Goal: Information Seeking & Learning: Learn about a topic

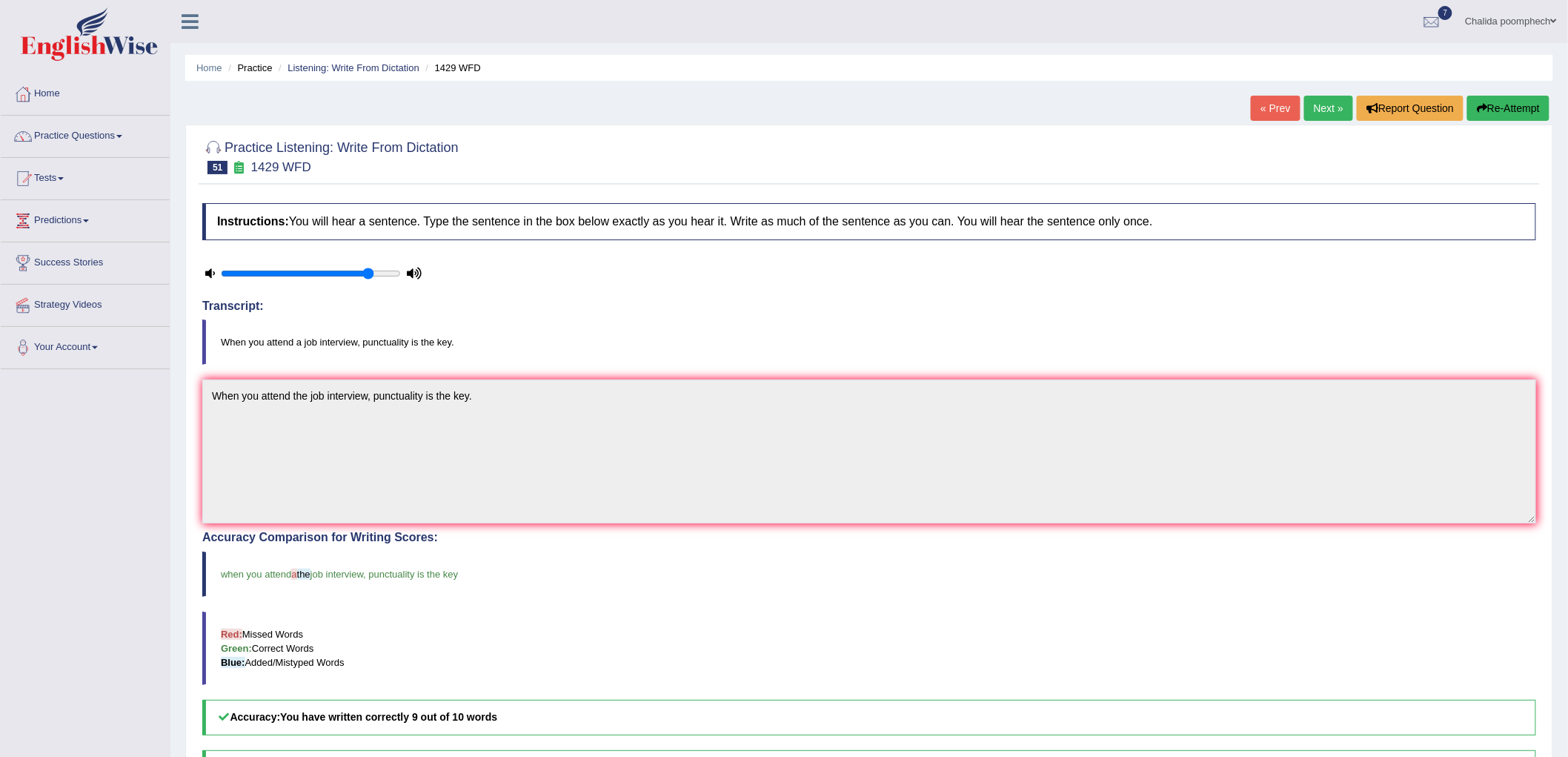
click at [1317, 115] on link "Next »" at bounding box center [1328, 109] width 48 height 26
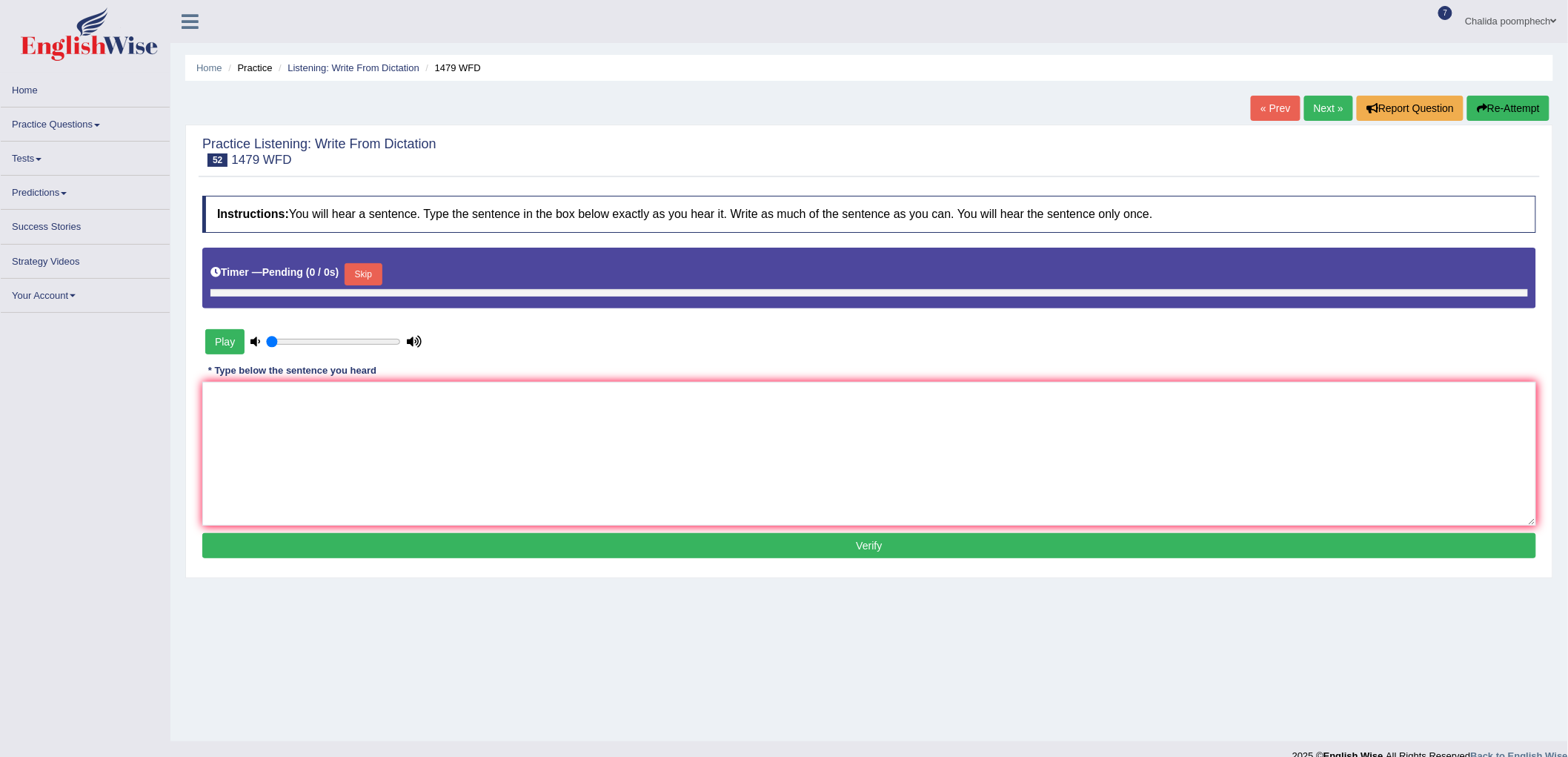
type input "0.85"
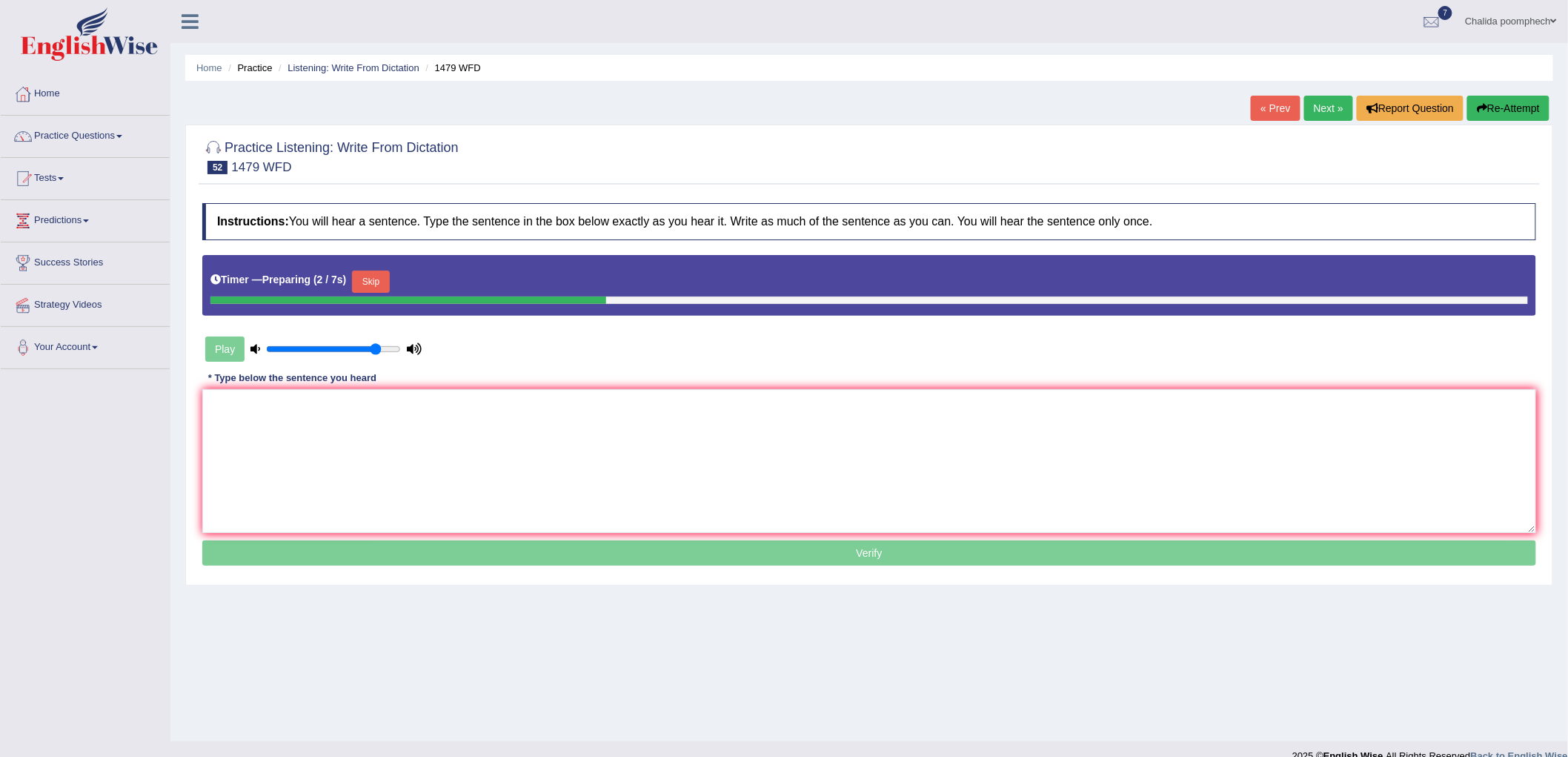
click at [381, 283] on button "Skip" at bounding box center [370, 282] width 37 height 22
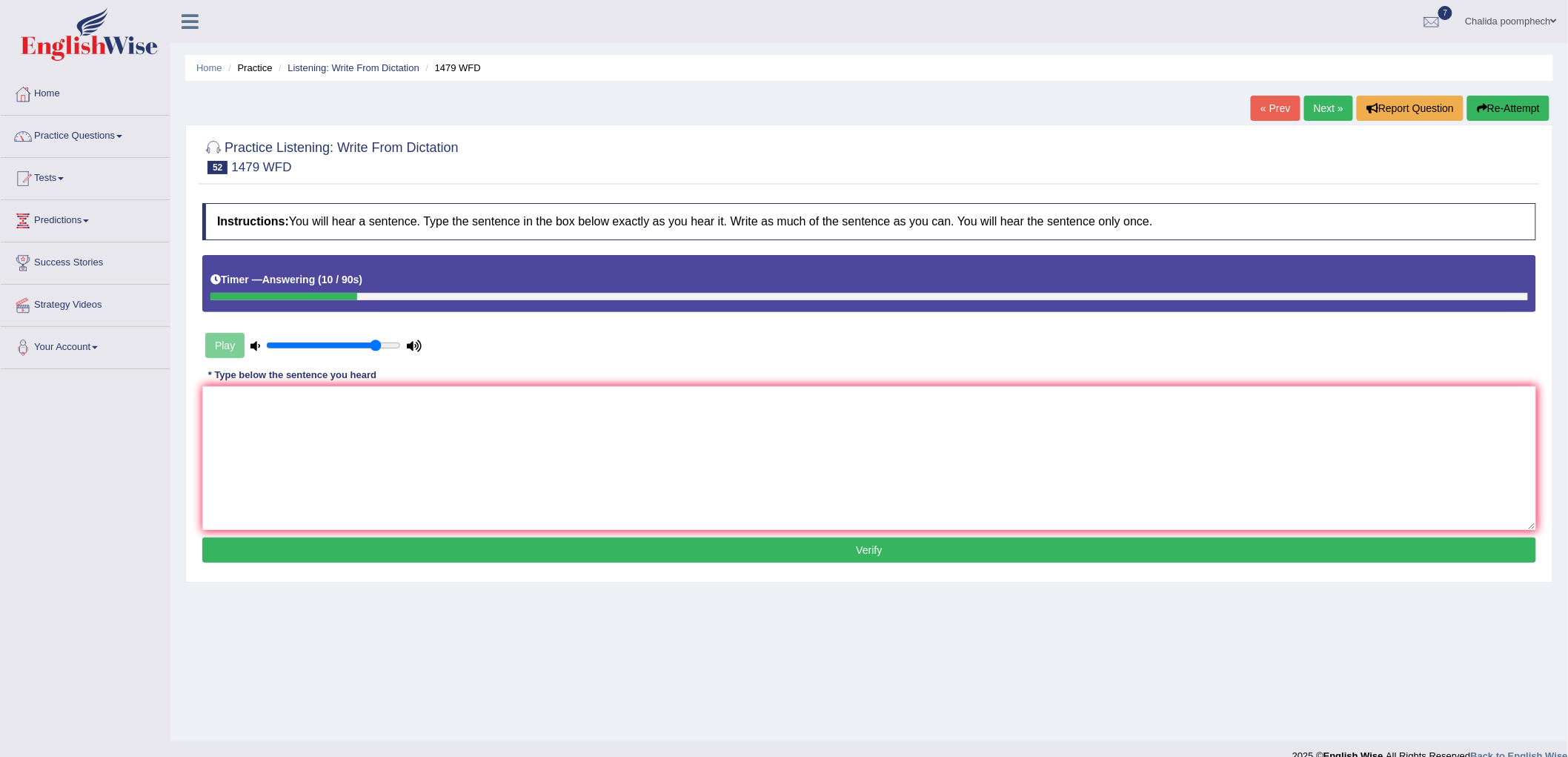
click at [1477, 105] on icon "button" at bounding box center [1481, 108] width 10 height 10
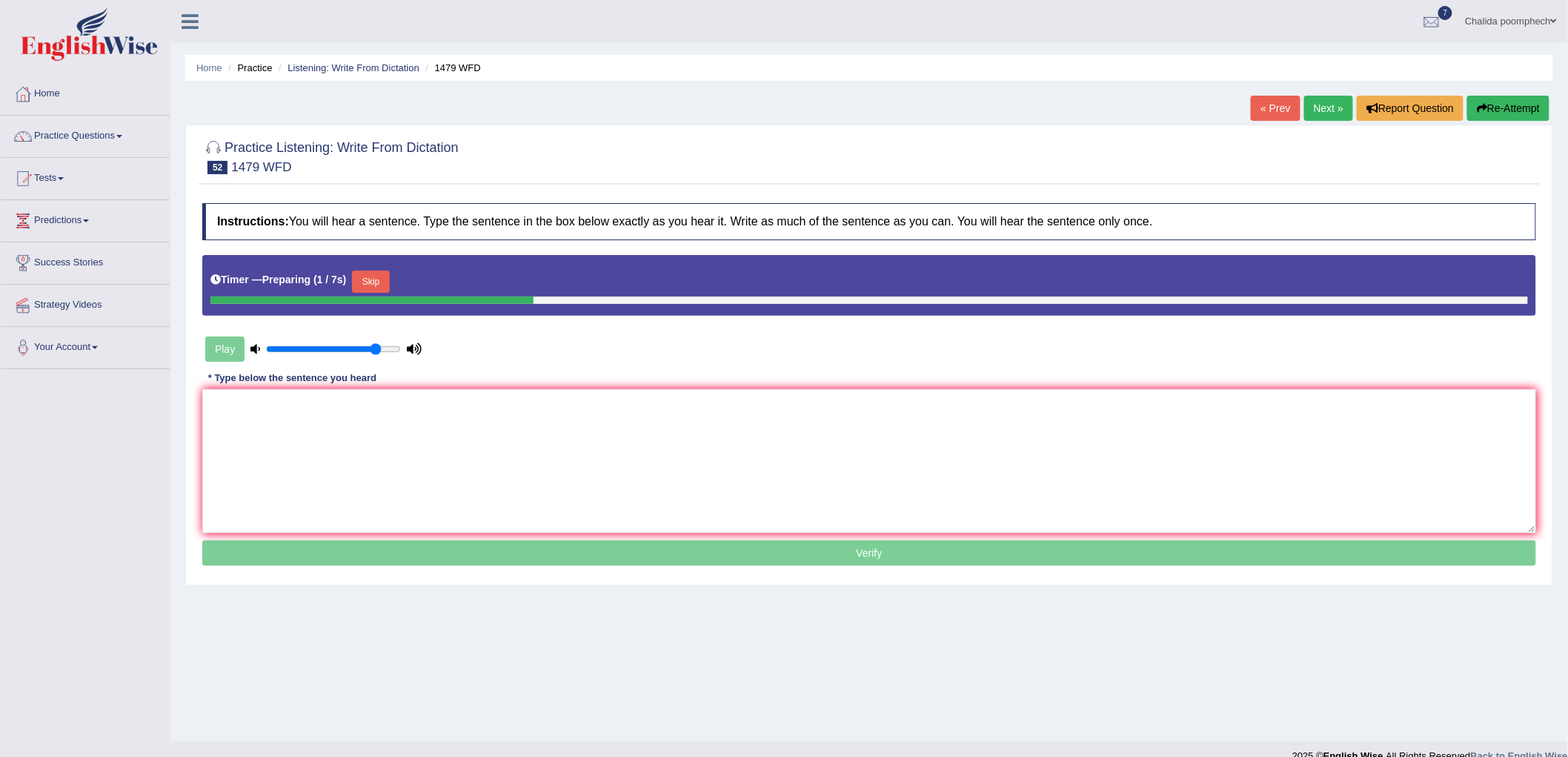
click at [388, 283] on button "Skip" at bounding box center [370, 282] width 37 height 22
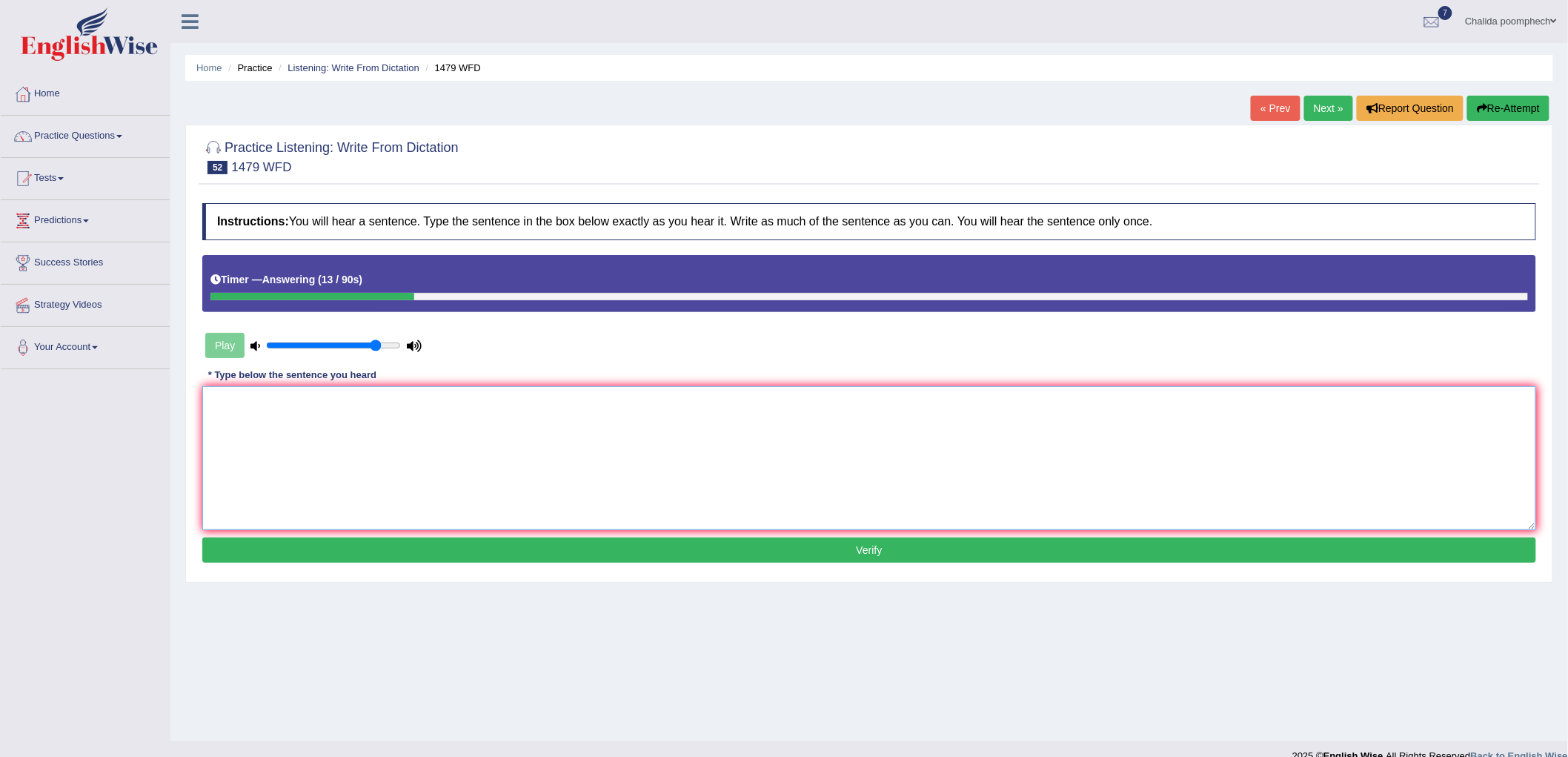
click at [343, 432] on textarea at bounding box center [869, 457] width 1334 height 144
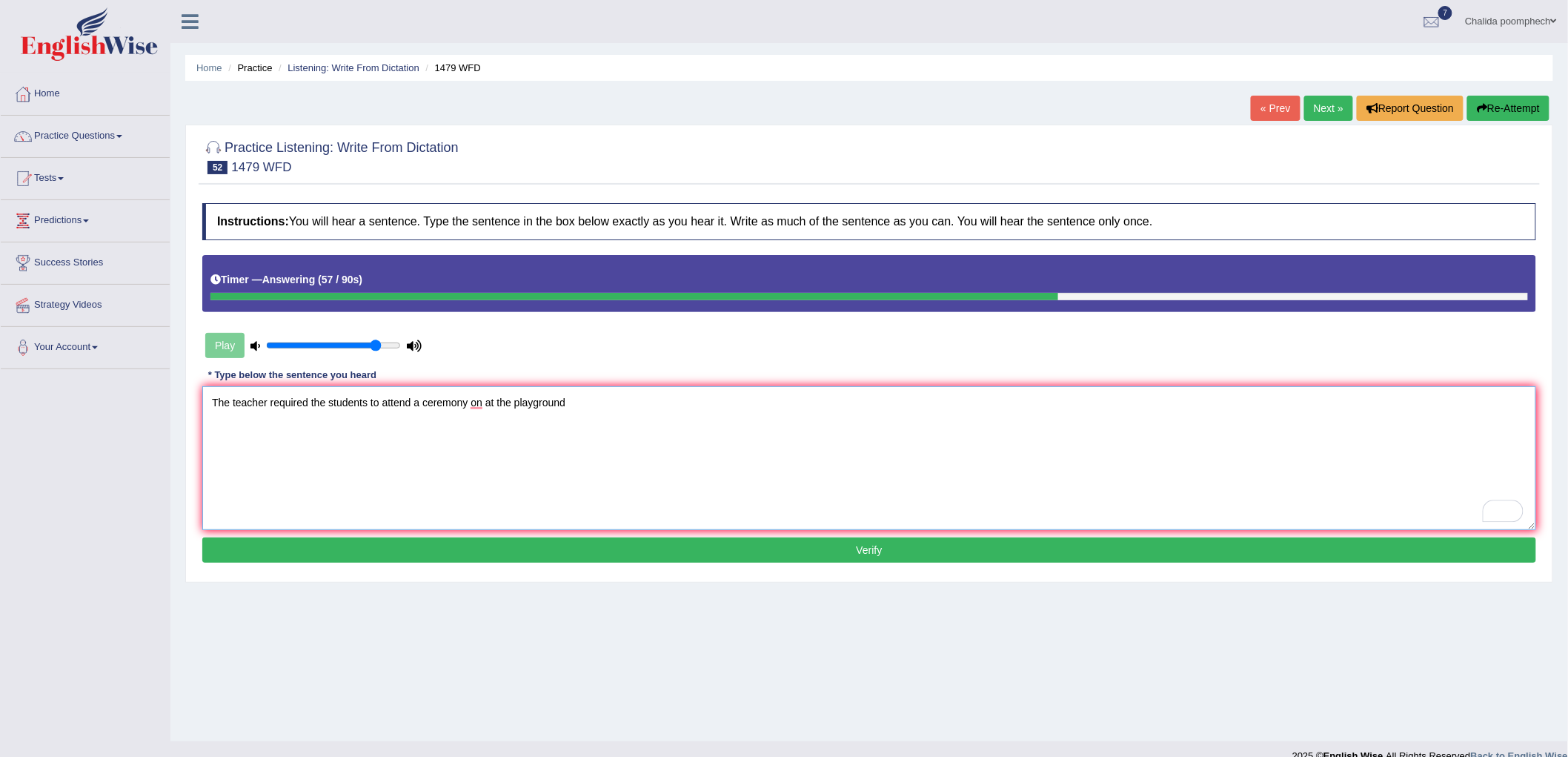
click at [589, 404] on textarea "The teacher required the students to attend a ceremony on at the playground" at bounding box center [869, 457] width 1334 height 144
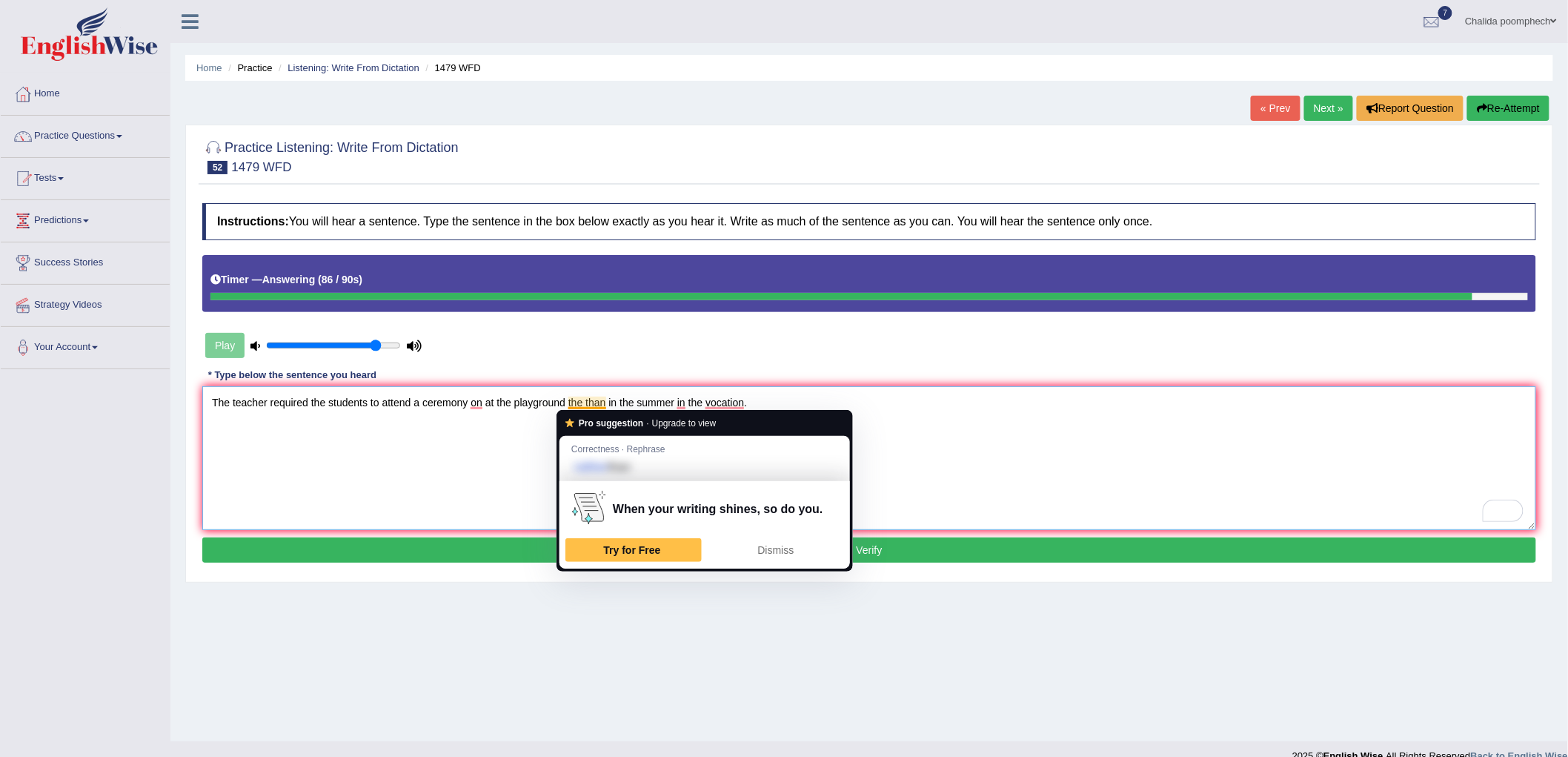
click at [506, 454] on textarea "The teacher required the students to attend a ceremony on at the playground the…" at bounding box center [869, 457] width 1334 height 144
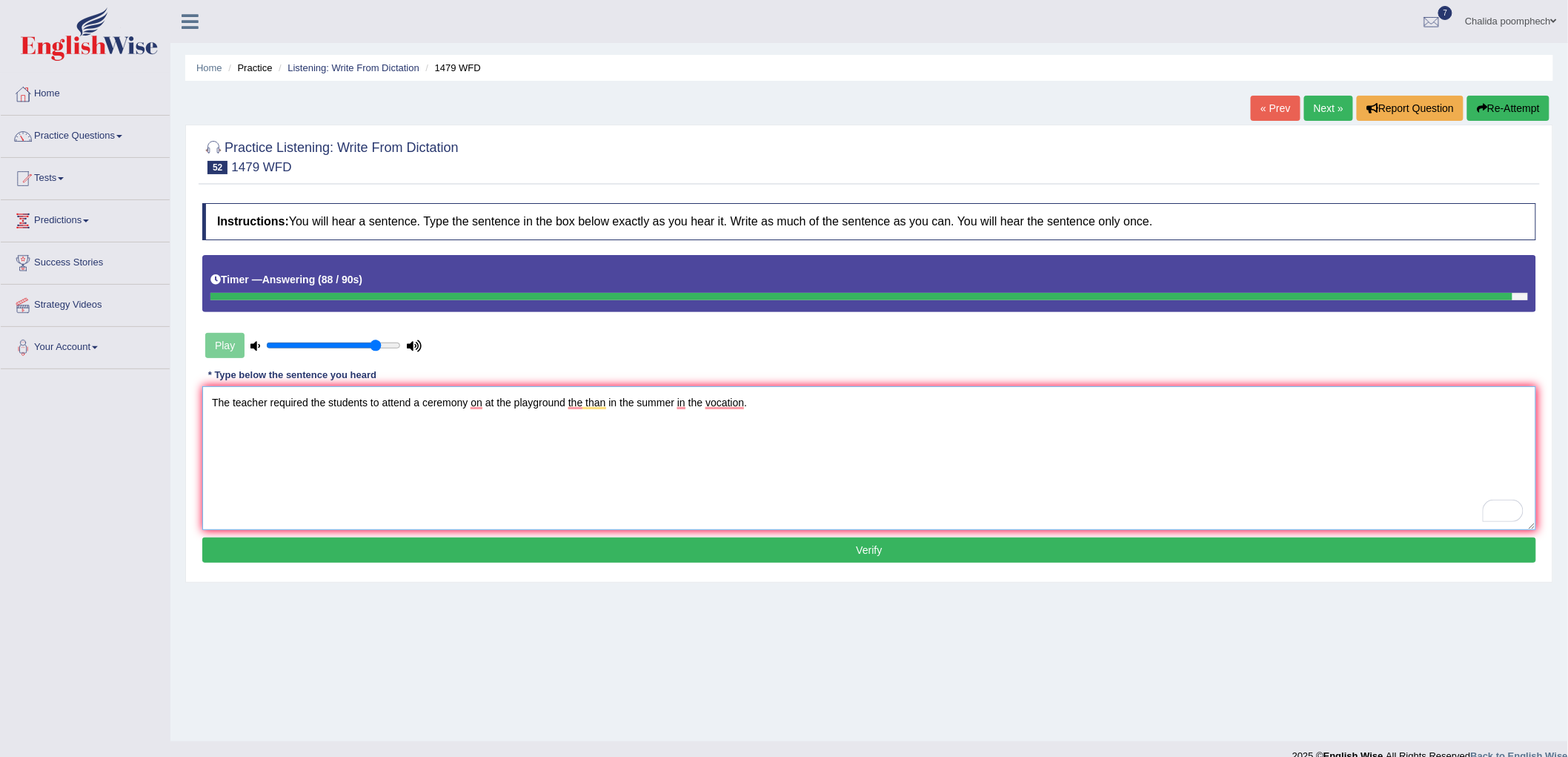
type textarea "The teacher required the students to attend a ceremony on at the playground the…"
click at [581, 558] on button "Verify" at bounding box center [869, 550] width 1334 height 26
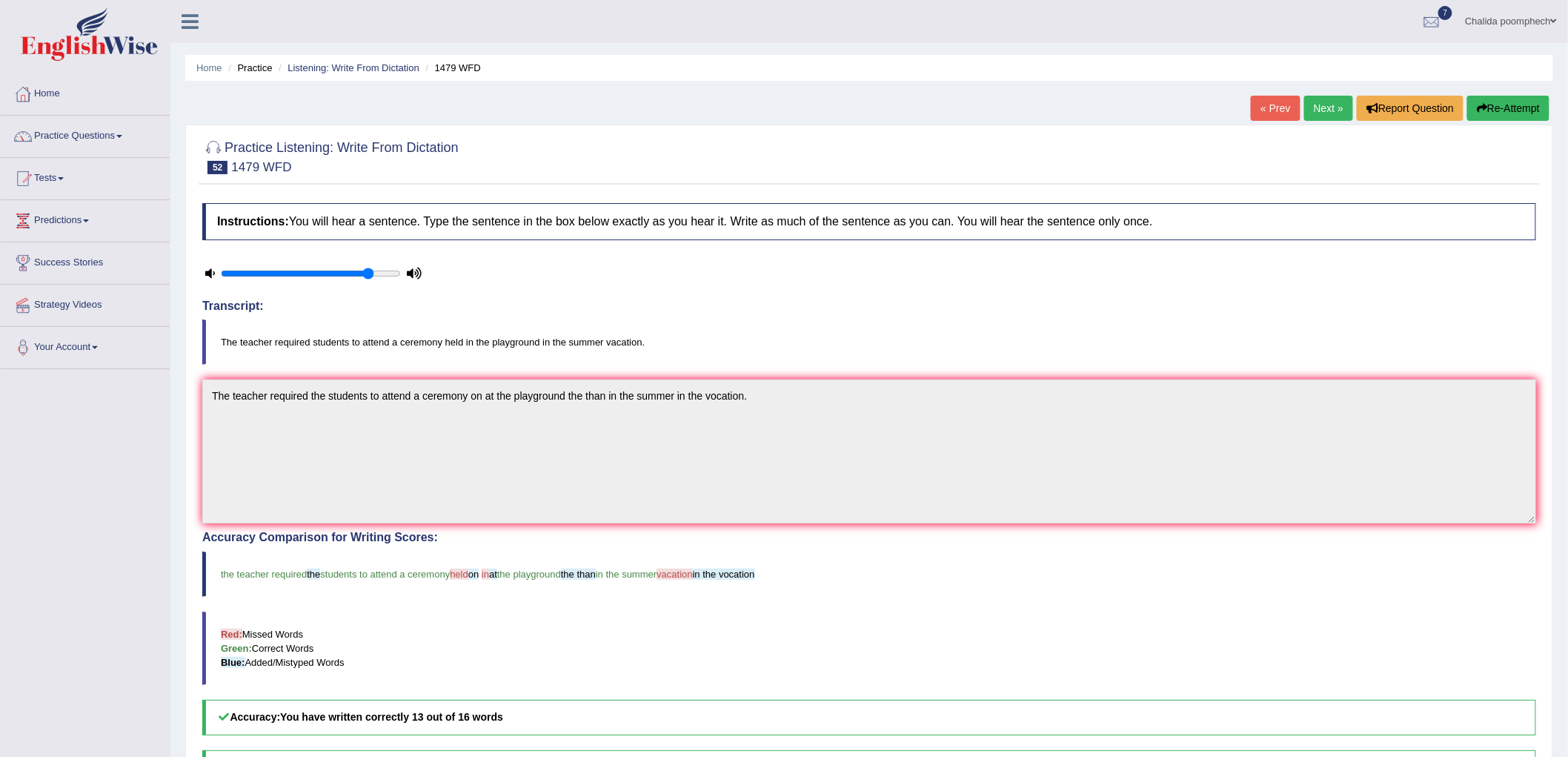
click at [1332, 103] on link "Next »" at bounding box center [1328, 109] width 48 height 26
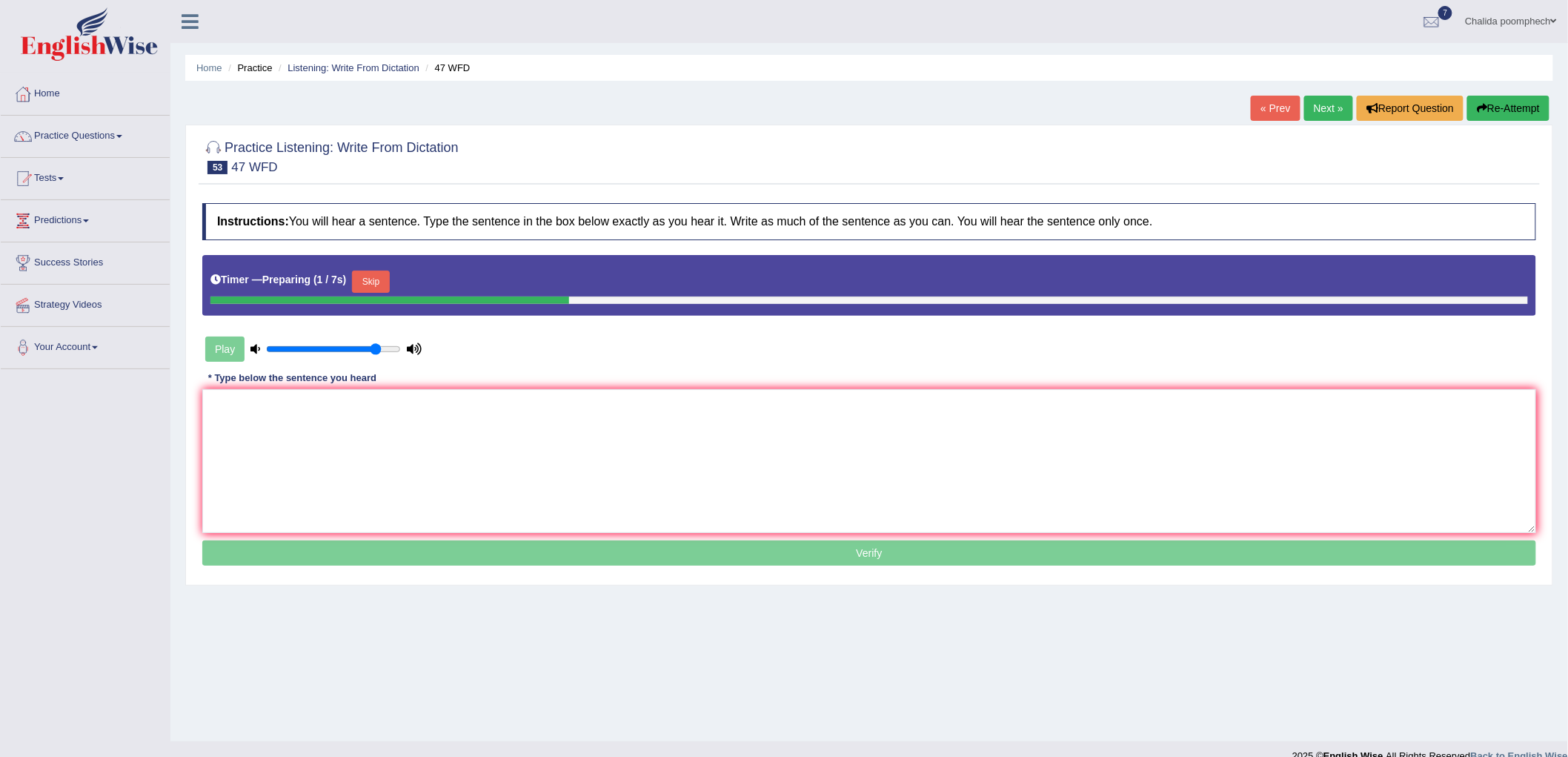
click at [388, 283] on button "Skip" at bounding box center [370, 282] width 37 height 22
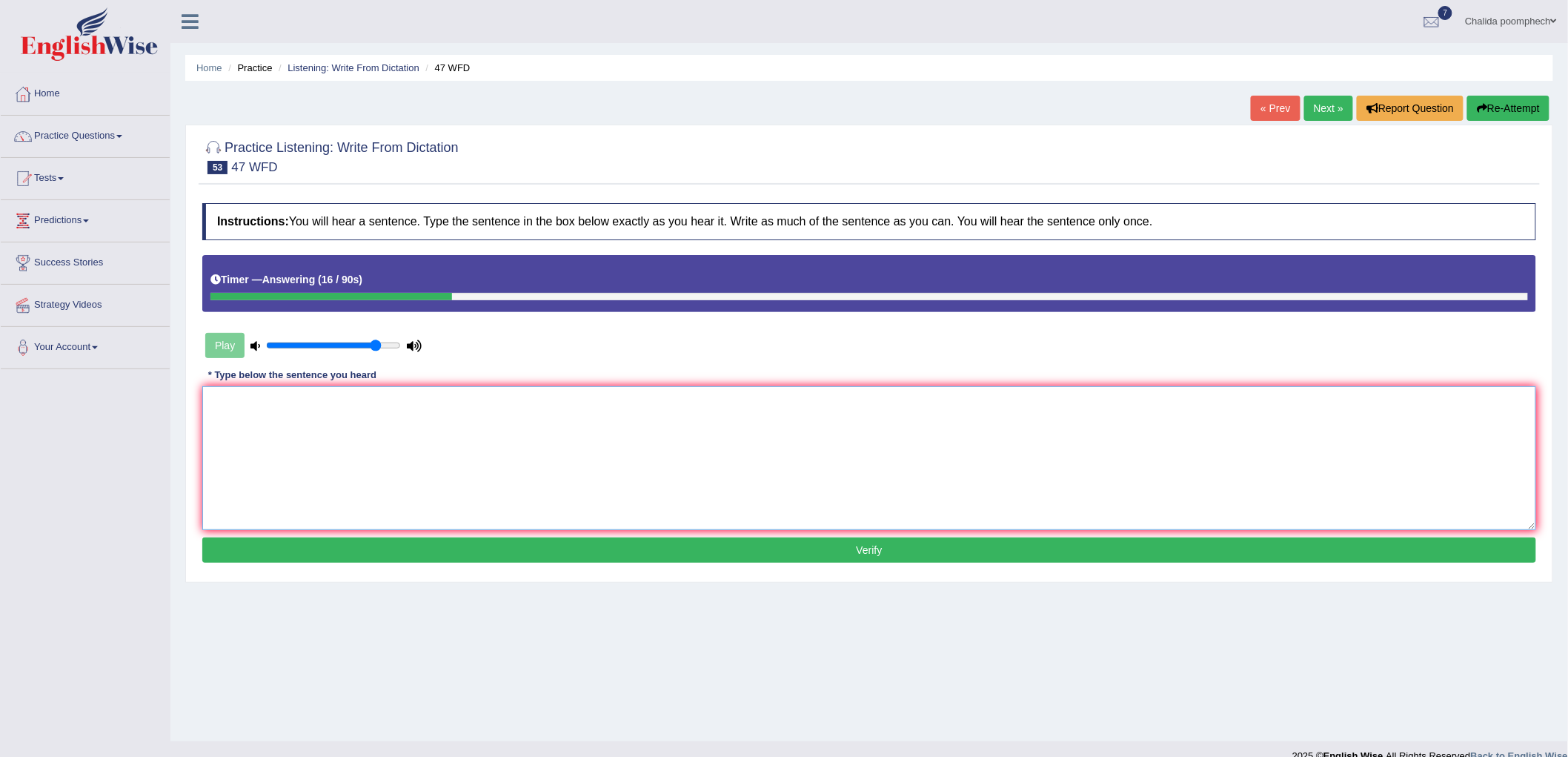
click at [347, 465] on textarea at bounding box center [869, 457] width 1334 height 144
type textarea "Two drops in the solution will be tested in the test tube."
click at [486, 549] on button "Verify" at bounding box center [869, 550] width 1334 height 26
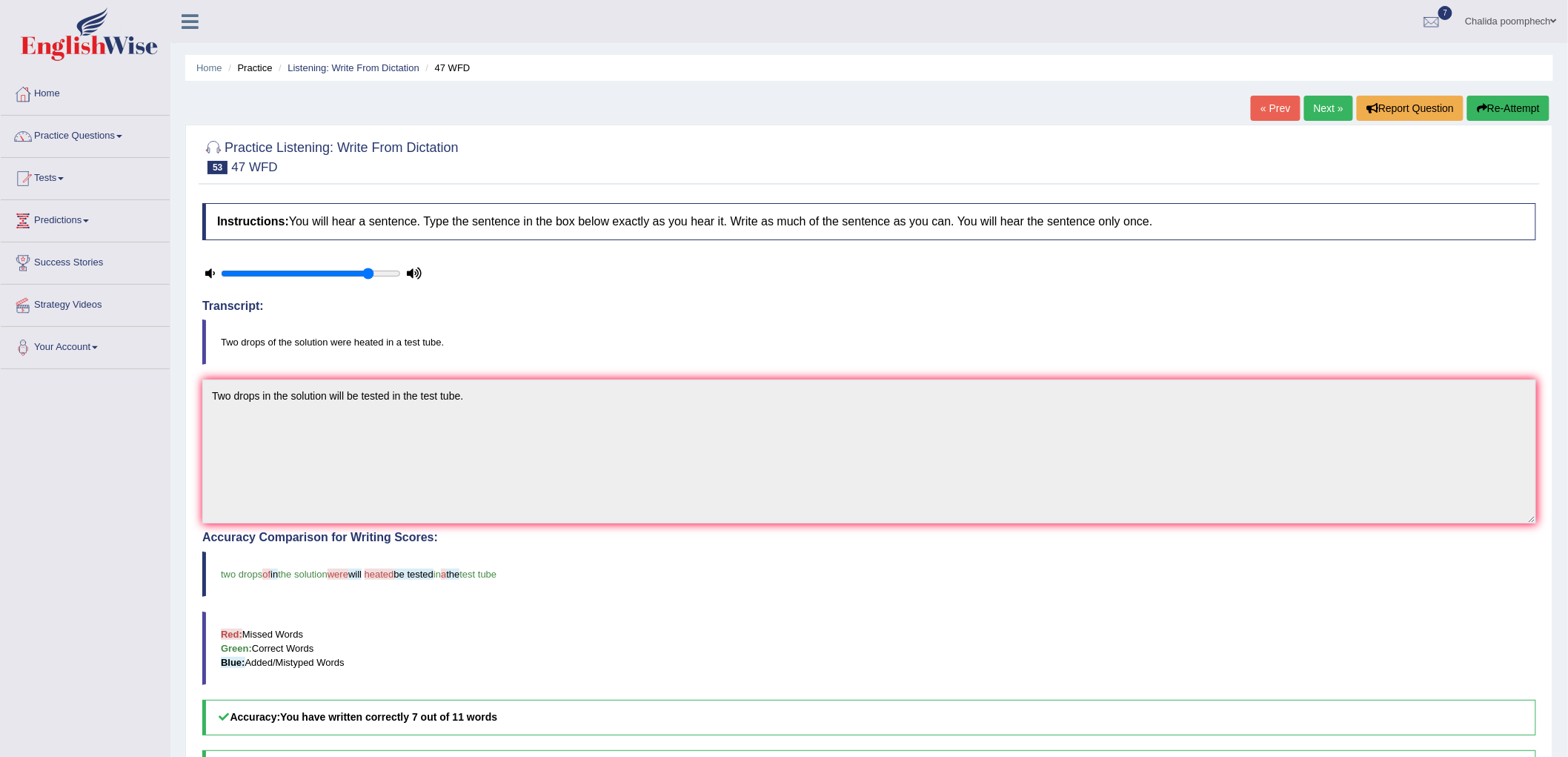
click at [1500, 108] on button "Re-Attempt" at bounding box center [1509, 109] width 82 height 26
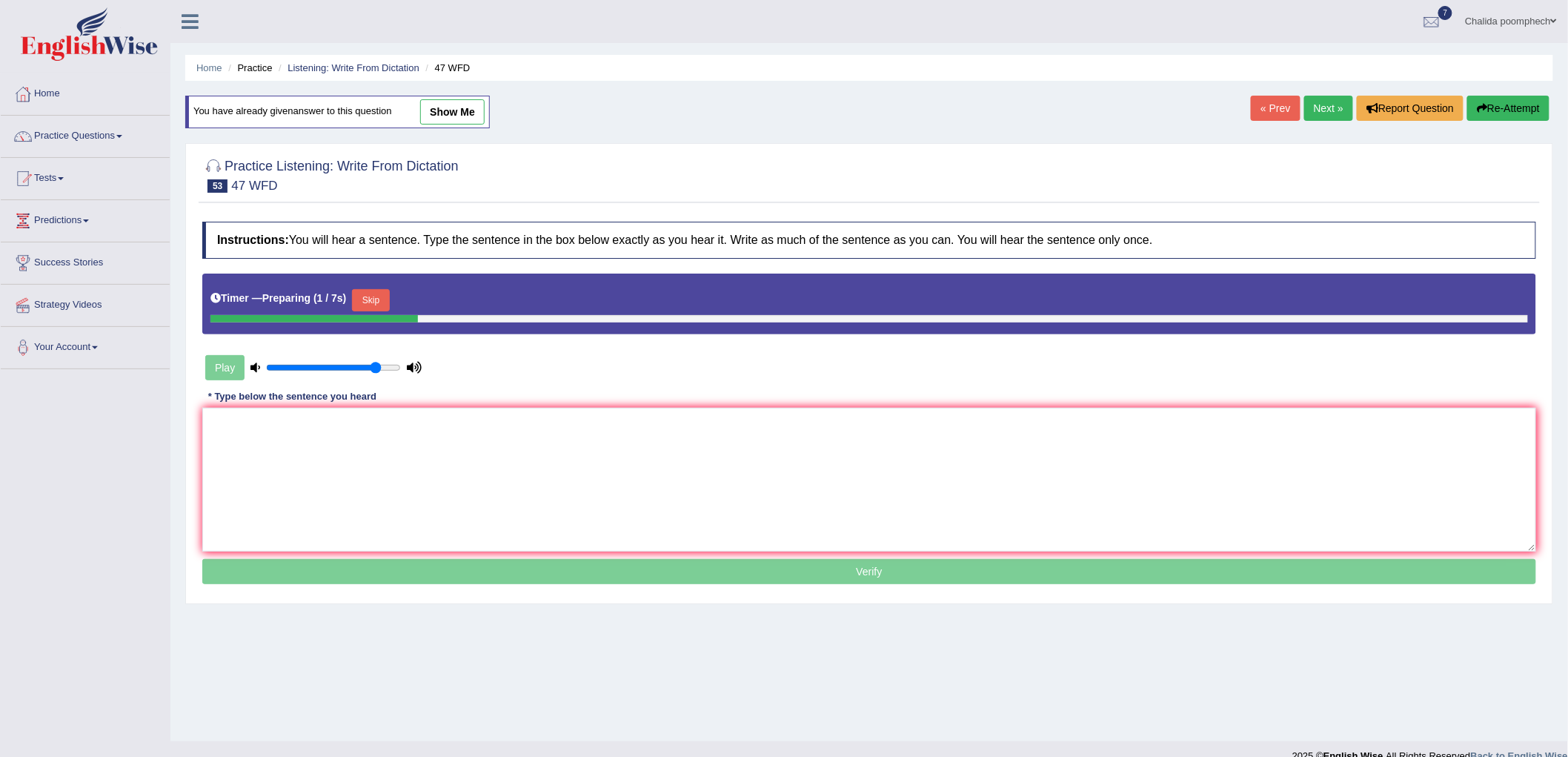
click at [378, 298] on button "Skip" at bounding box center [370, 300] width 37 height 22
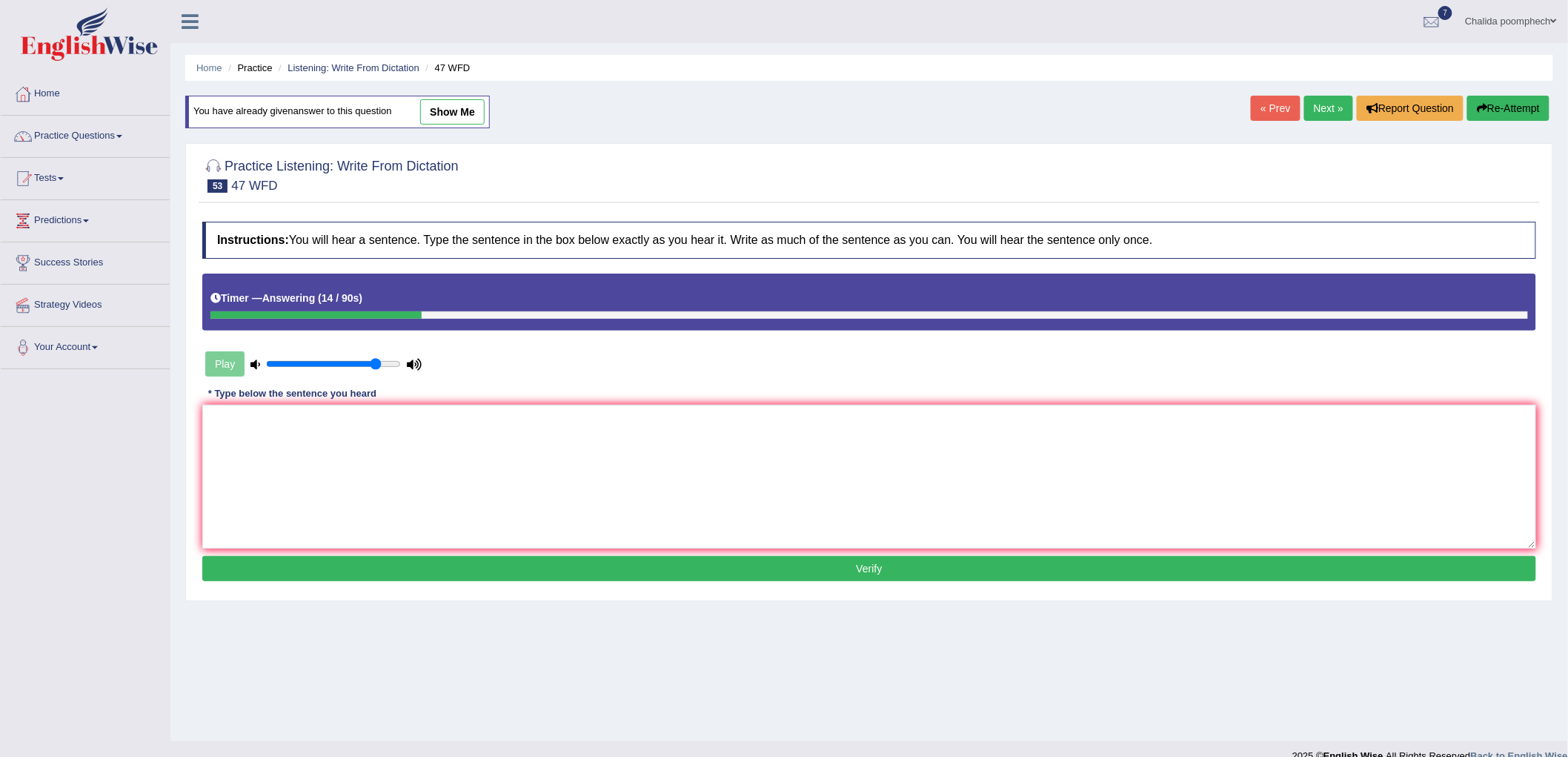
click at [1317, 114] on link "Next »" at bounding box center [1328, 109] width 48 height 26
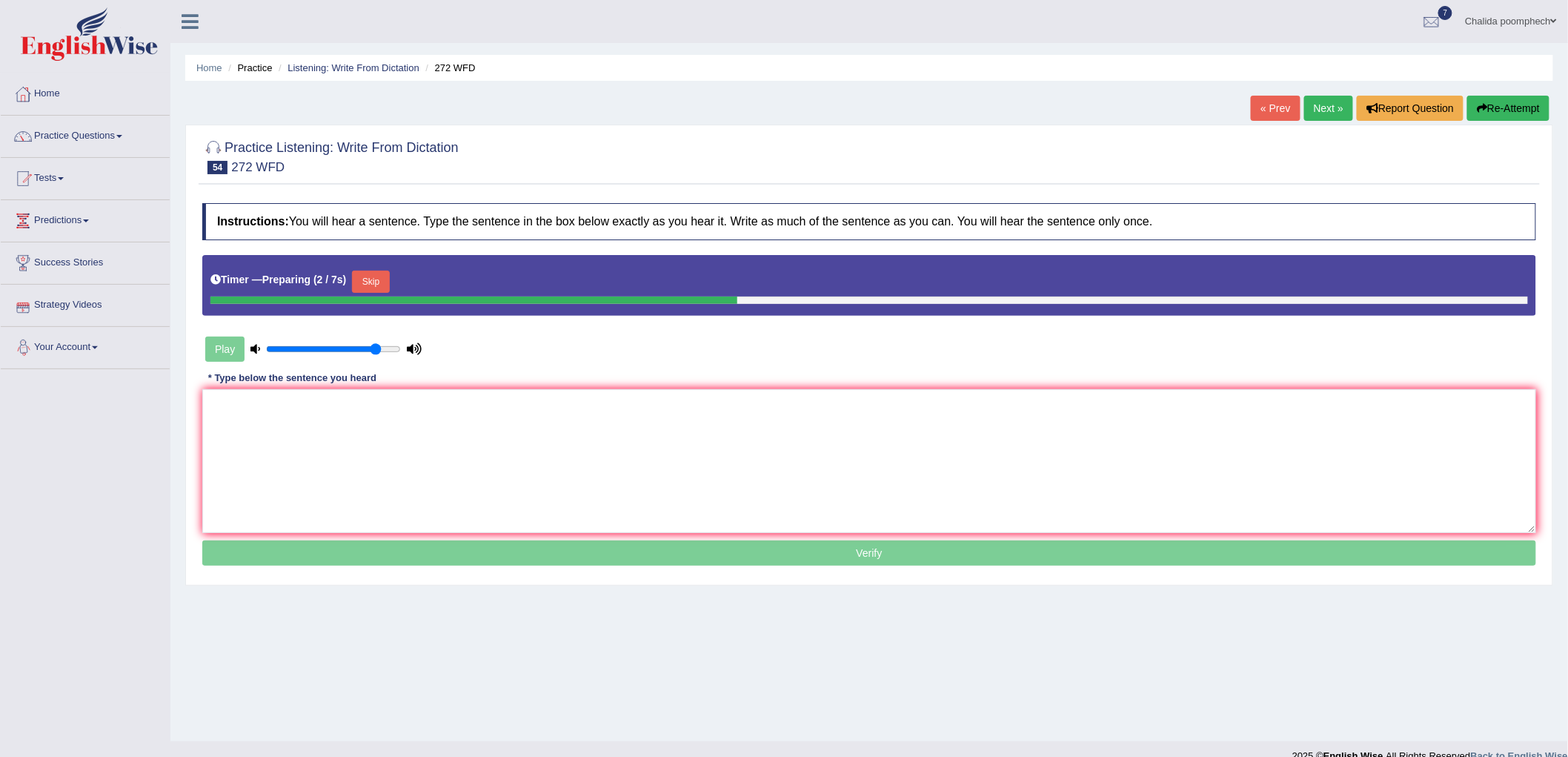
click at [362, 283] on button "Skip" at bounding box center [370, 282] width 37 height 22
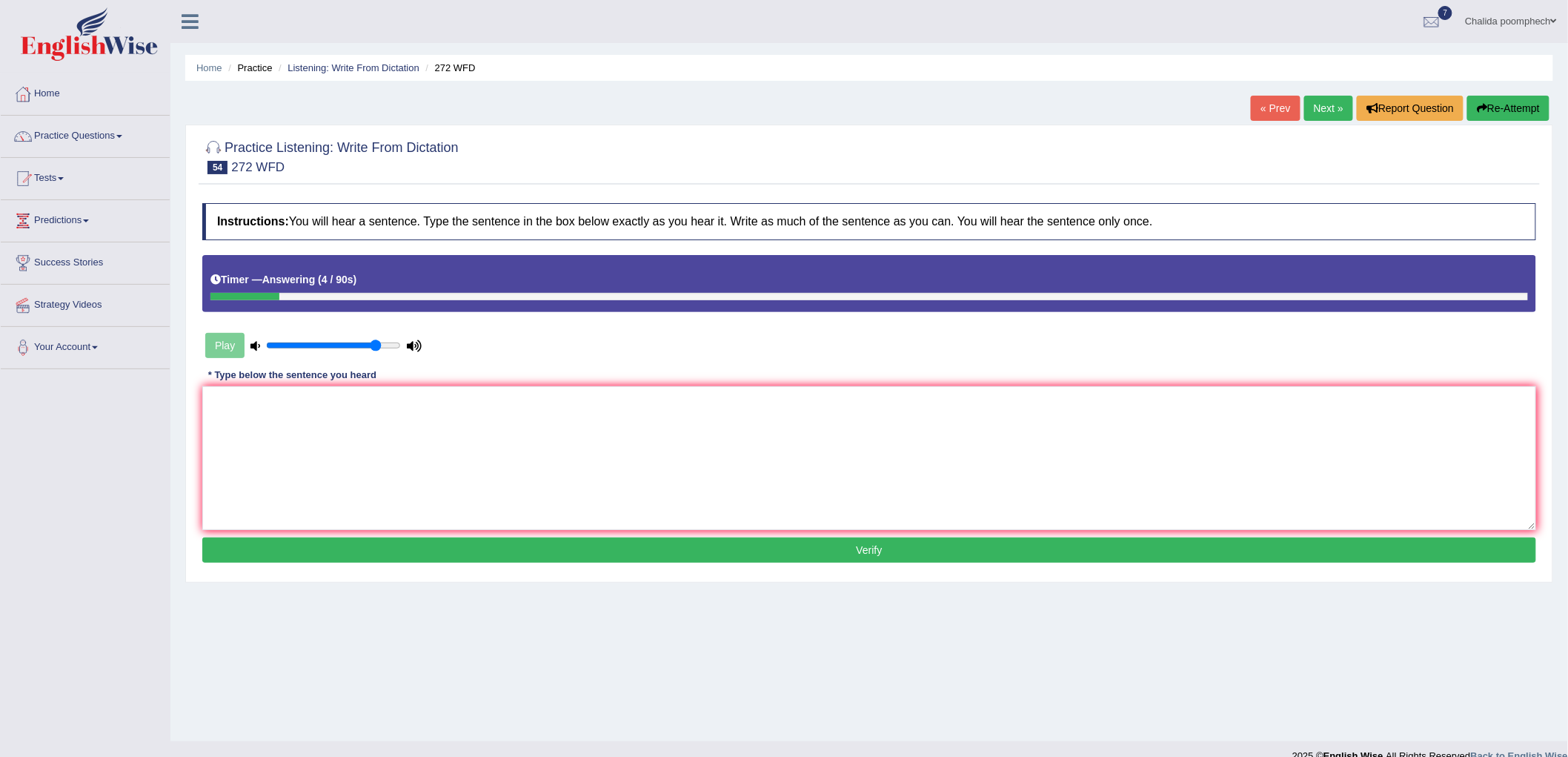
click at [1505, 112] on button "Re-Attempt" at bounding box center [1509, 109] width 82 height 26
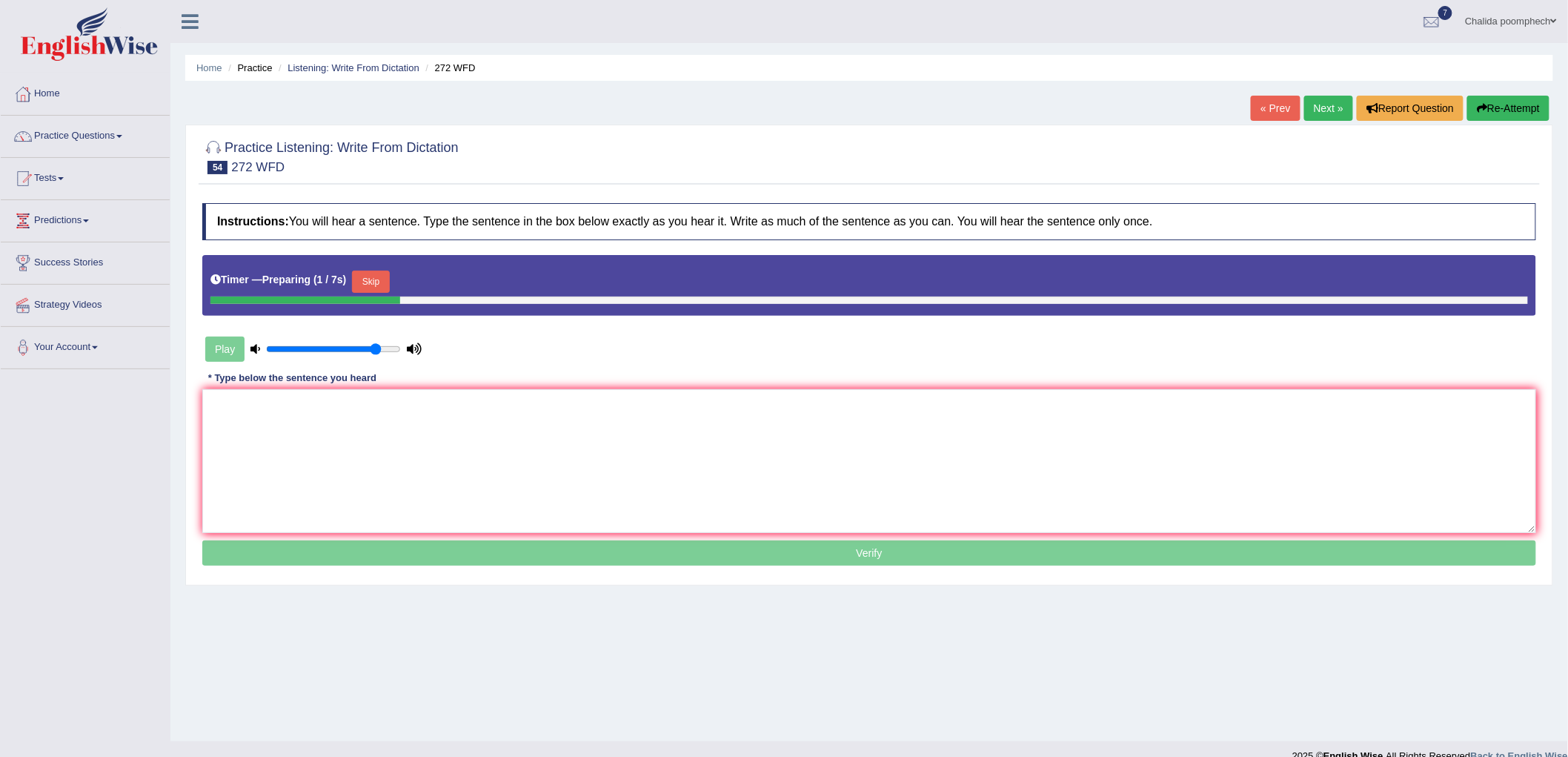
click at [377, 283] on button "Skip" at bounding box center [370, 282] width 37 height 22
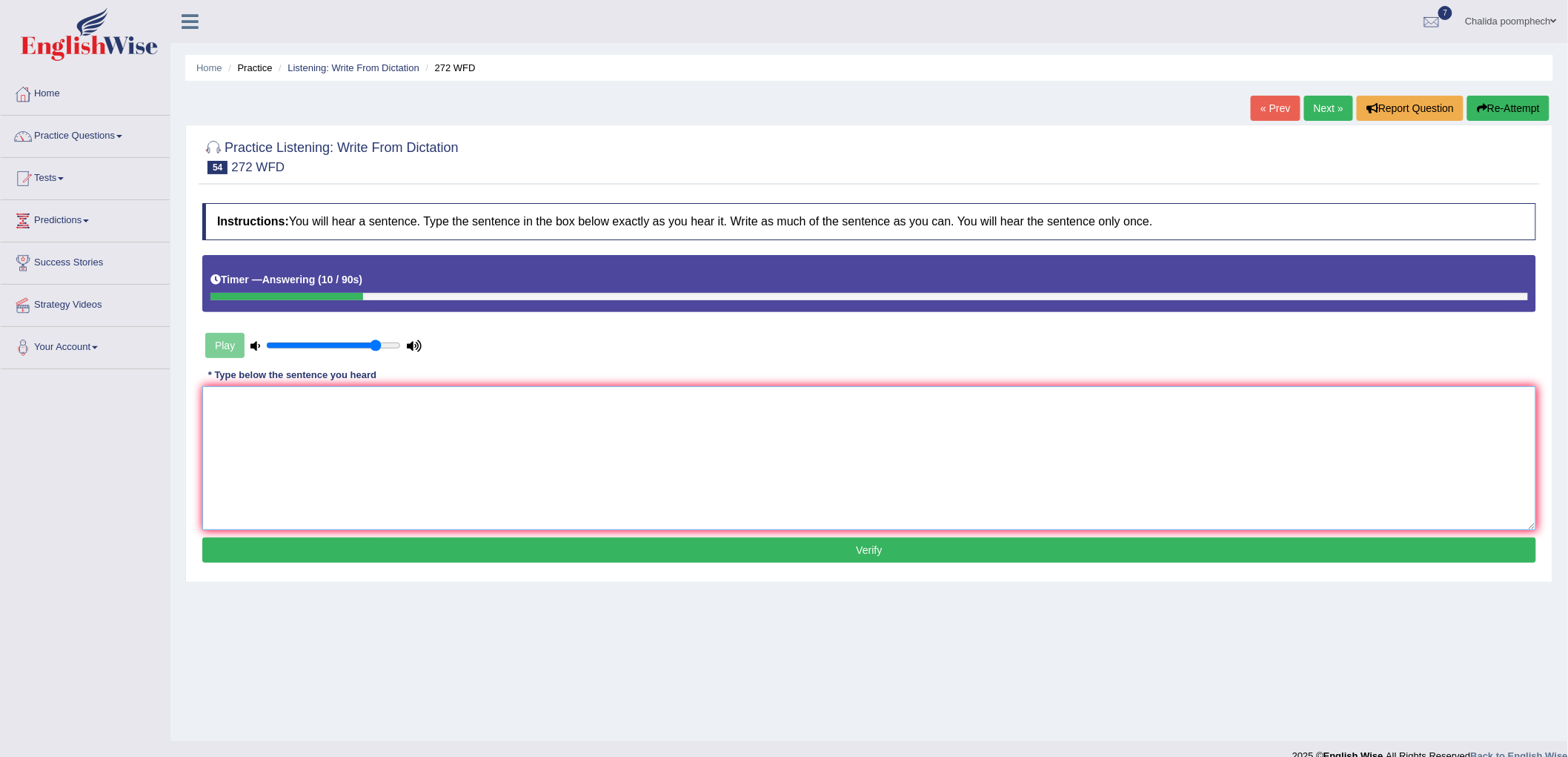
click at [485, 427] on textarea at bounding box center [869, 457] width 1334 height 144
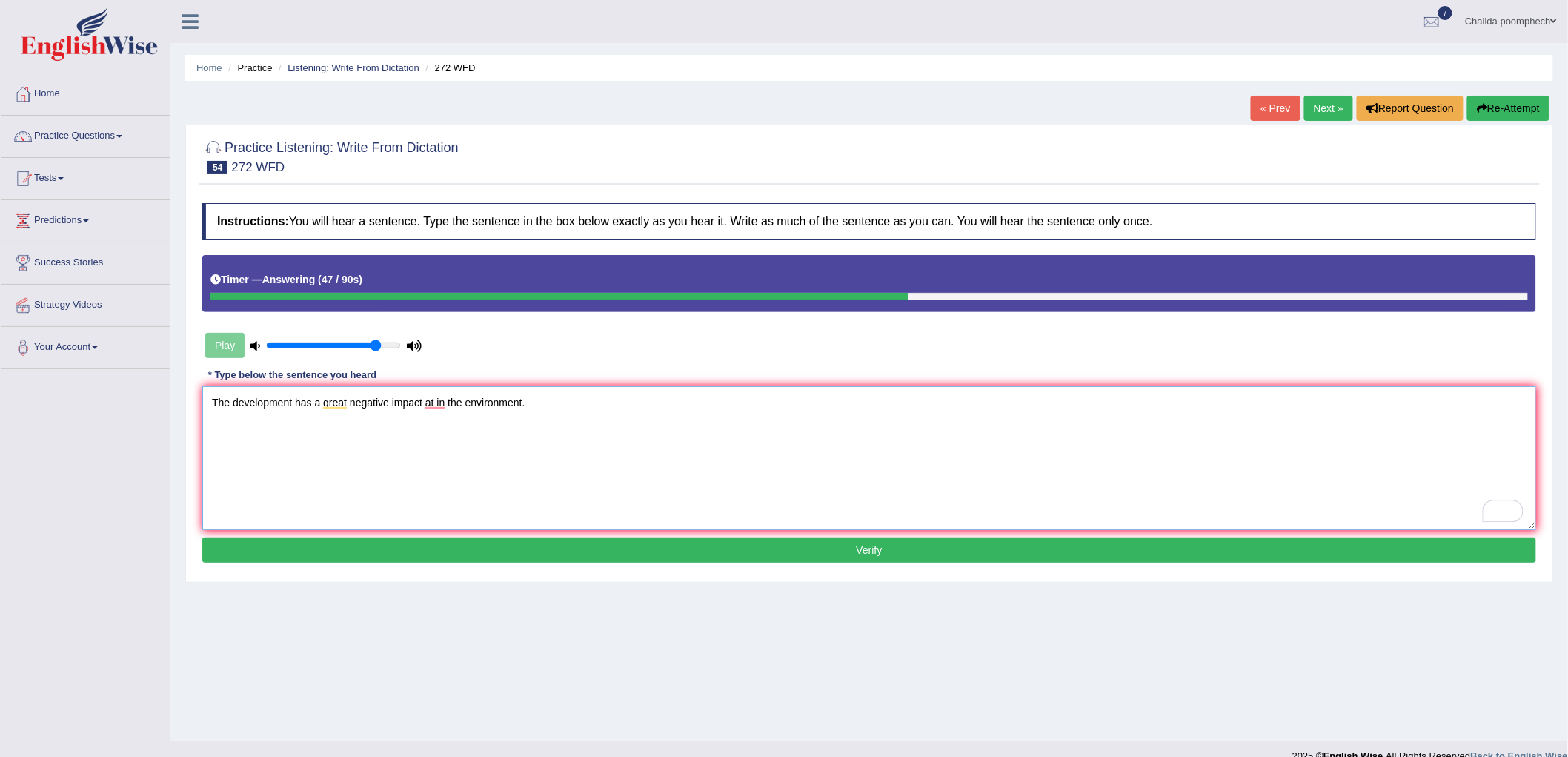
type textarea "The development has a great negative impact at in the environment."
click at [502, 547] on button "Verify" at bounding box center [869, 550] width 1334 height 26
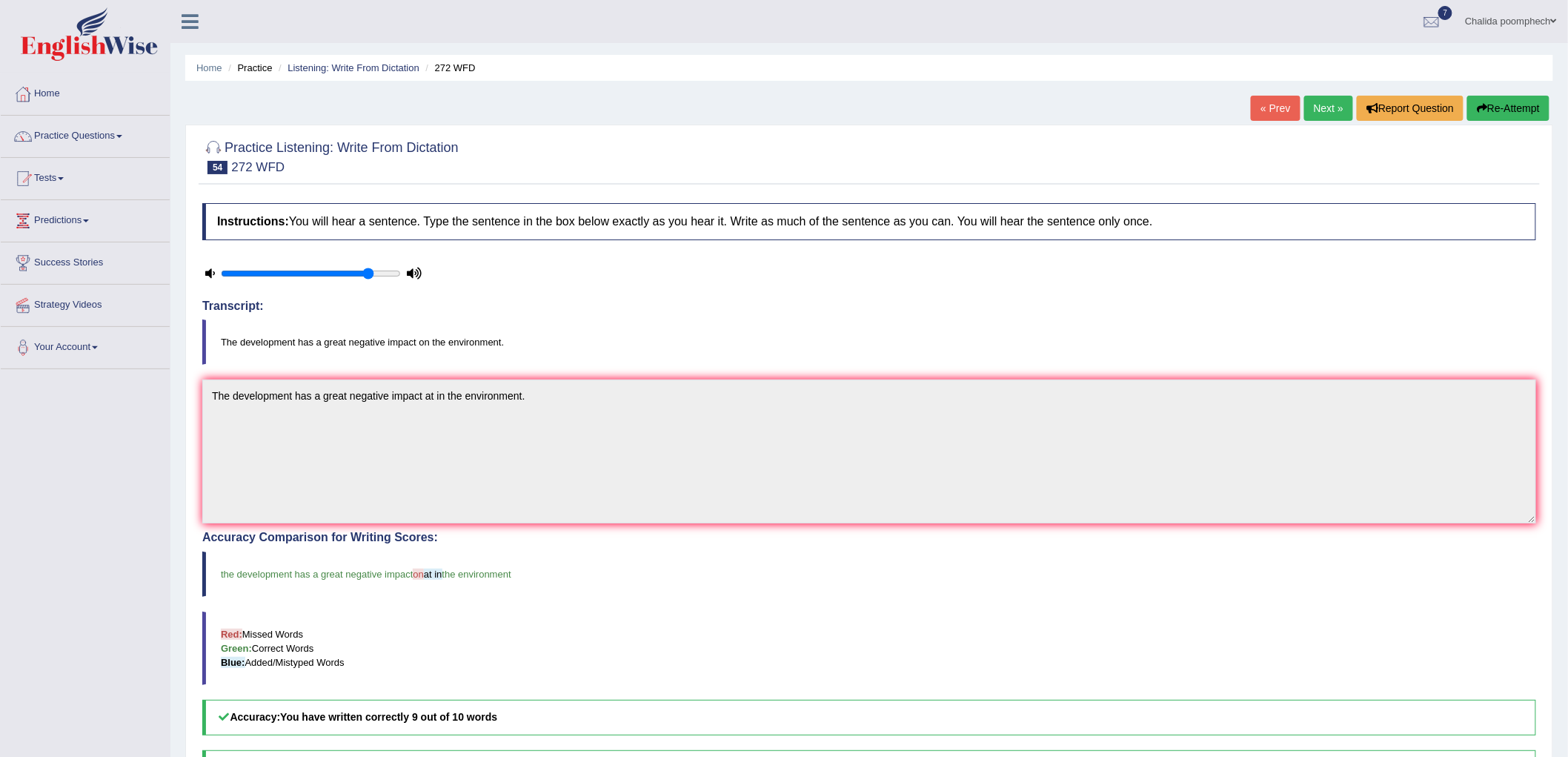
click at [1320, 115] on link "Next »" at bounding box center [1328, 109] width 48 height 26
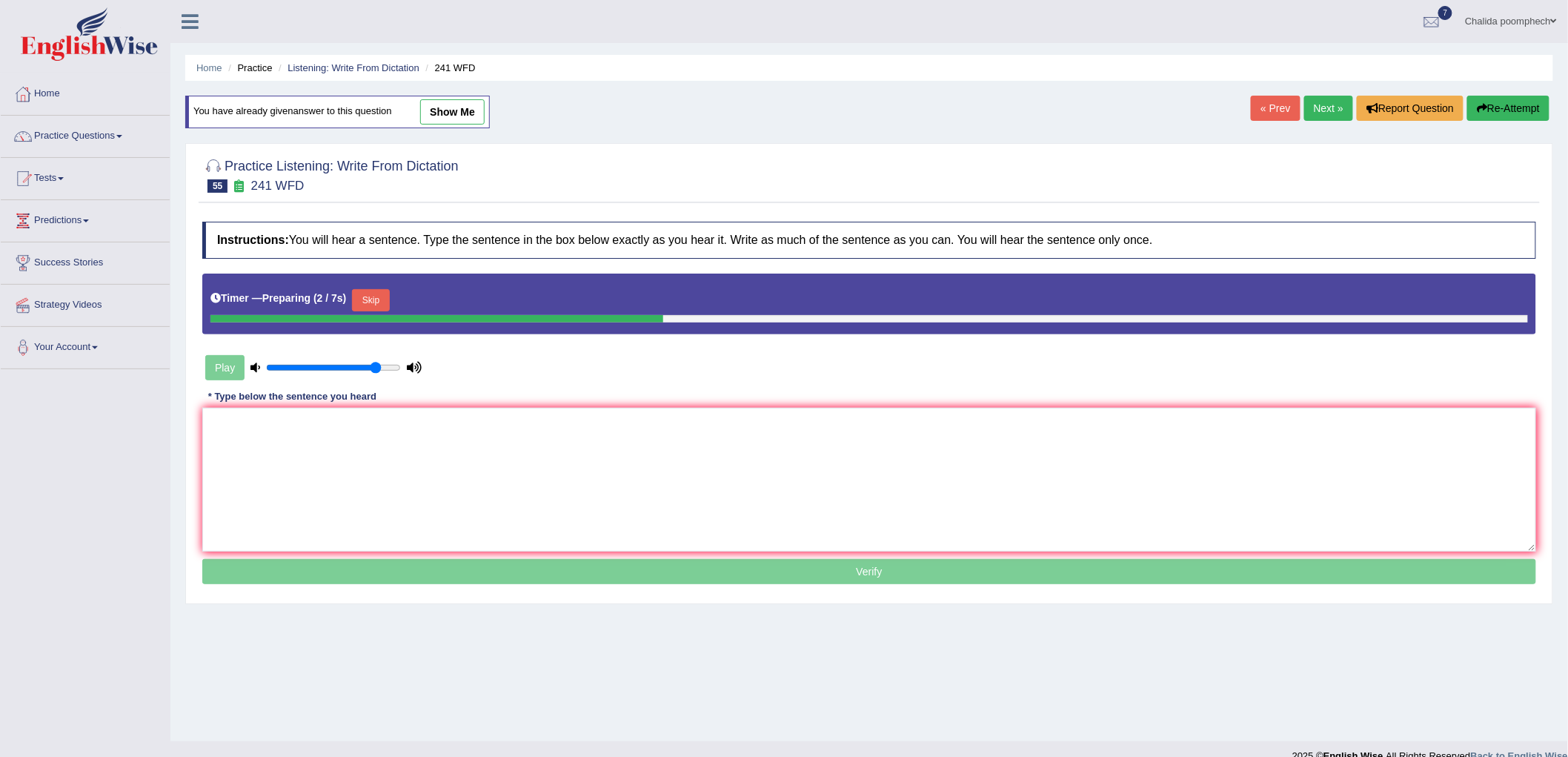
click at [389, 294] on button "Skip" at bounding box center [370, 300] width 37 height 22
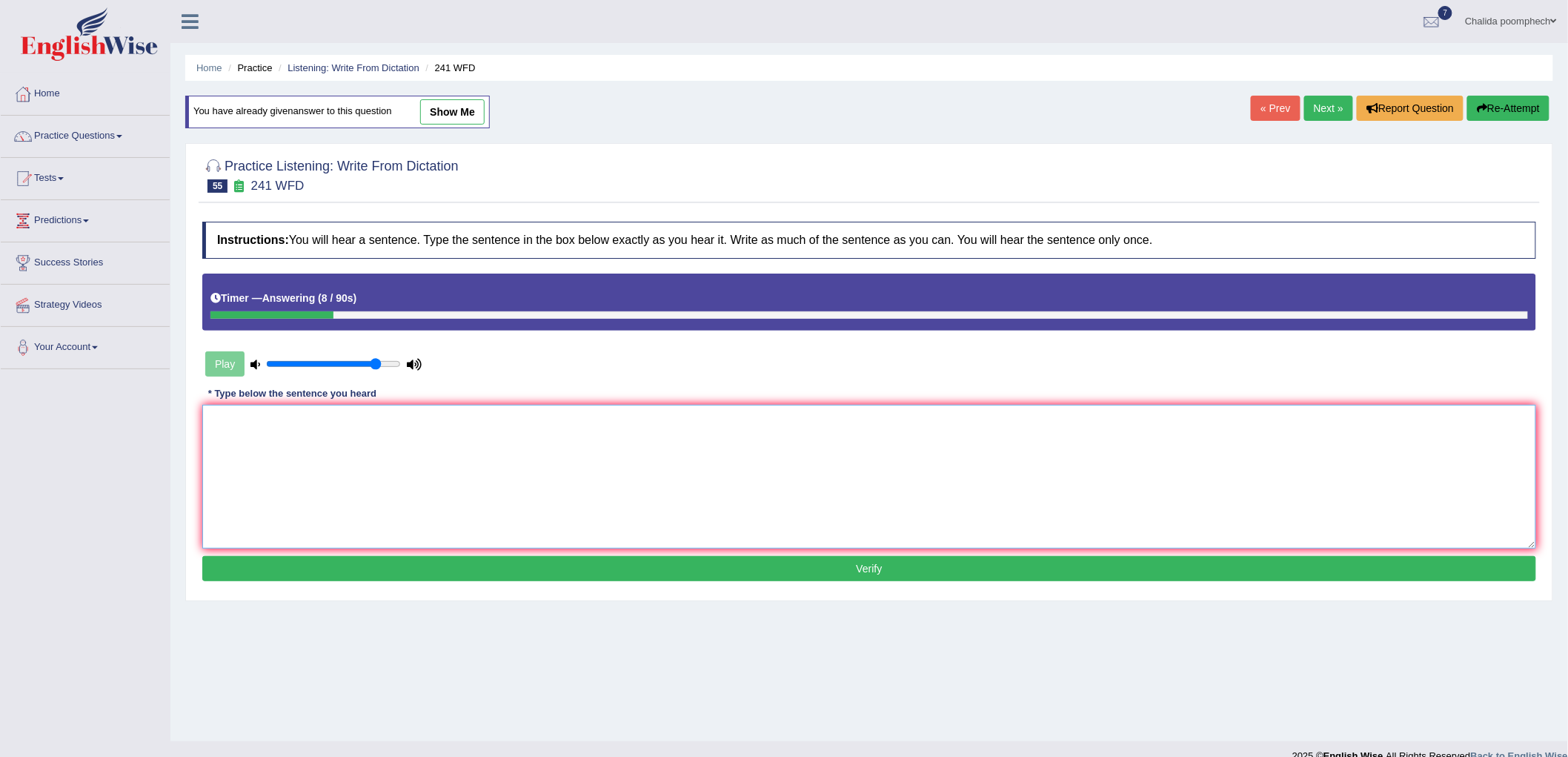
click at [514, 489] on textarea at bounding box center [869, 476] width 1334 height 144
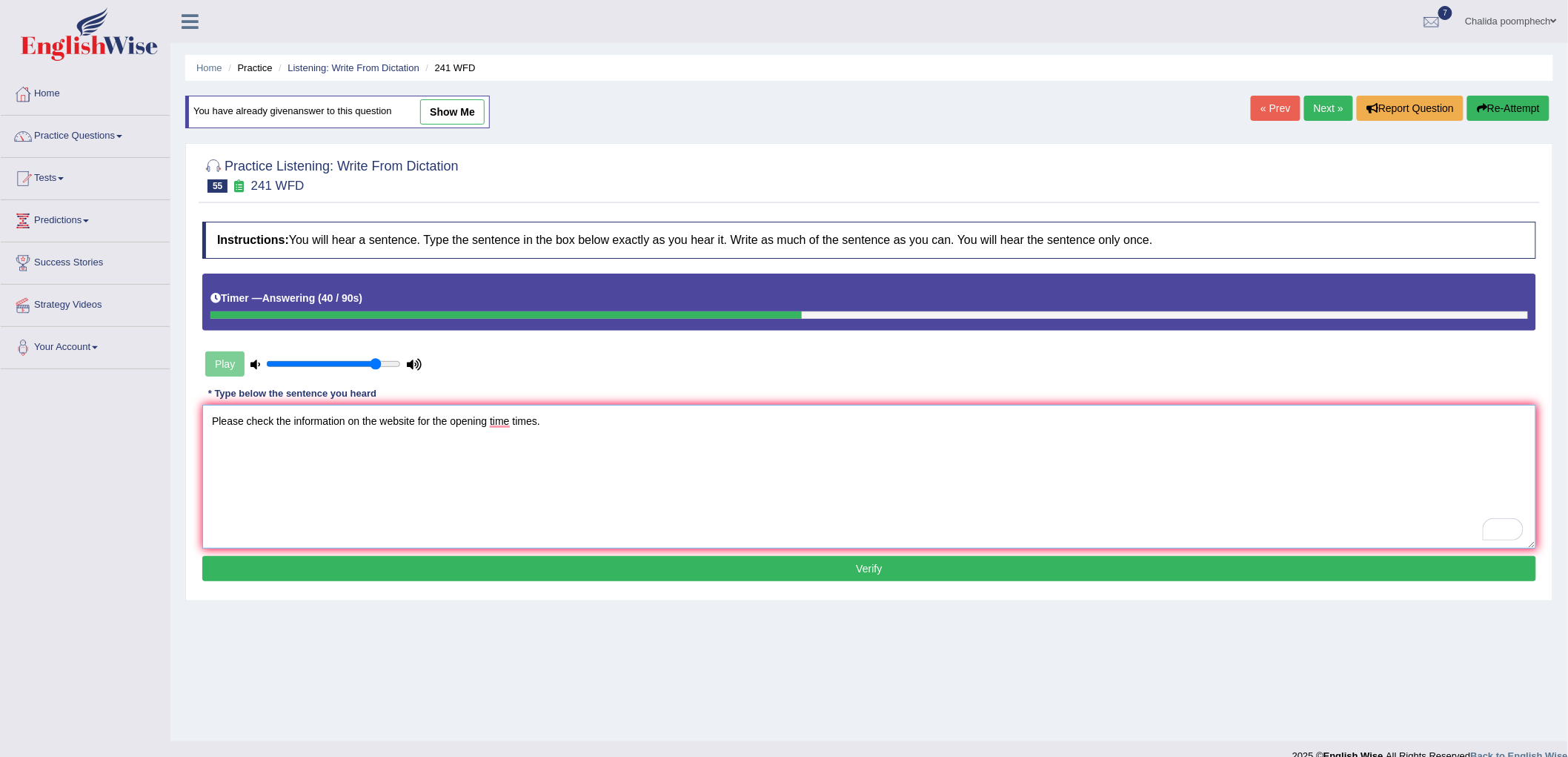
type textarea "Please check the information on the website for the opening time times."
click at [599, 566] on button "Verify" at bounding box center [869, 569] width 1334 height 26
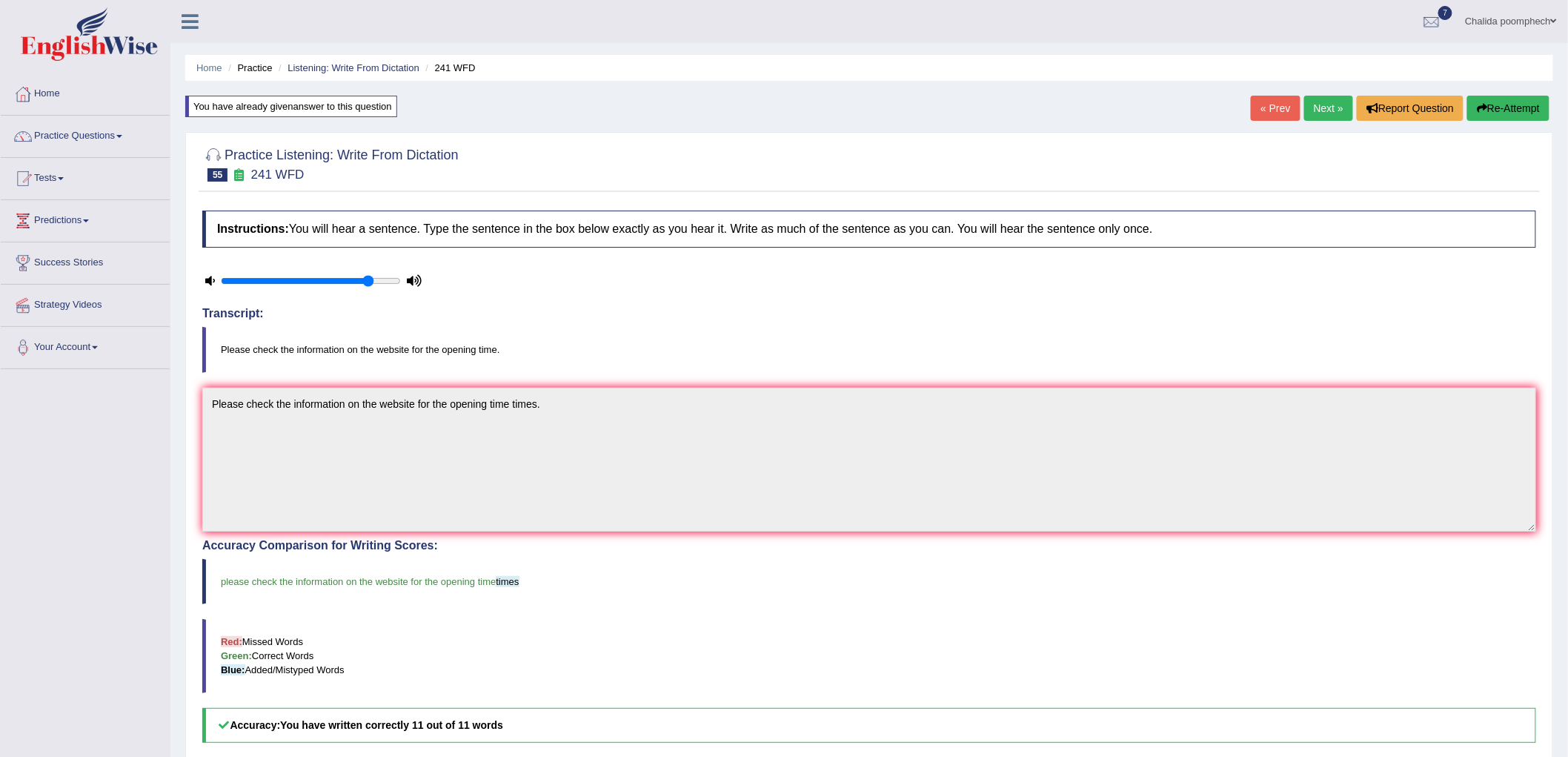
click at [1320, 106] on link "Next »" at bounding box center [1328, 109] width 48 height 26
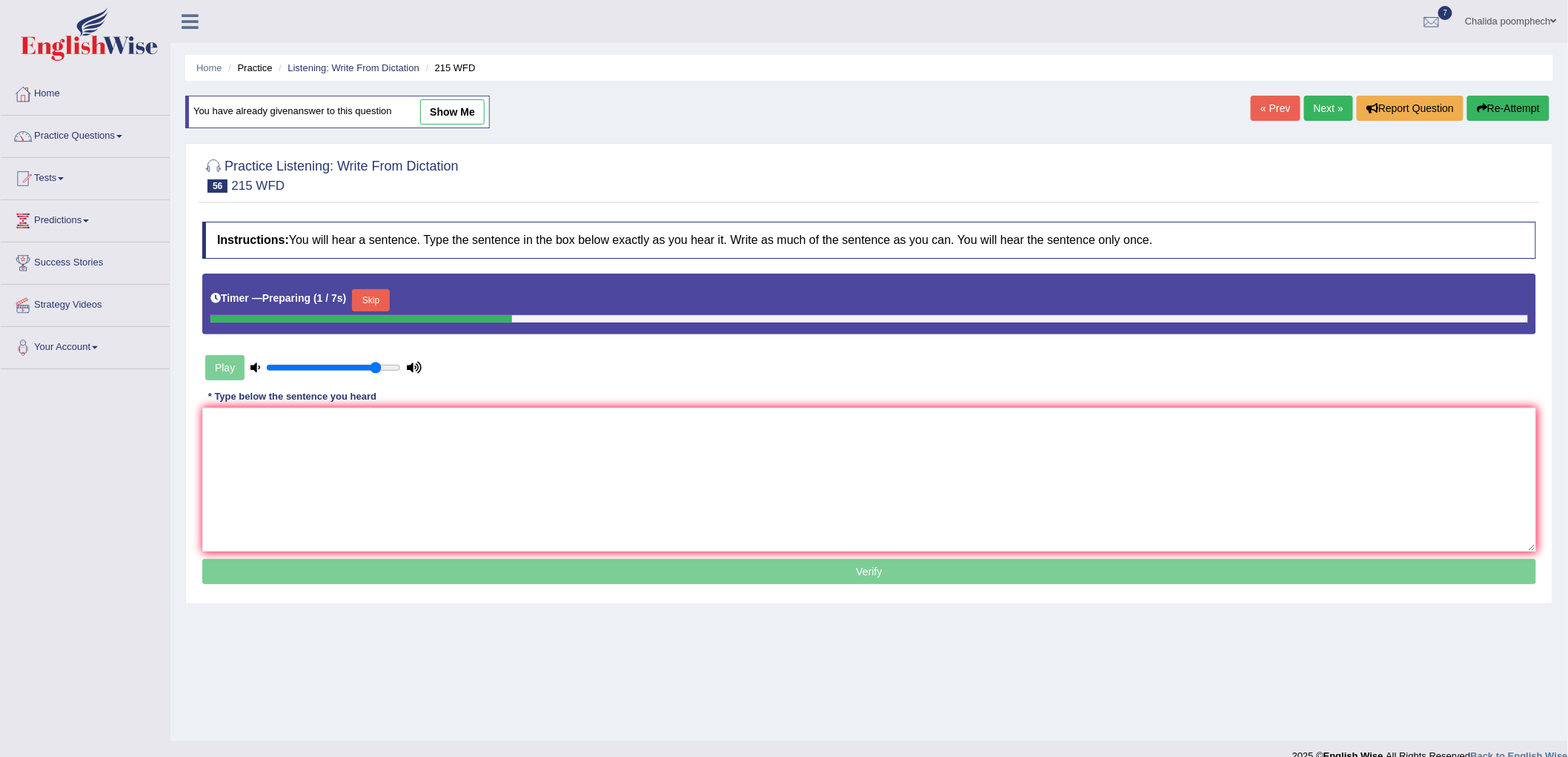
click at [368, 298] on button "Skip" at bounding box center [370, 300] width 37 height 22
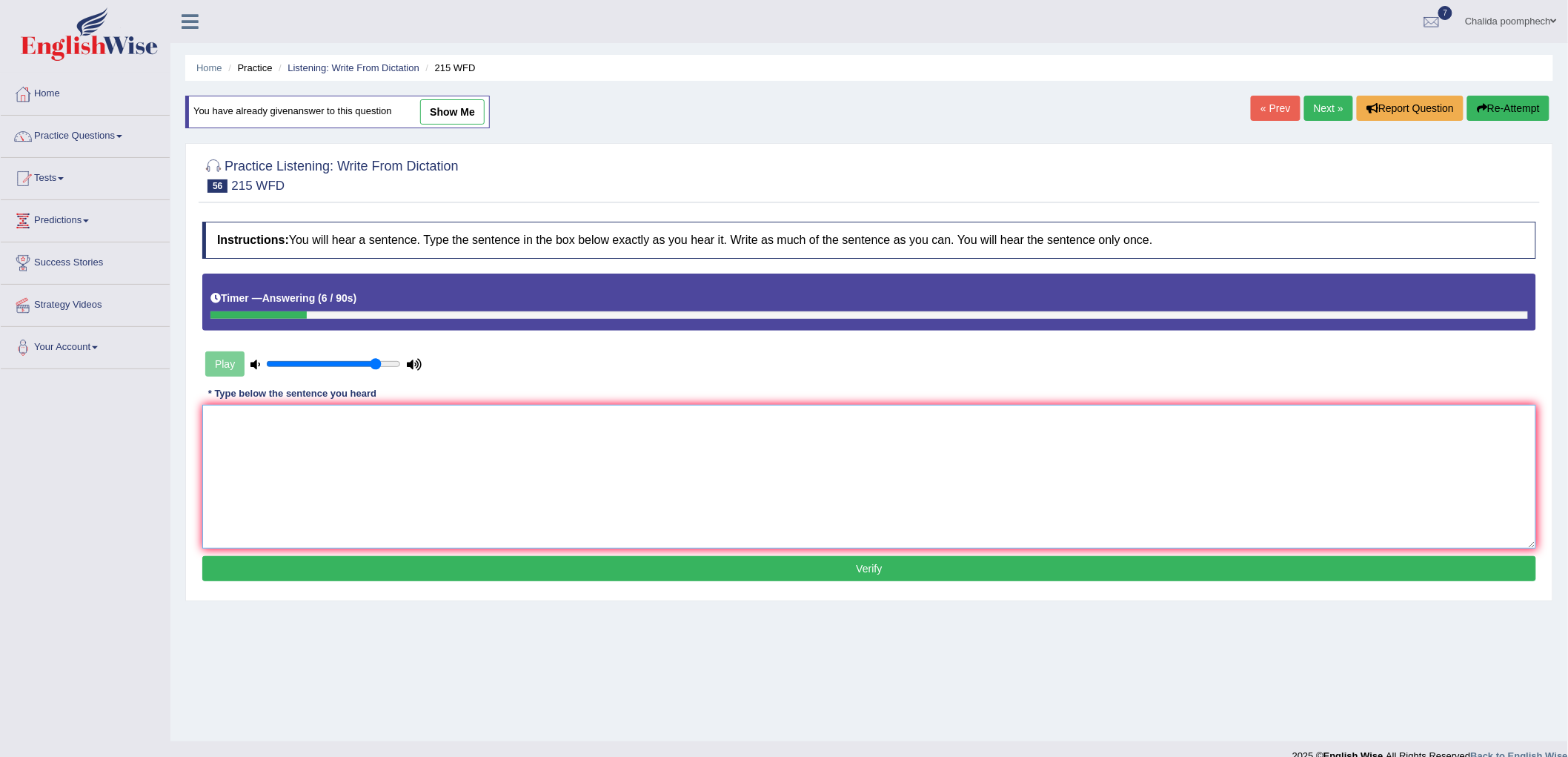
click at [375, 444] on textarea at bounding box center [869, 476] width 1334 height 144
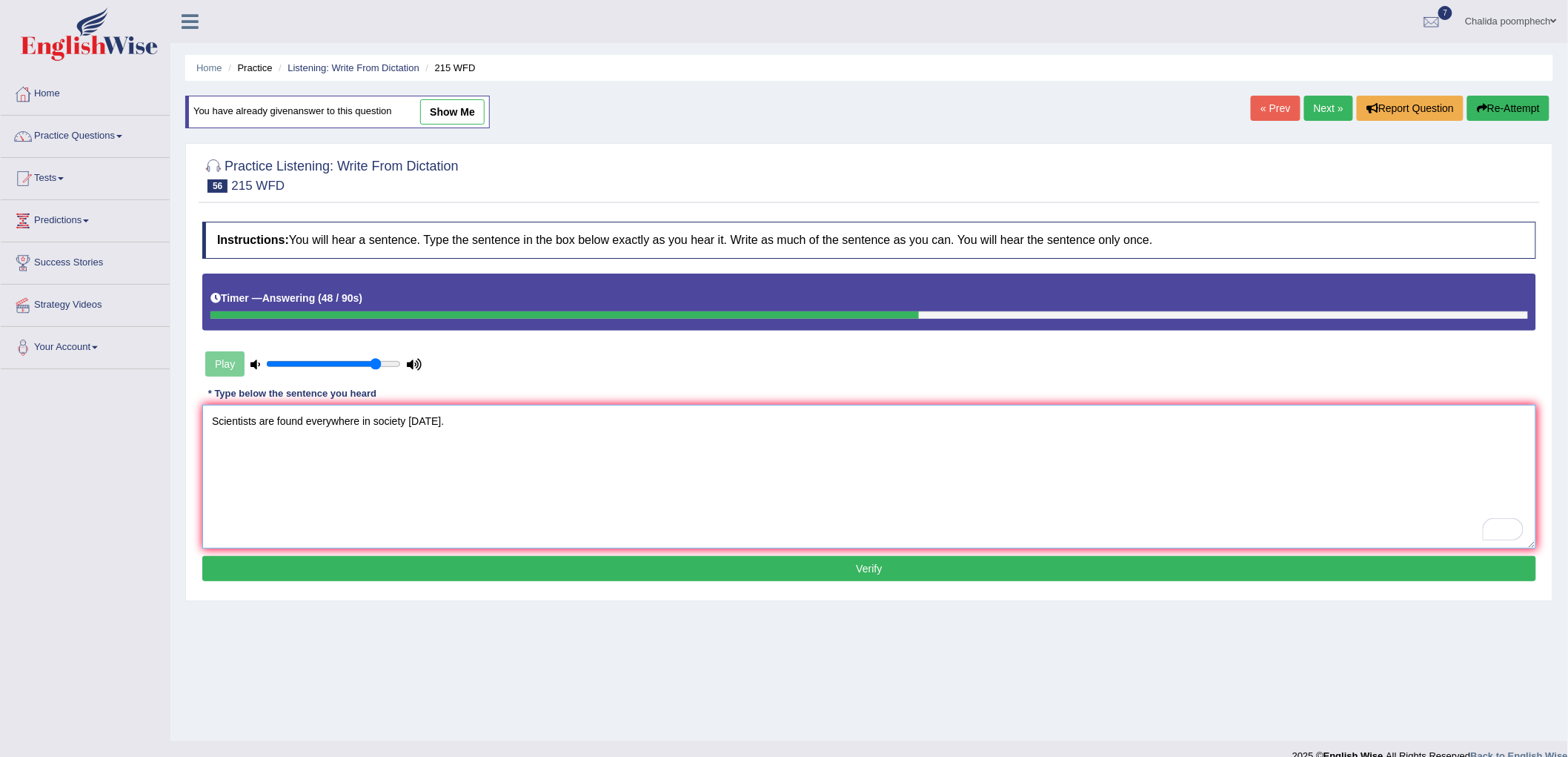
type textarea "Scientists are found everywhere in society today."
click at [412, 567] on button "Verify" at bounding box center [869, 569] width 1334 height 26
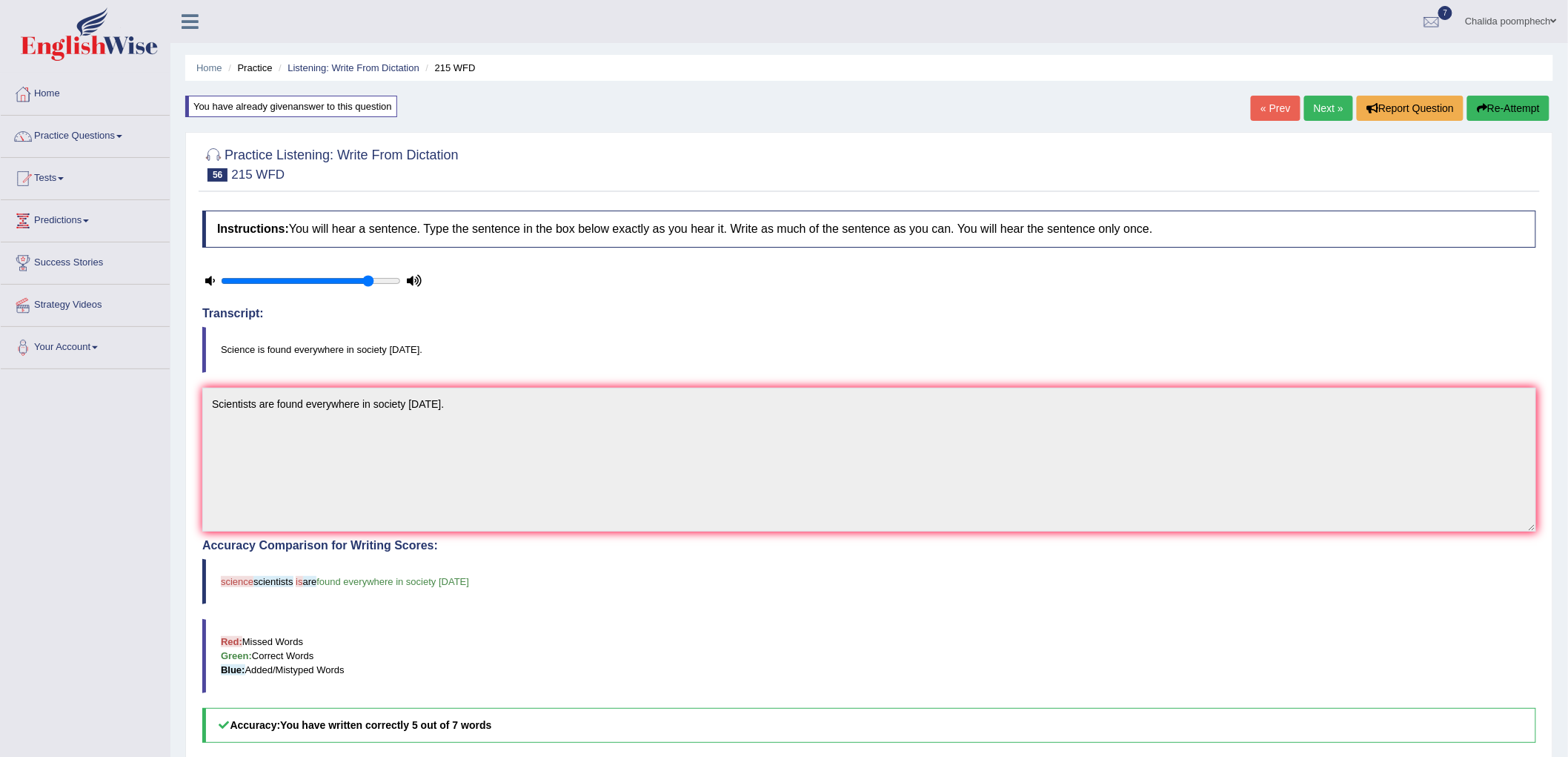
click at [1518, 115] on button "Re-Attempt" at bounding box center [1509, 109] width 82 height 26
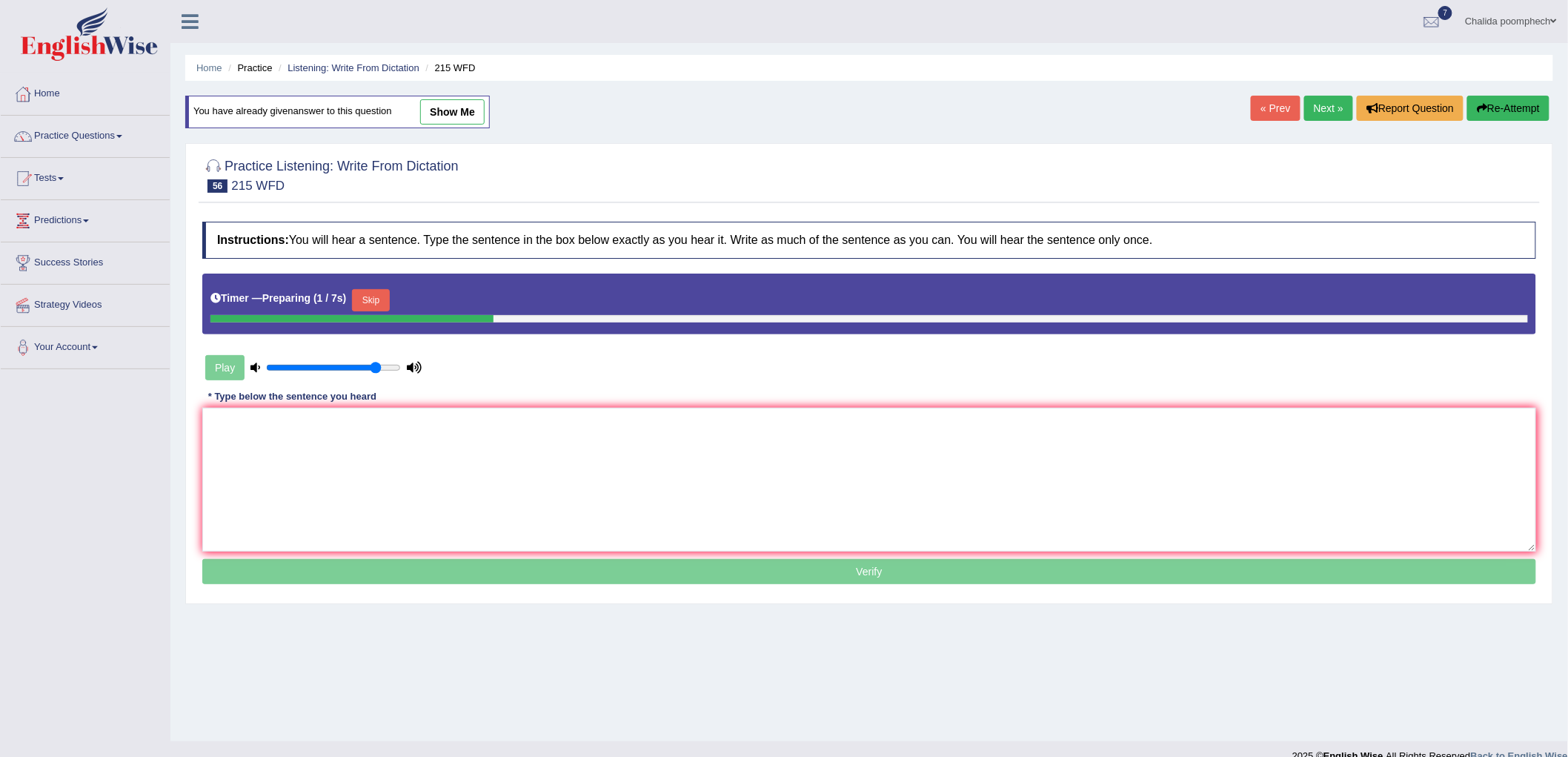
click at [374, 293] on button "Skip" at bounding box center [370, 300] width 37 height 22
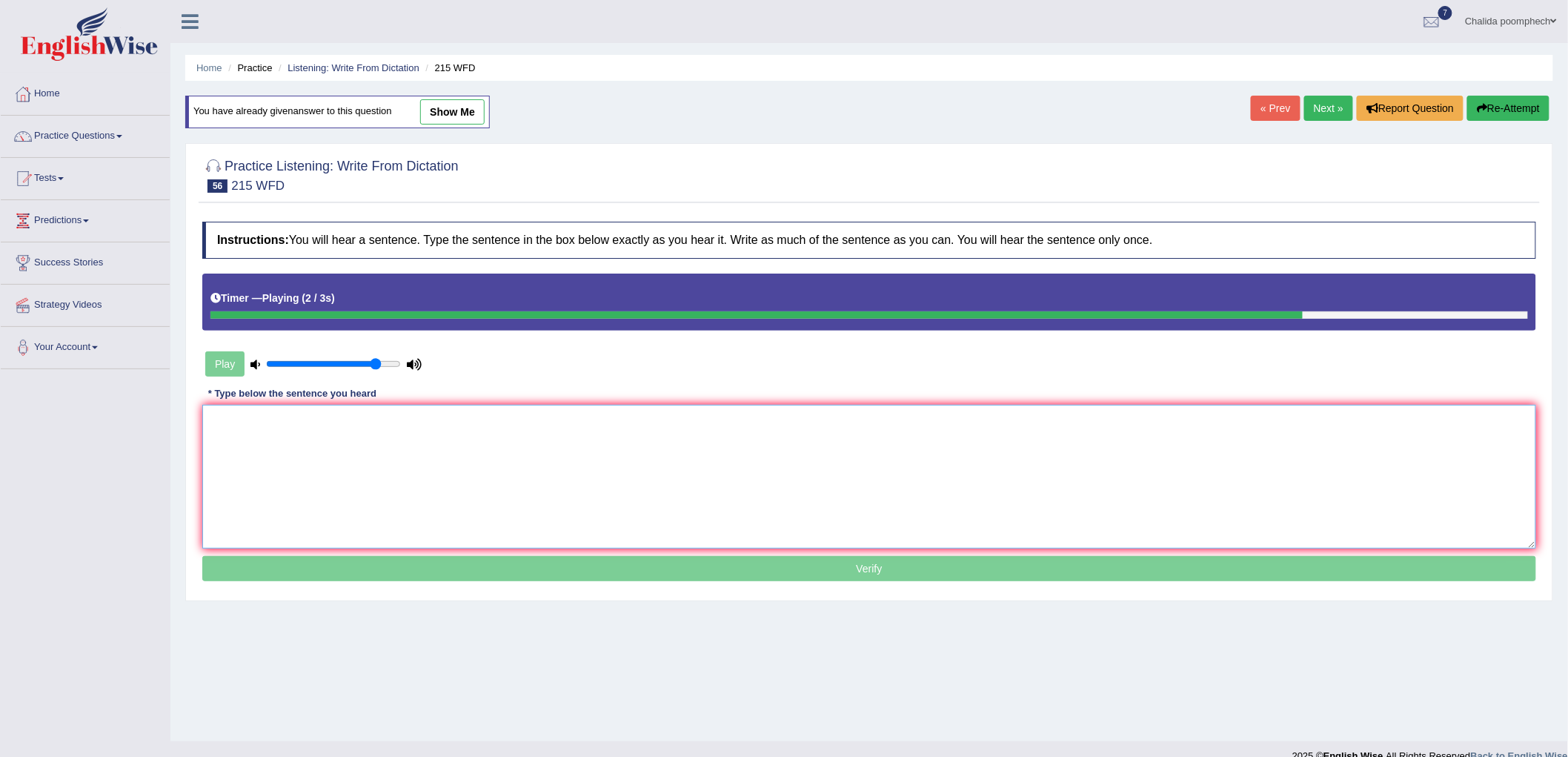
click at [487, 437] on textarea at bounding box center [869, 476] width 1334 height 144
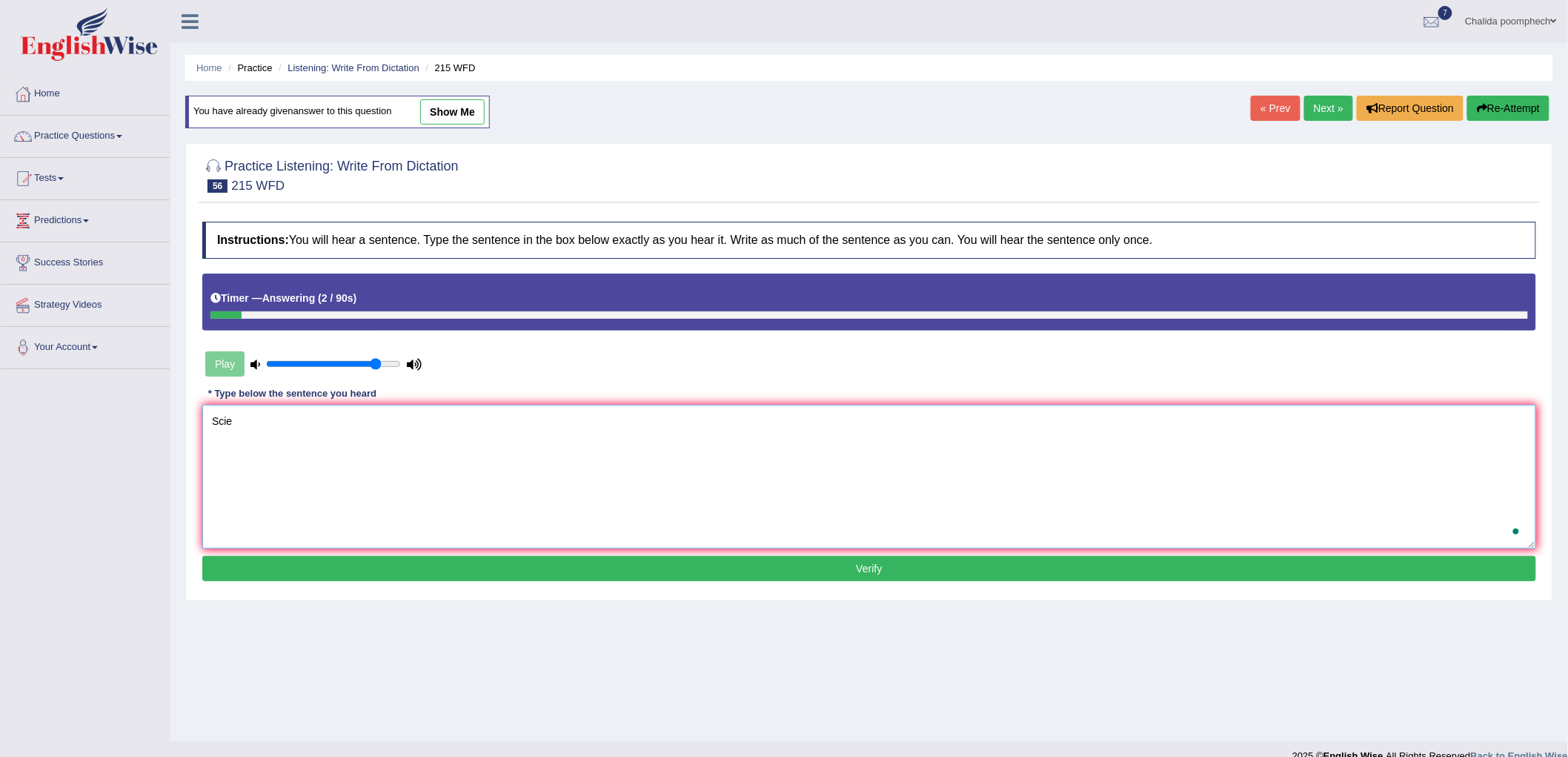
type textarea "Scien"
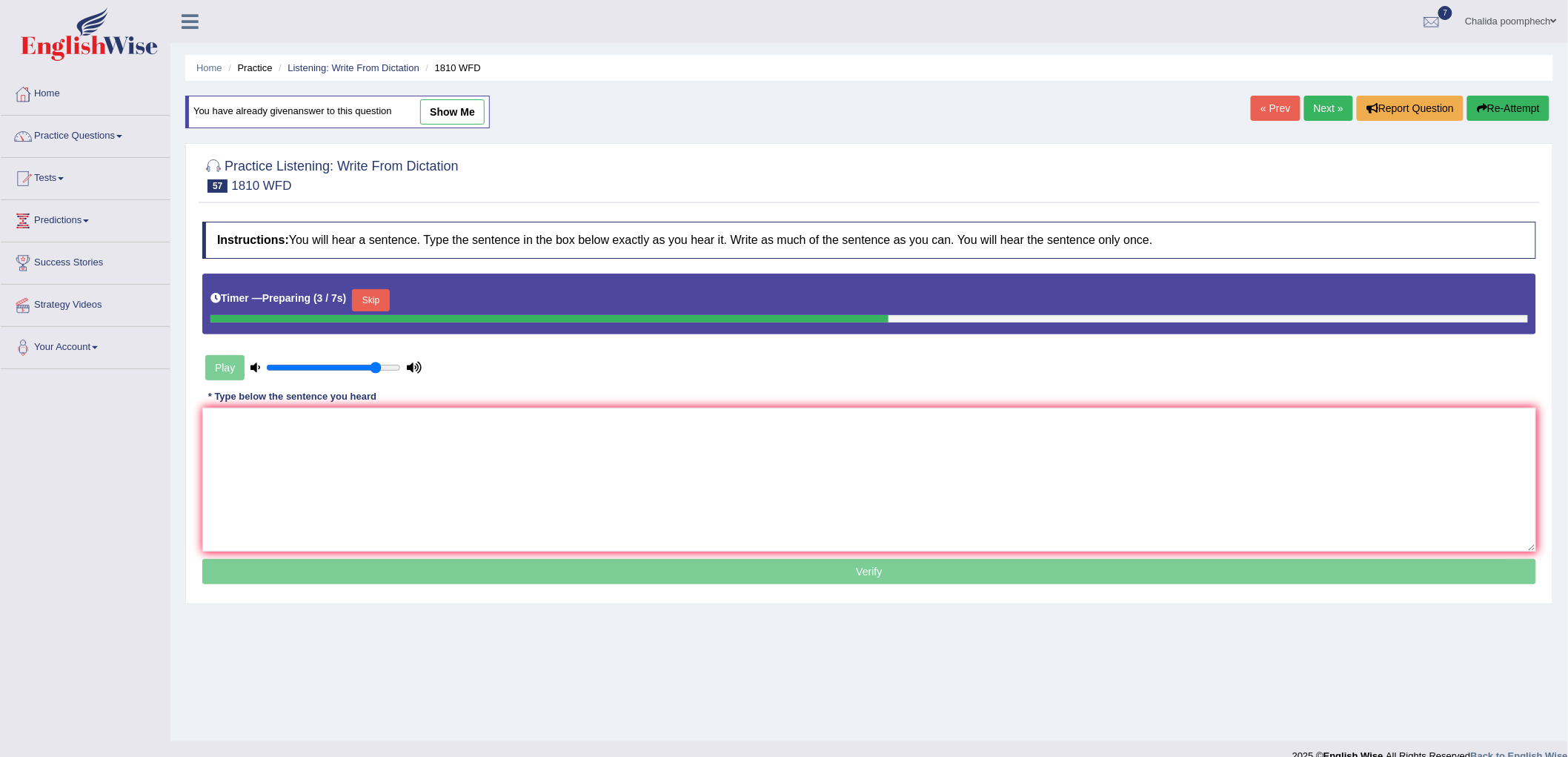
click at [376, 293] on button "Skip" at bounding box center [370, 300] width 37 height 22
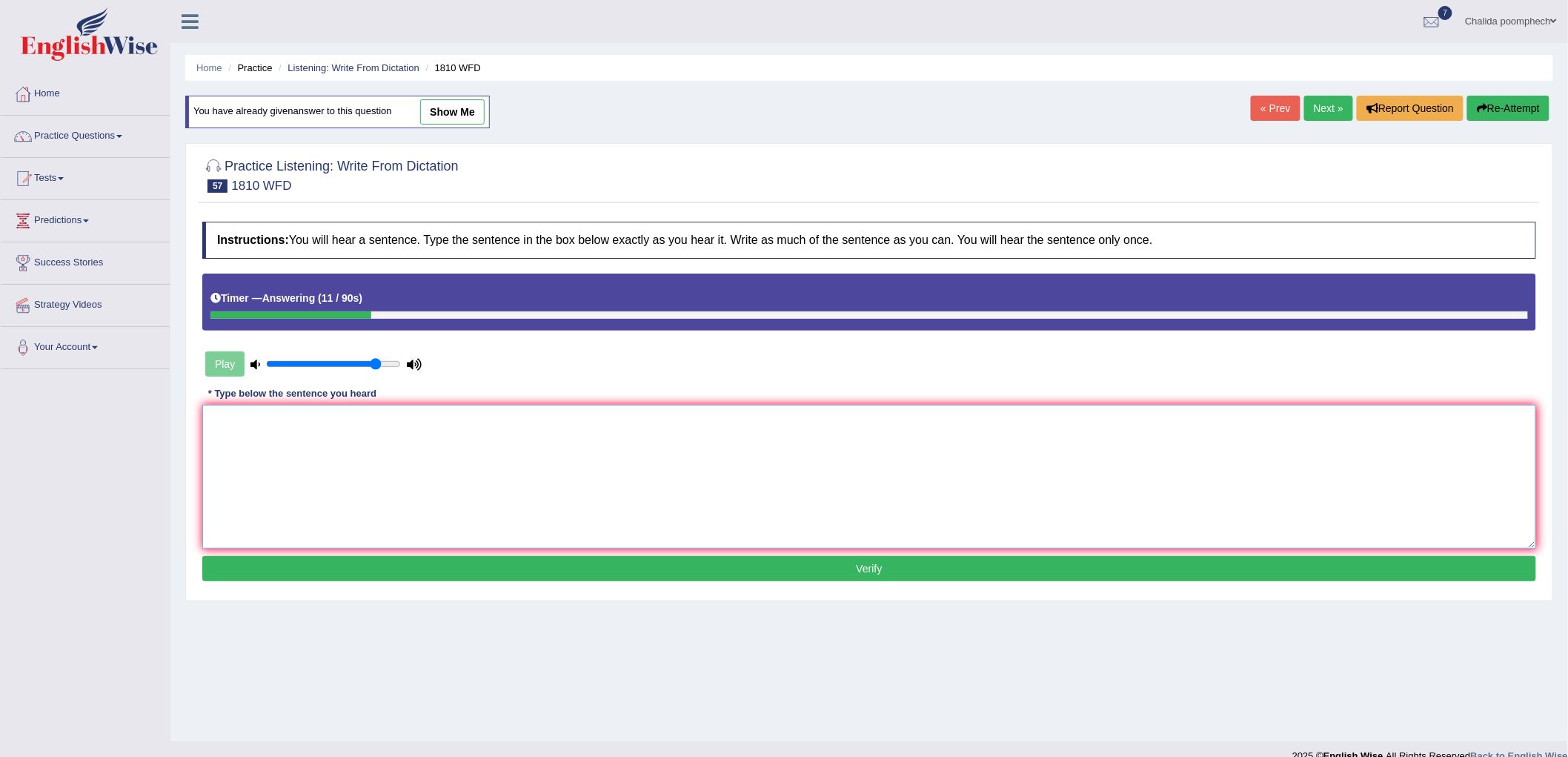
click at [365, 420] on textarea at bounding box center [869, 476] width 1334 height 144
type textarea "You can borrow a book from the library at any time times."
click at [351, 561] on button "Verify" at bounding box center [869, 569] width 1334 height 26
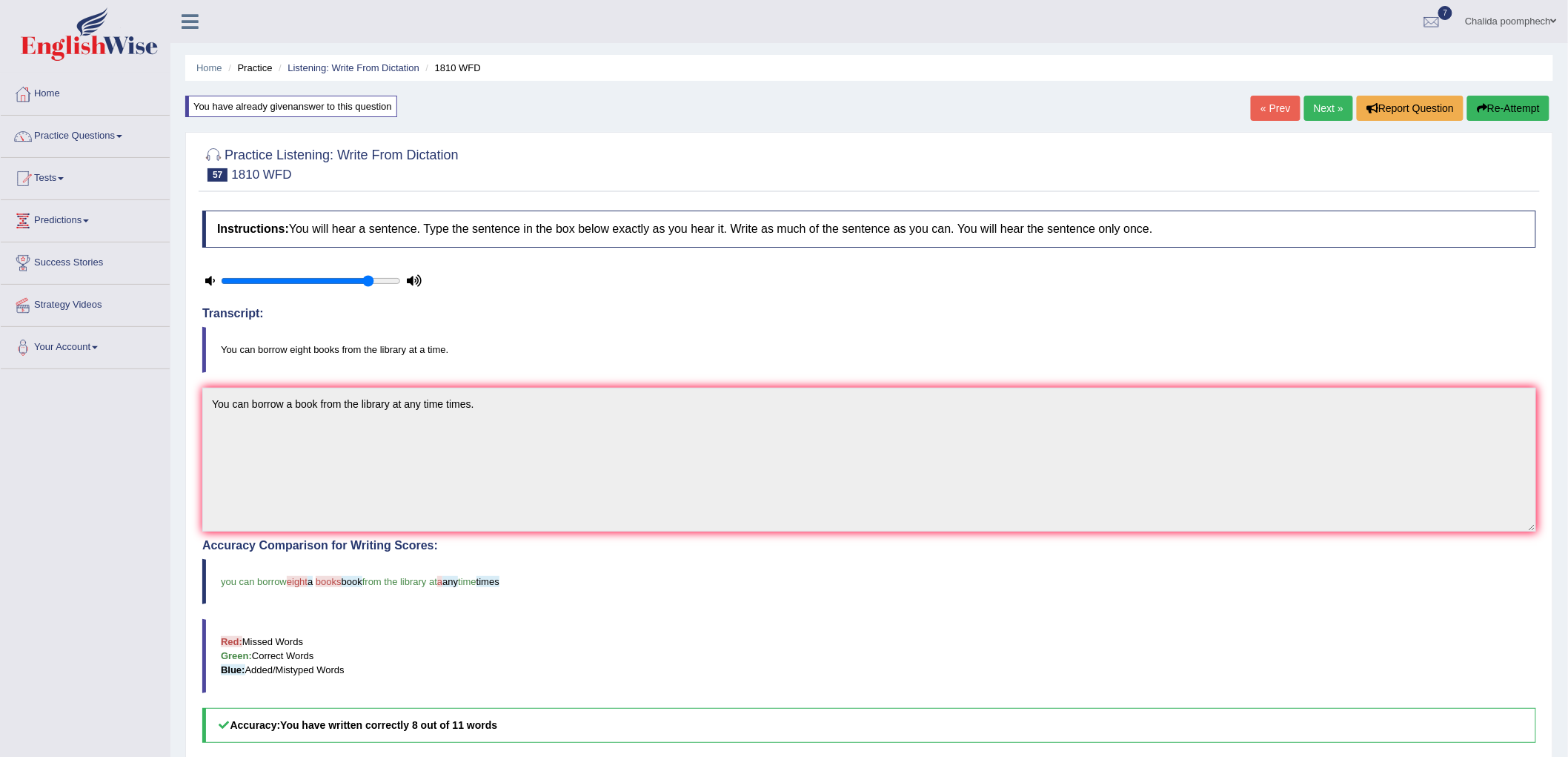
click at [1480, 112] on icon "button" at bounding box center [1481, 108] width 10 height 10
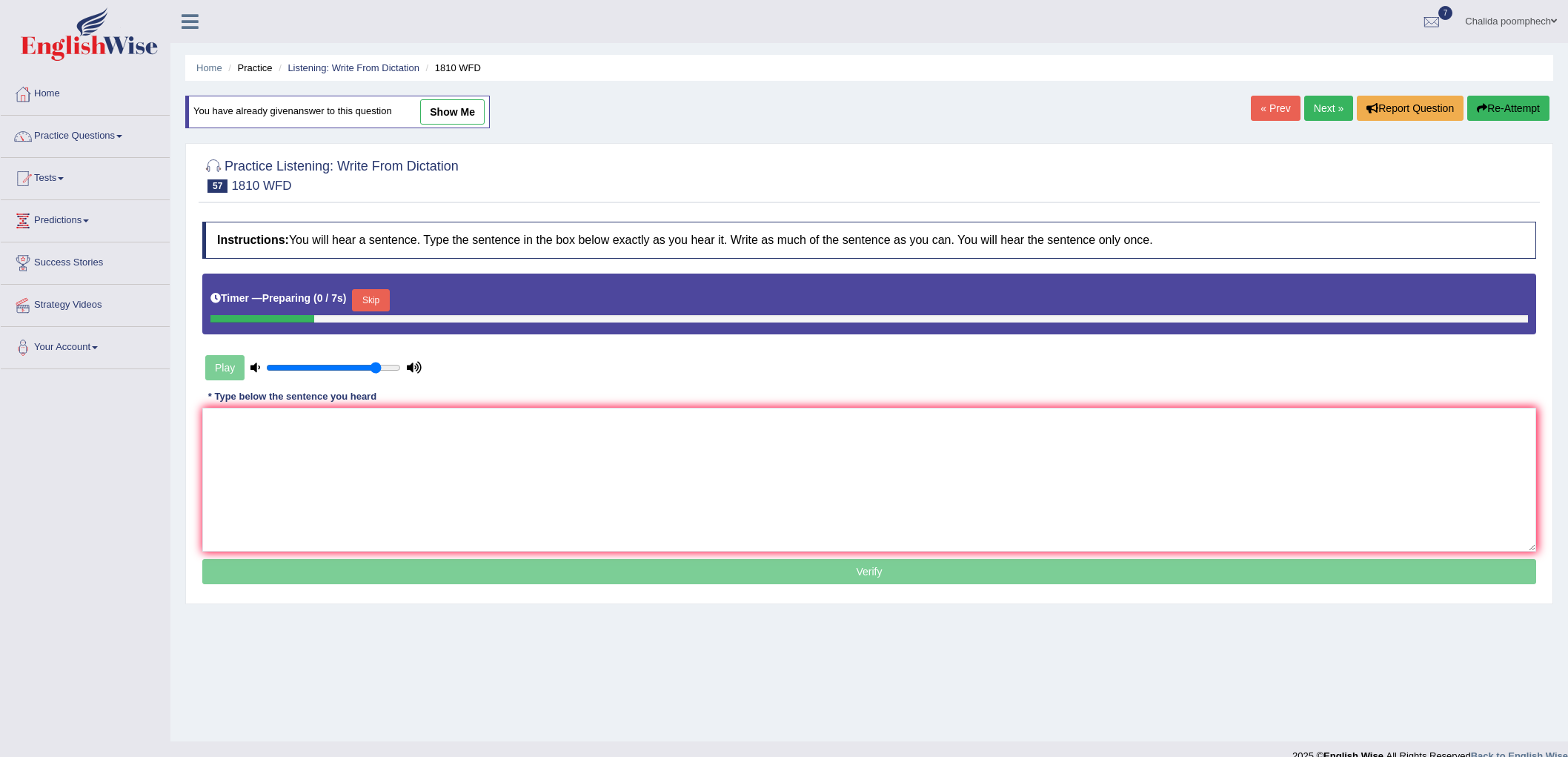
click at [366, 296] on button "Skip" at bounding box center [370, 300] width 37 height 22
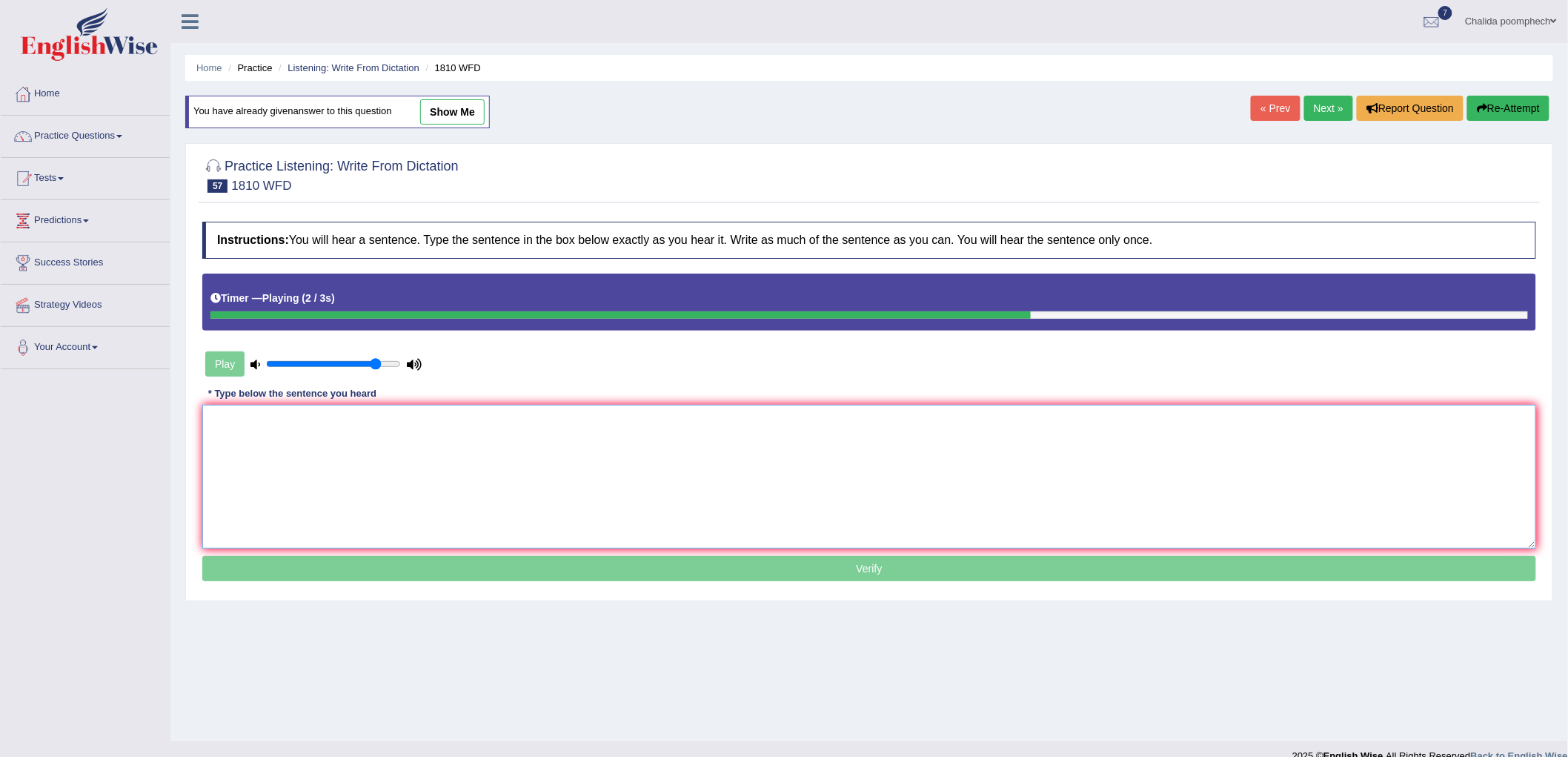
click at [457, 433] on textarea at bounding box center [869, 476] width 1334 height 144
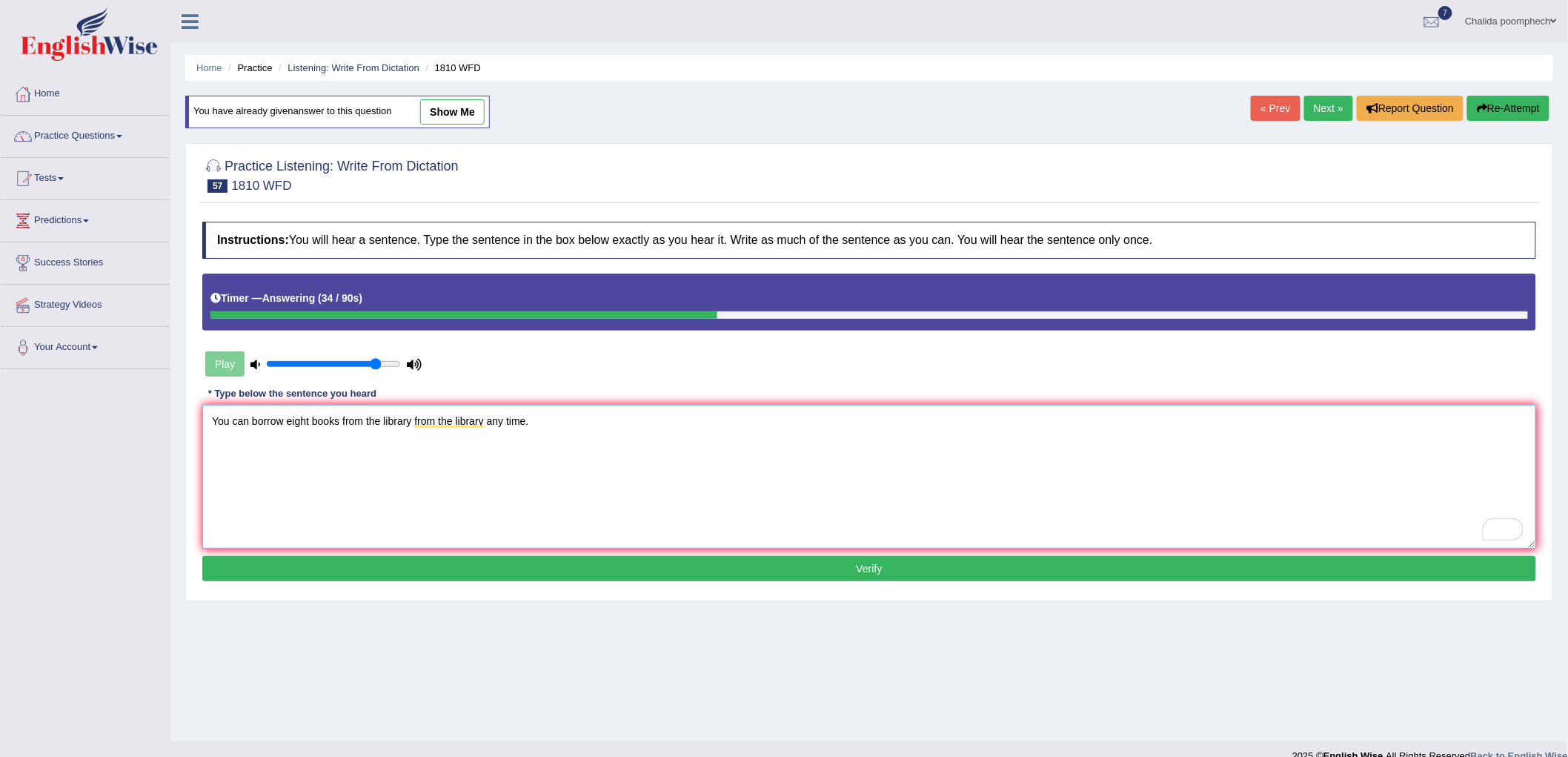
type textarea "You can borrow eight books from the library from the library any time."
click at [892, 565] on button "Verify" at bounding box center [869, 569] width 1334 height 26
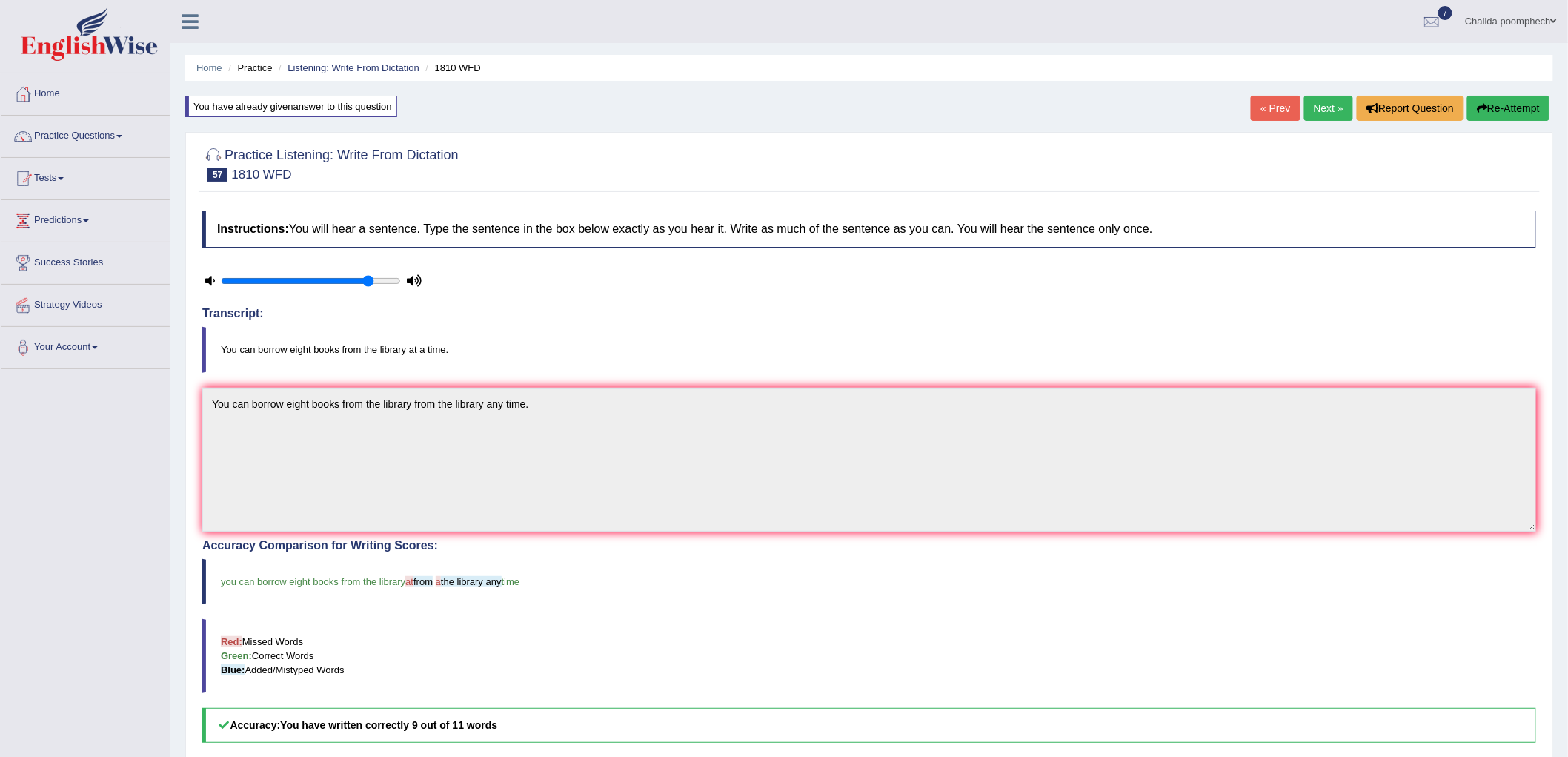
scroll to position [82, 0]
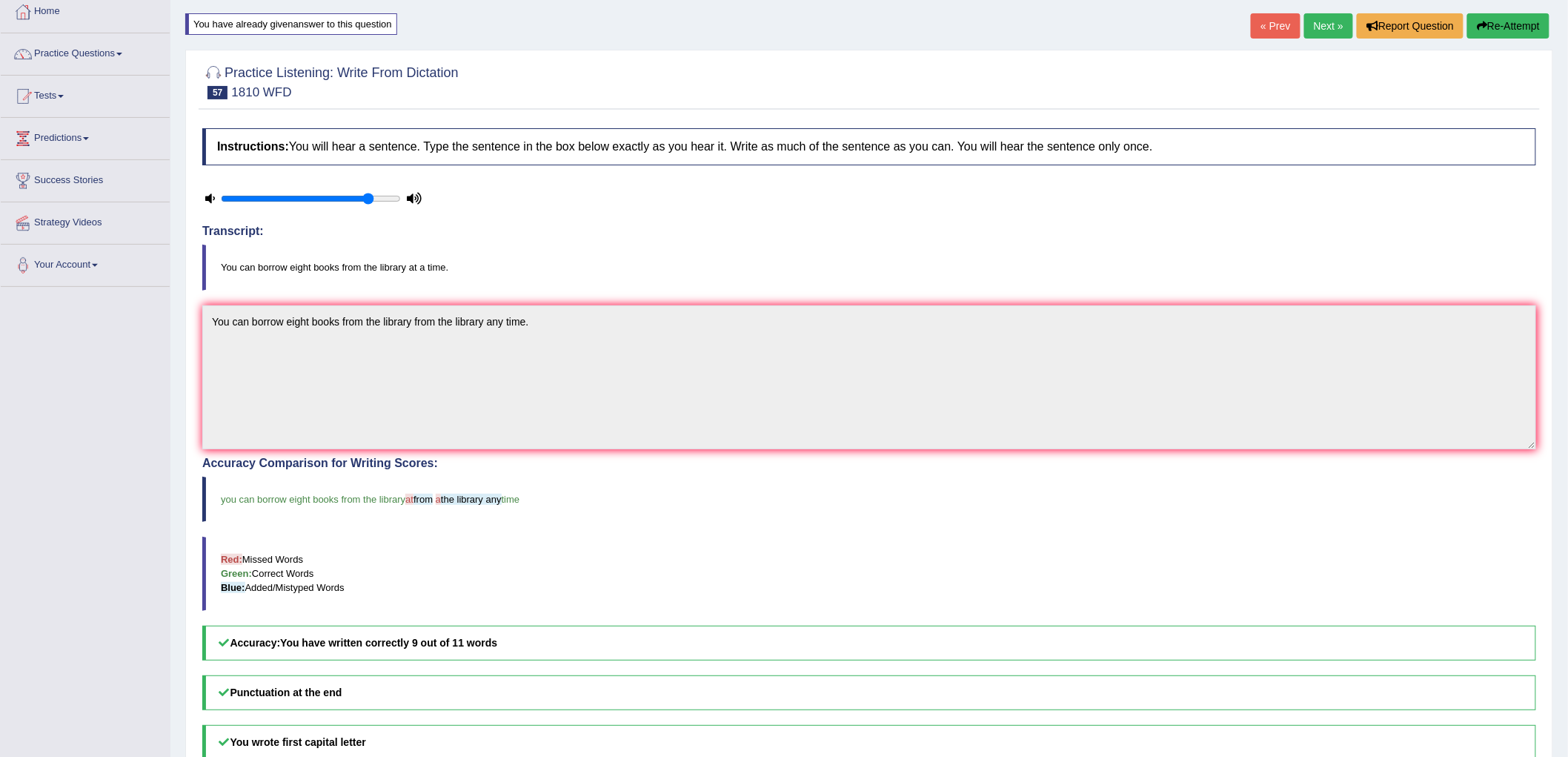
click at [1495, 23] on button "Re-Attempt" at bounding box center [1509, 27] width 82 height 26
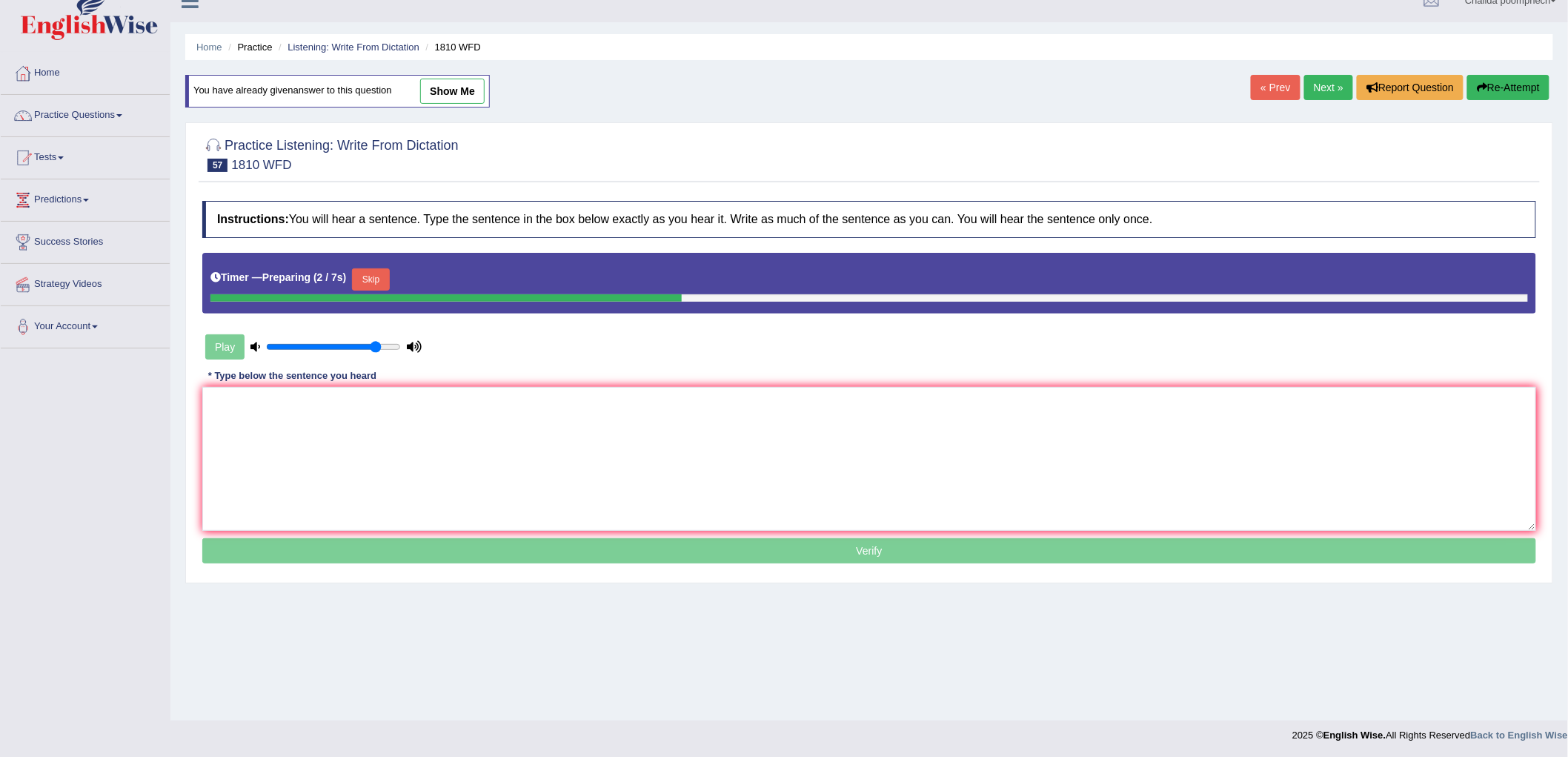
click at [387, 277] on button "Skip" at bounding box center [370, 279] width 37 height 22
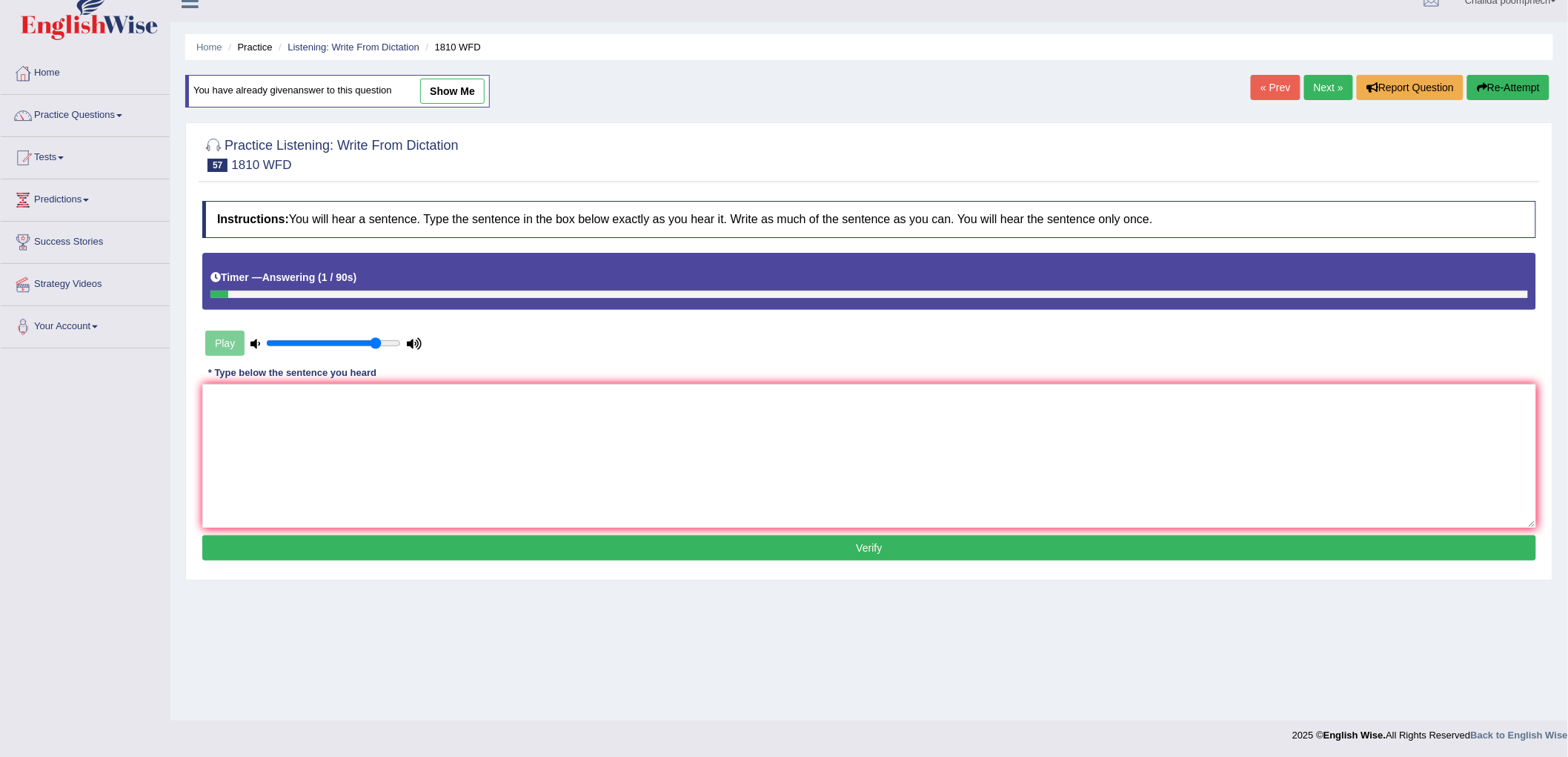
click at [1328, 89] on link "Next »" at bounding box center [1328, 88] width 48 height 26
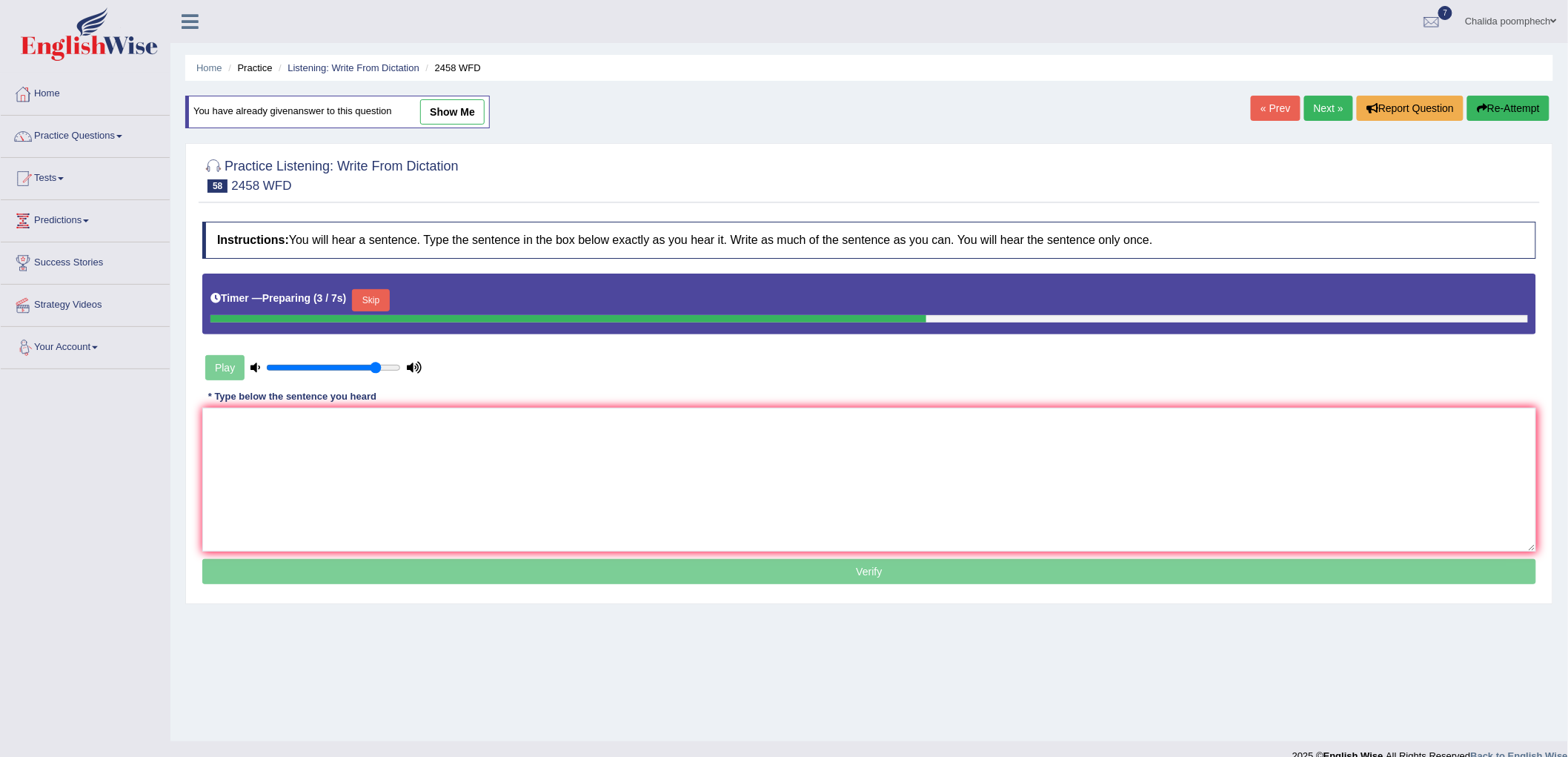
click at [382, 299] on button "Skip" at bounding box center [370, 300] width 37 height 22
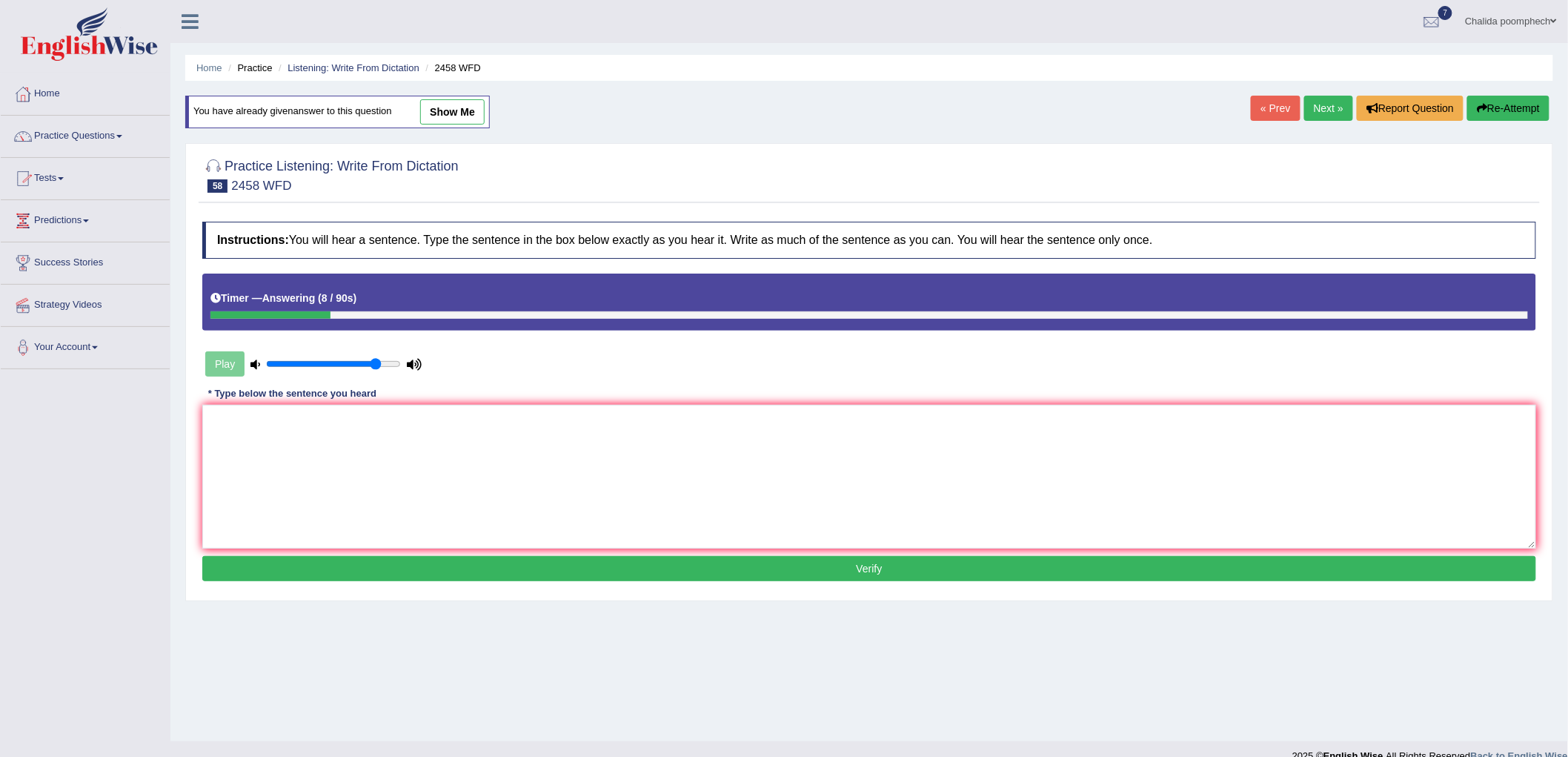
click at [1523, 109] on button "Re-Attempt" at bounding box center [1509, 109] width 82 height 26
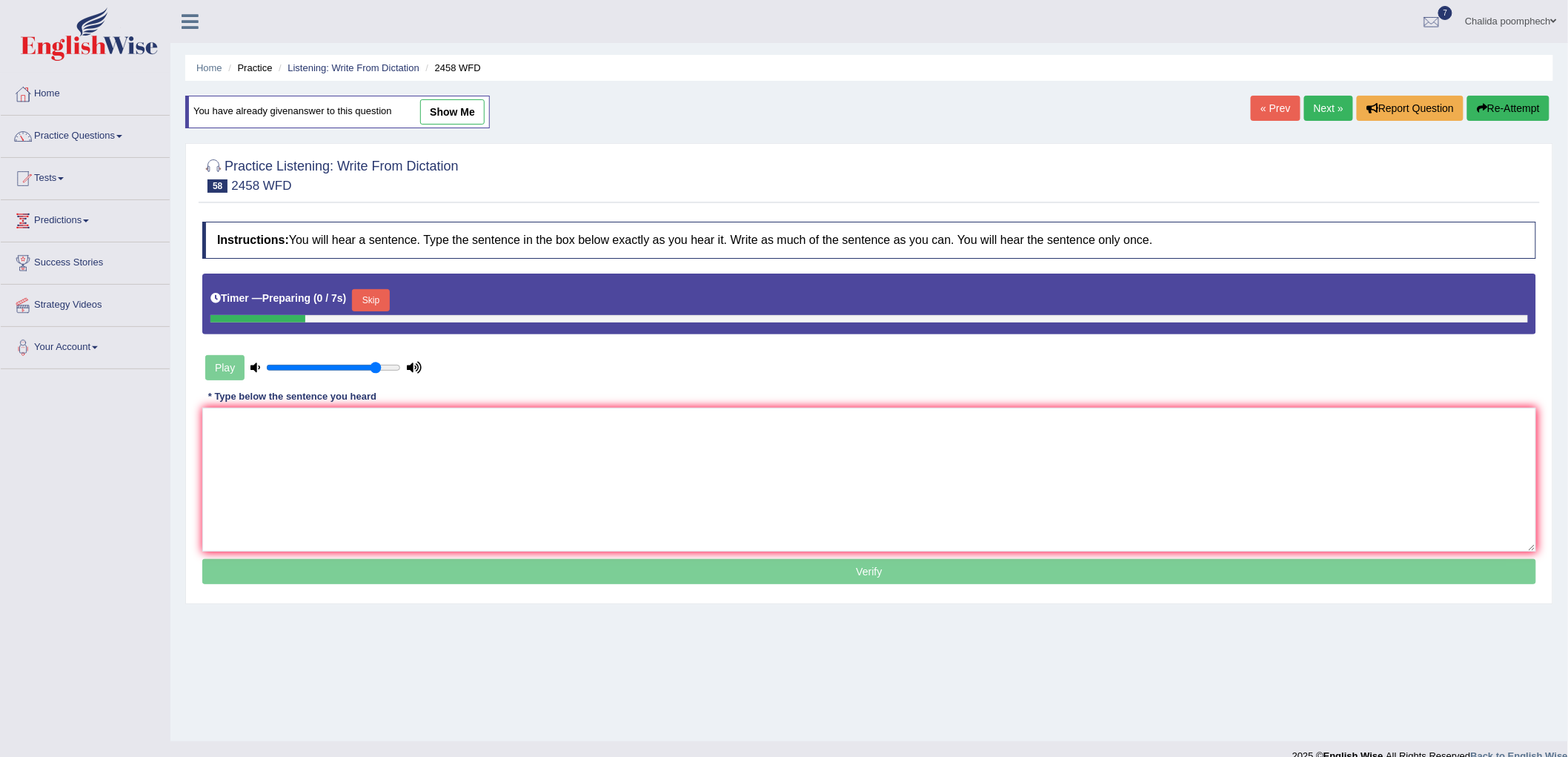
click at [366, 297] on button "Skip" at bounding box center [370, 300] width 37 height 22
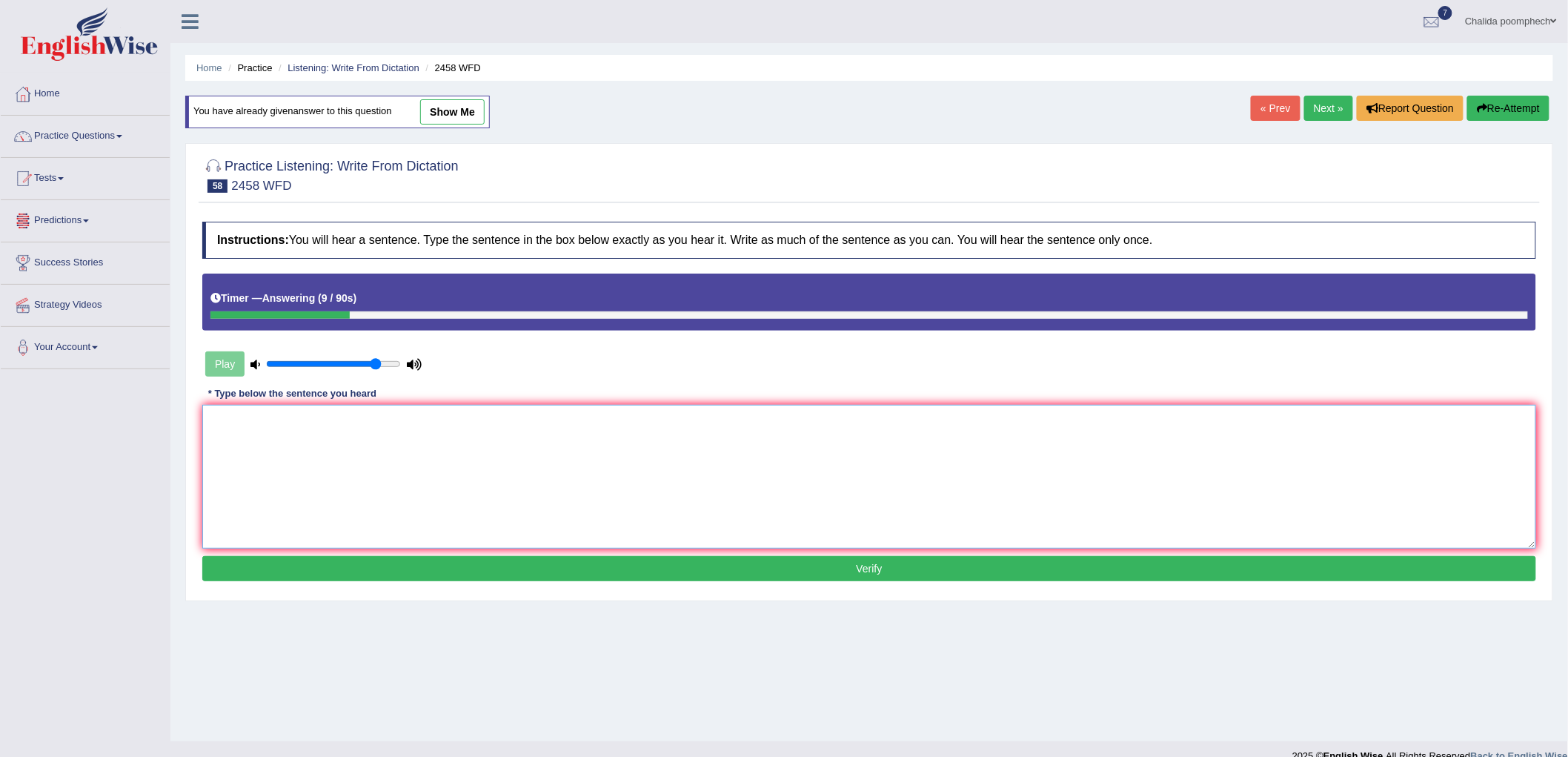
click at [448, 480] on textarea at bounding box center [869, 476] width 1334 height 144
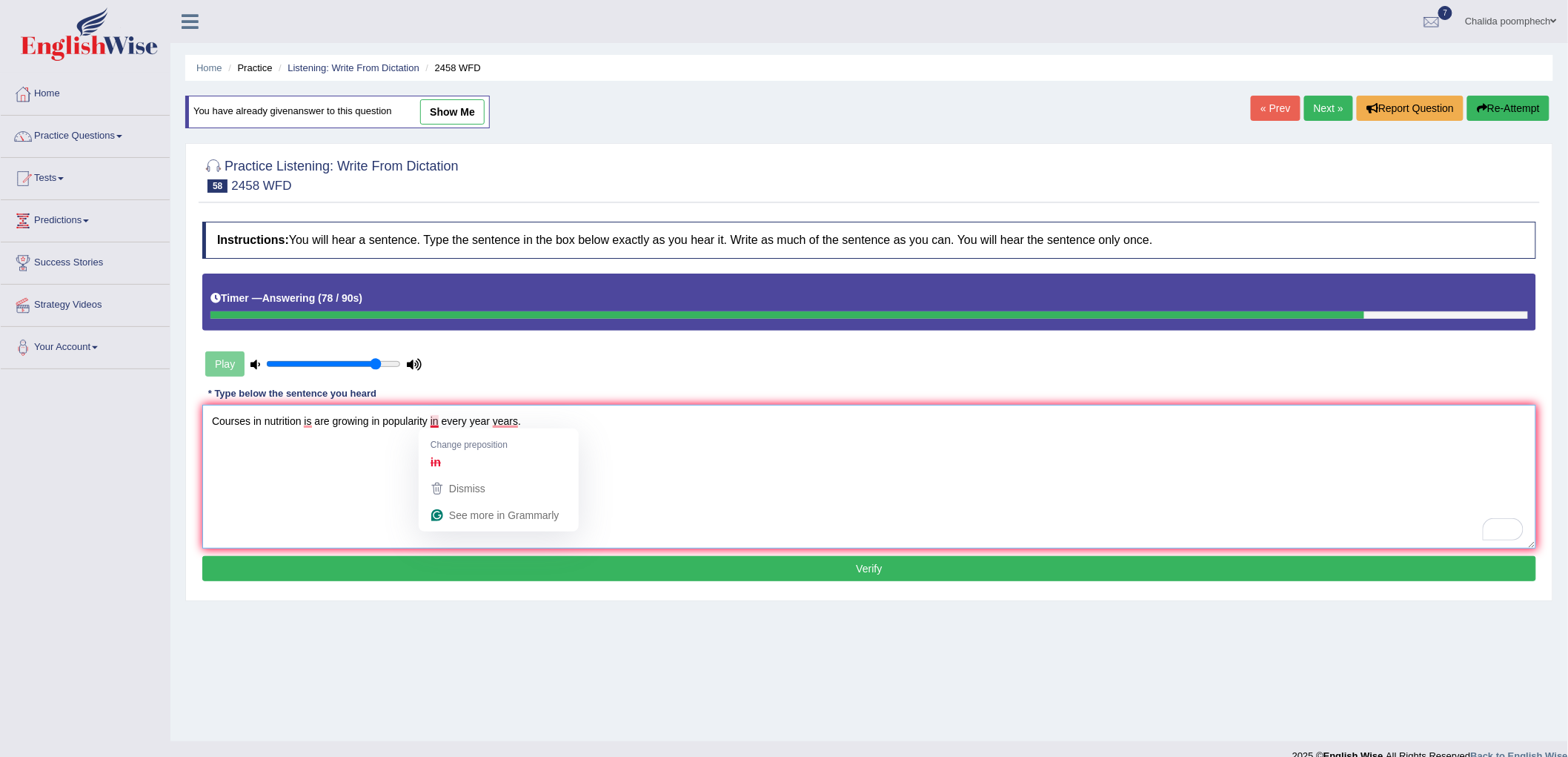
type textarea "Courses in nutrition is are growing in popularity in every year years."
click at [410, 564] on button "Verify" at bounding box center [869, 569] width 1334 height 26
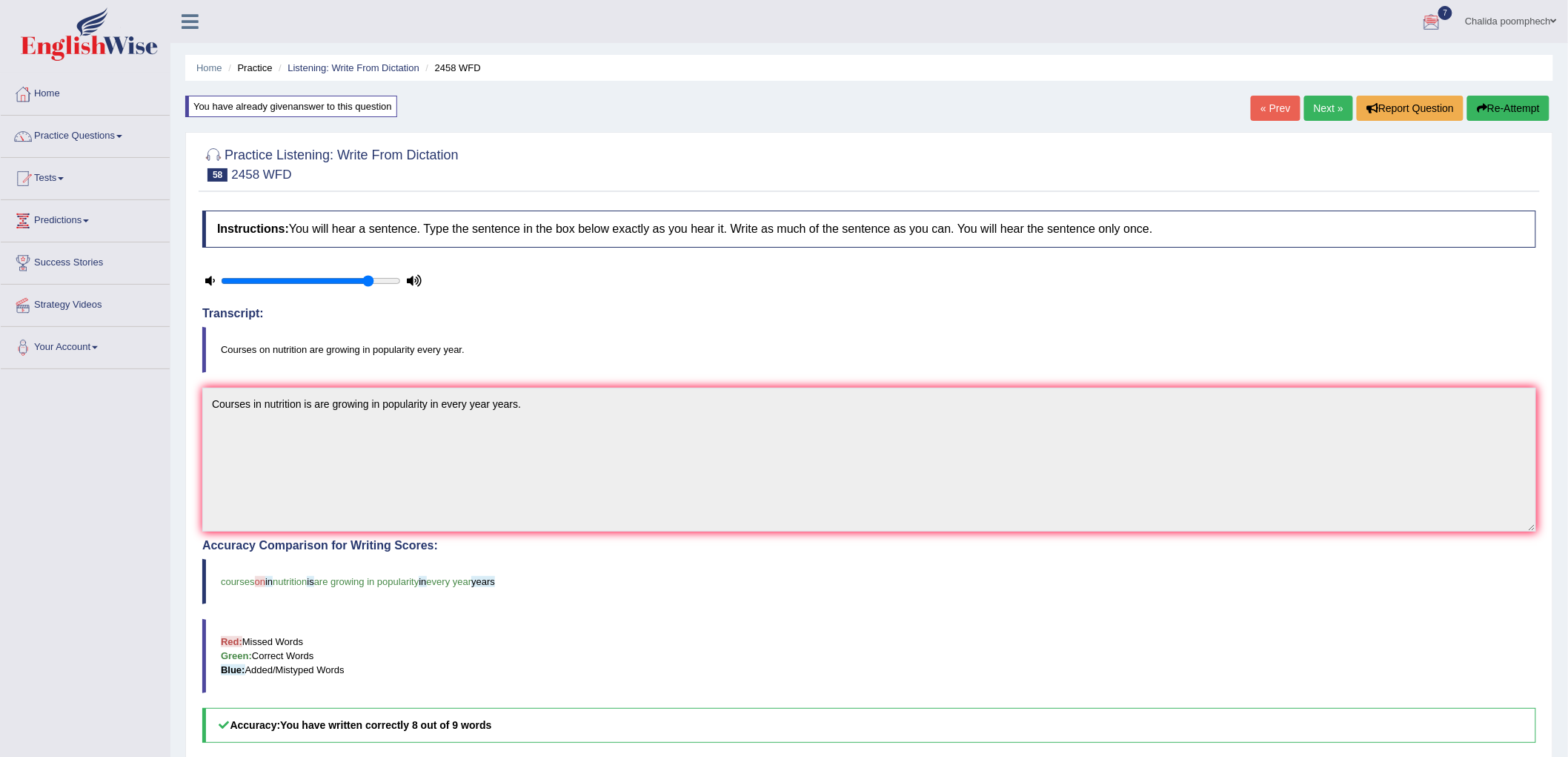
click at [1334, 112] on link "Next »" at bounding box center [1328, 109] width 48 height 26
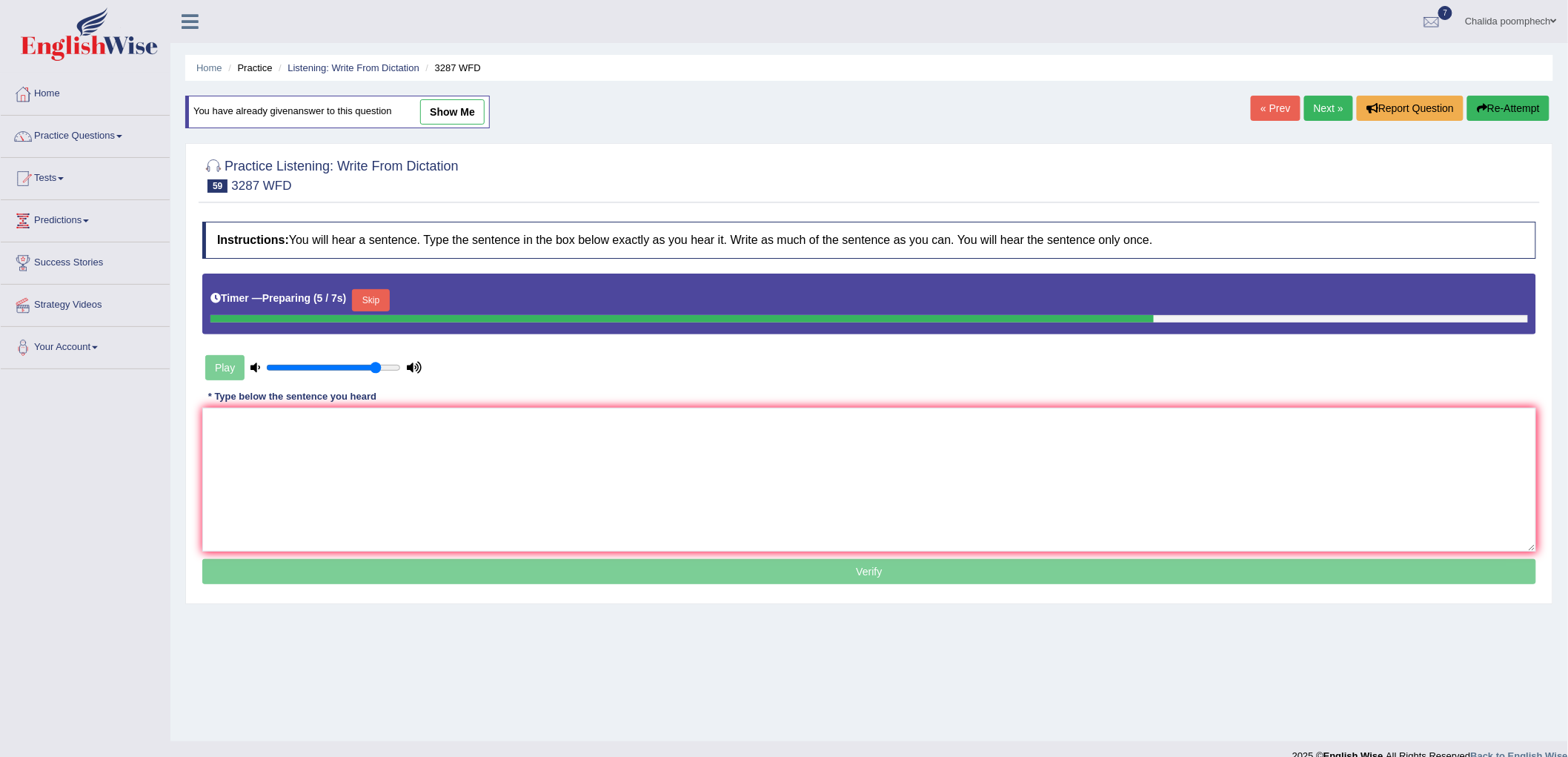
click at [380, 292] on button "Skip" at bounding box center [370, 300] width 37 height 22
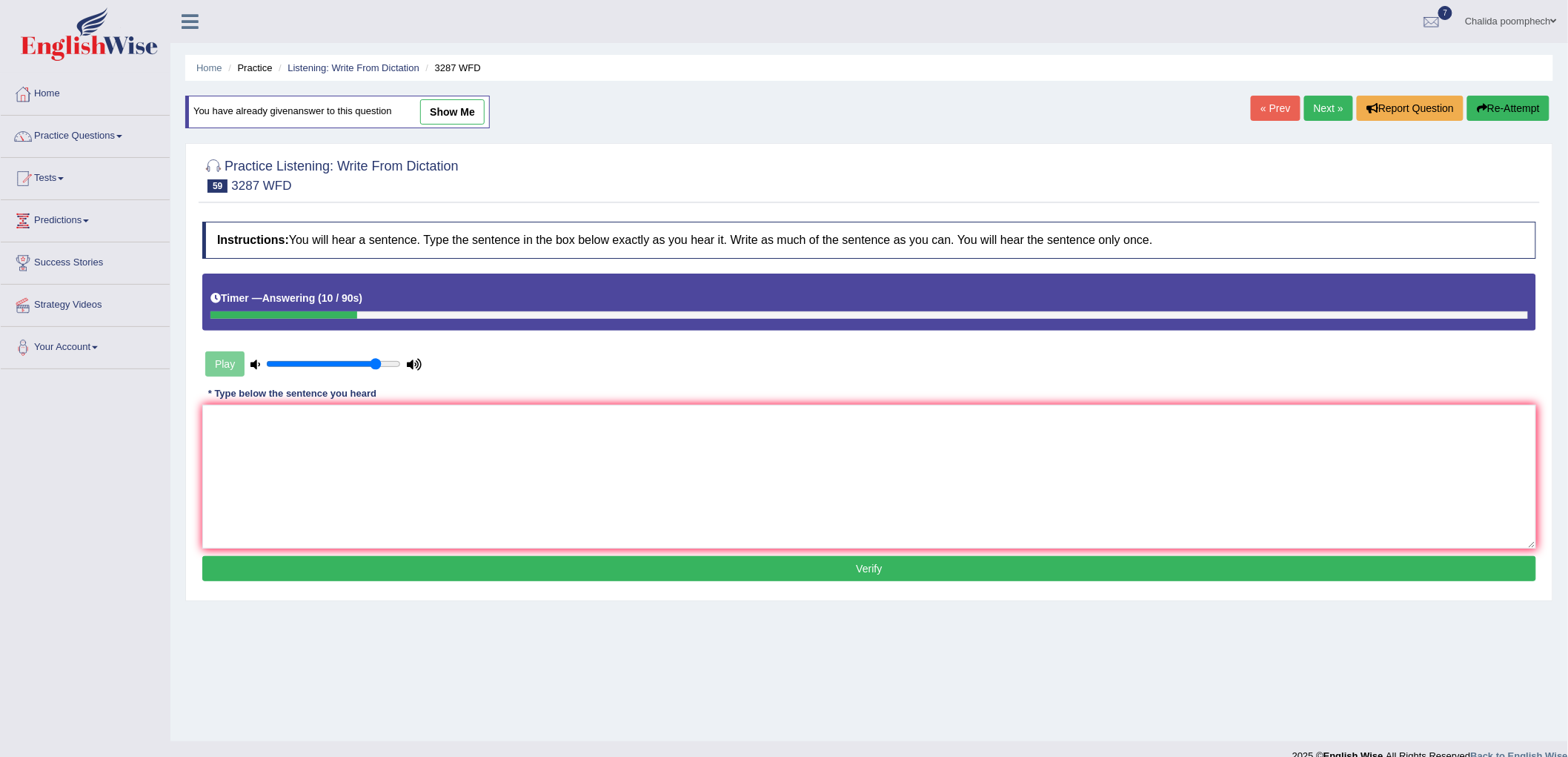
click at [1483, 103] on icon "button" at bounding box center [1481, 108] width 10 height 10
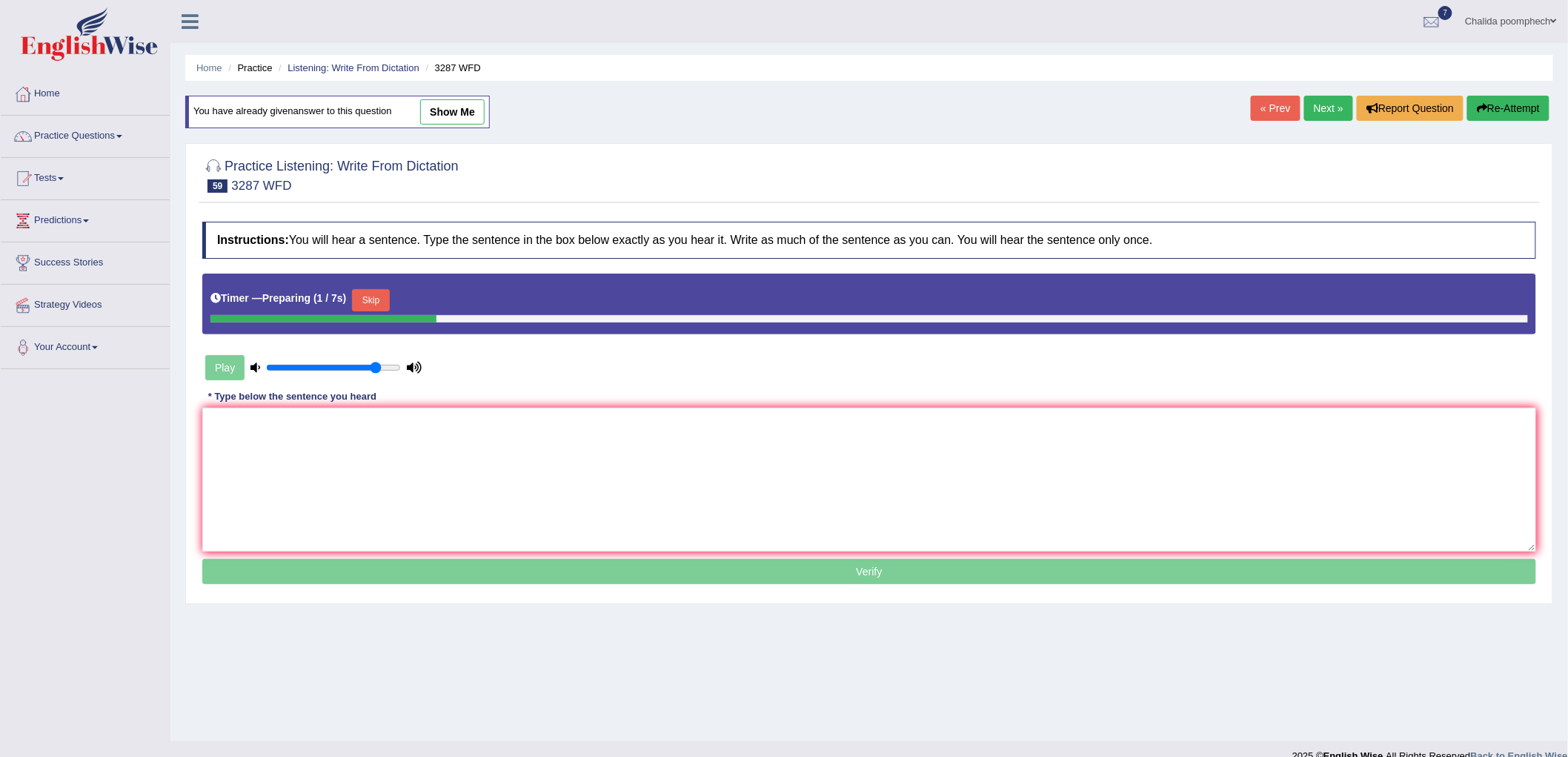
click at [381, 293] on button "Skip" at bounding box center [370, 300] width 37 height 22
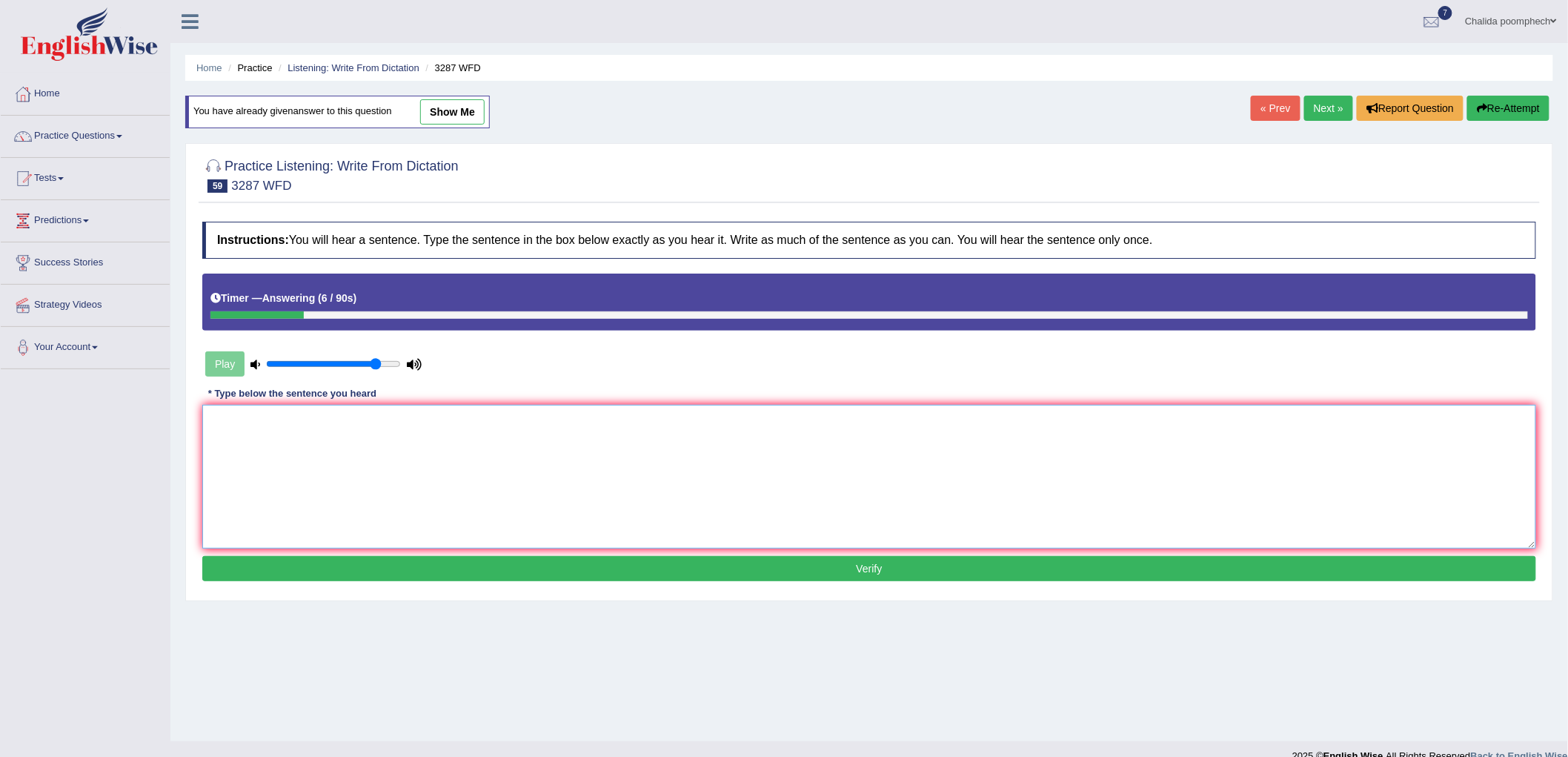
click at [379, 495] on textarea at bounding box center [869, 476] width 1334 height 144
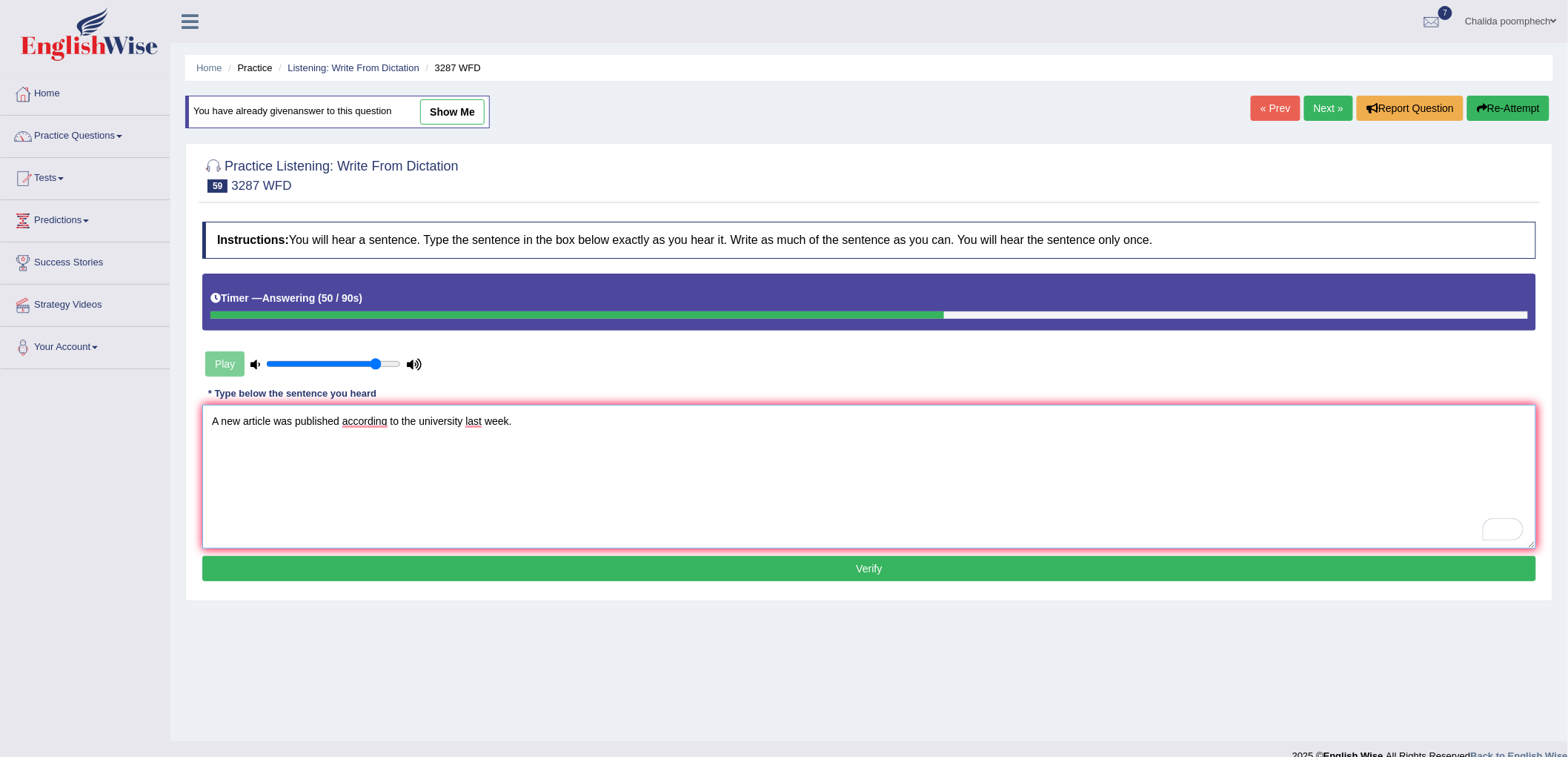
type textarea "A new article was published according to the university last week."
click at [500, 565] on button "Verify" at bounding box center [869, 569] width 1334 height 26
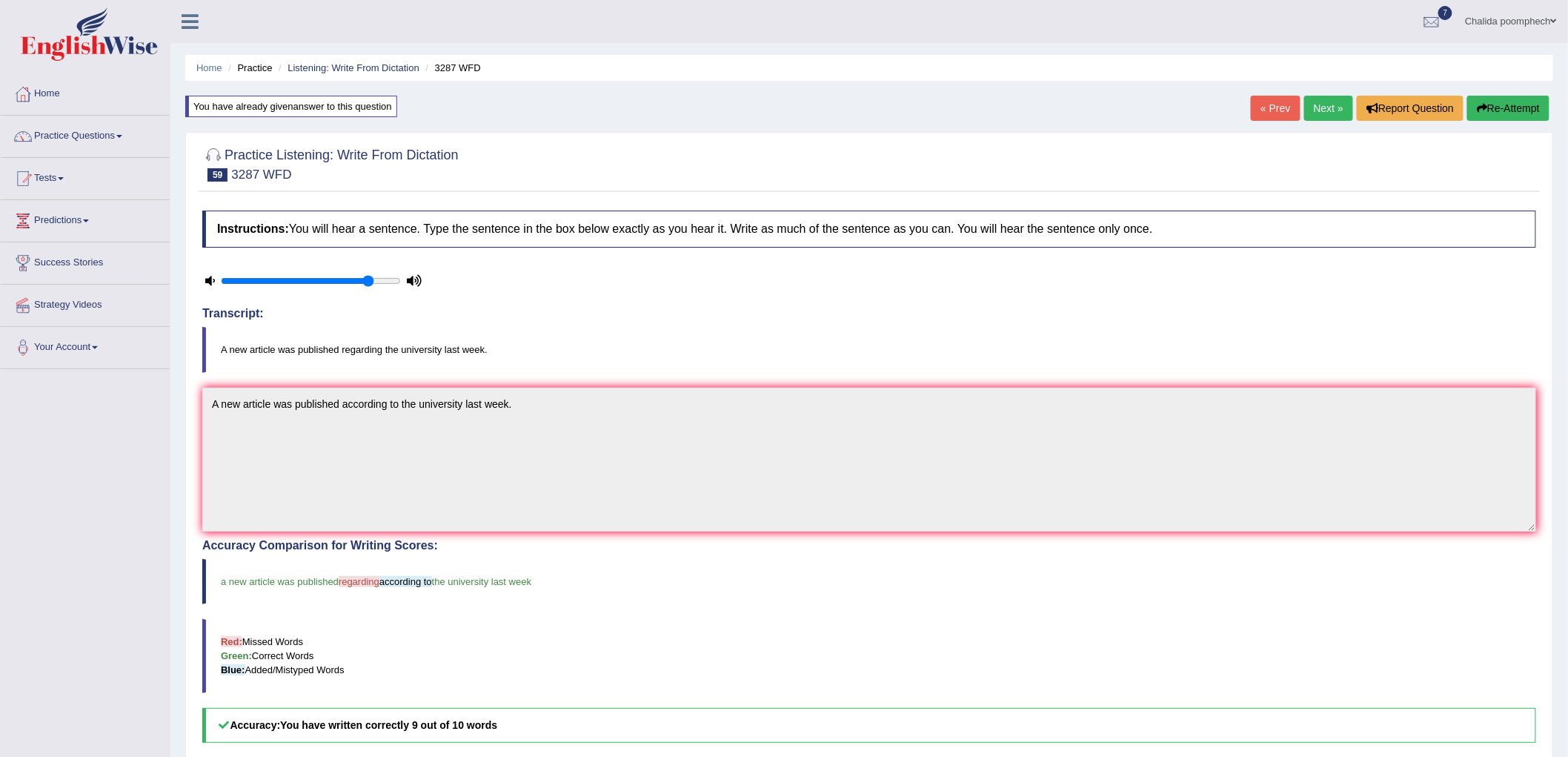
click at [0, 397] on div "Toggle navigation Home Practice Questions Speaking Practice Read Aloud Repeat S…" at bounding box center [784, 496] width 1568 height 991
click at [357, 532] on div "Instructions: You will hear a sentence. Type the sentence in the box below exac…" at bounding box center [869, 572] width 1341 height 739
drag, startPoint x: 448, startPoint y: 530, endPoint x: 1171, endPoint y: 139, distance: 822.0
click at [1171, 140] on div "Practice Listening: Write From Dictation 59 3287 WFD" at bounding box center [869, 165] width 1341 height 52
click at [1324, 108] on link "Next »" at bounding box center [1328, 109] width 48 height 26
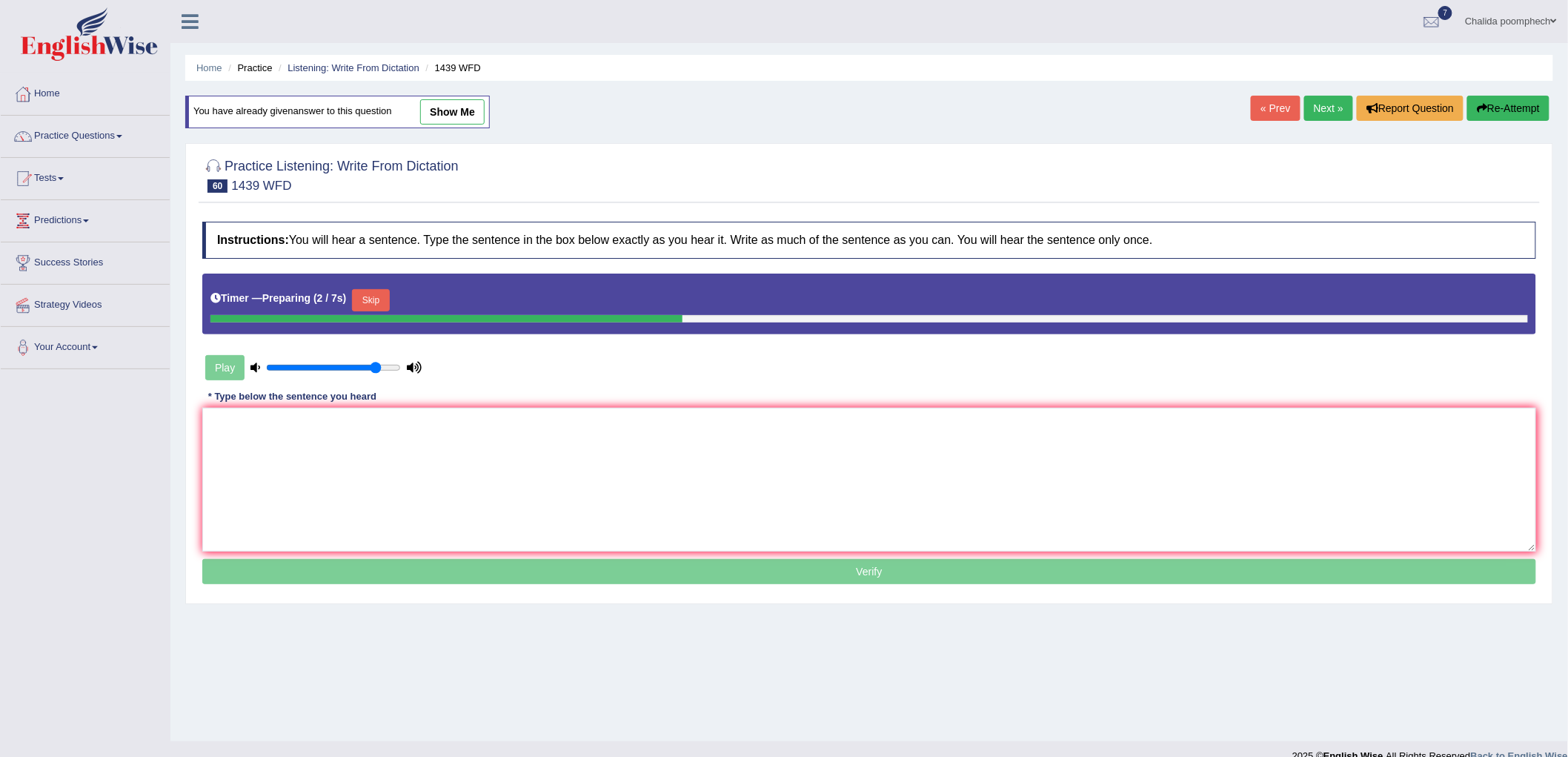
click at [374, 301] on button "Skip" at bounding box center [370, 300] width 37 height 22
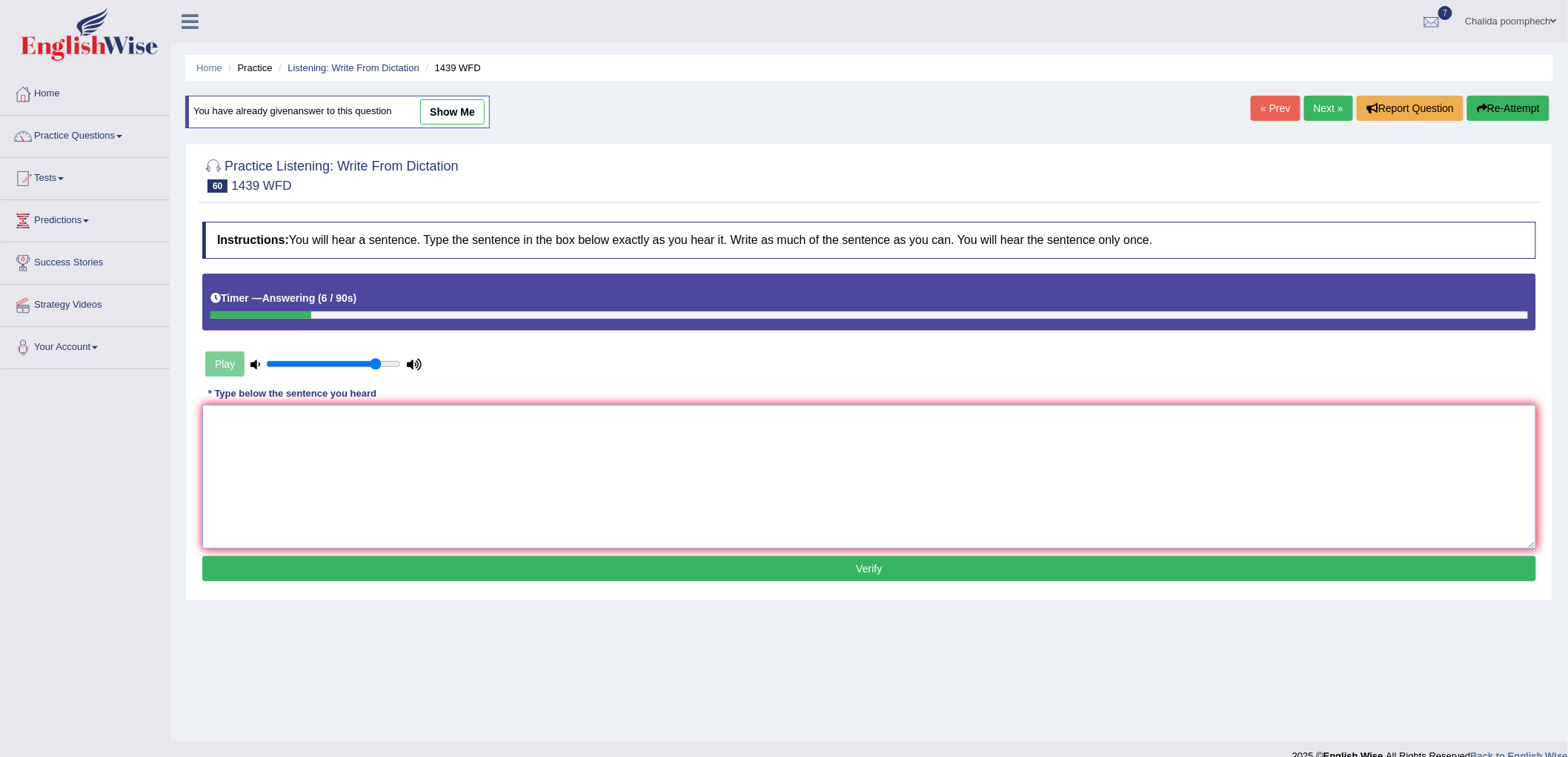
click at [338, 474] on textarea at bounding box center [869, 476] width 1334 height 144
click at [305, 473] on textarea "The fiction books are just pass the counter." at bounding box center [869, 476] width 1334 height 144
type textarea "The fiction books are just pass the counter."
click at [402, 567] on button "Verify" at bounding box center [869, 569] width 1334 height 26
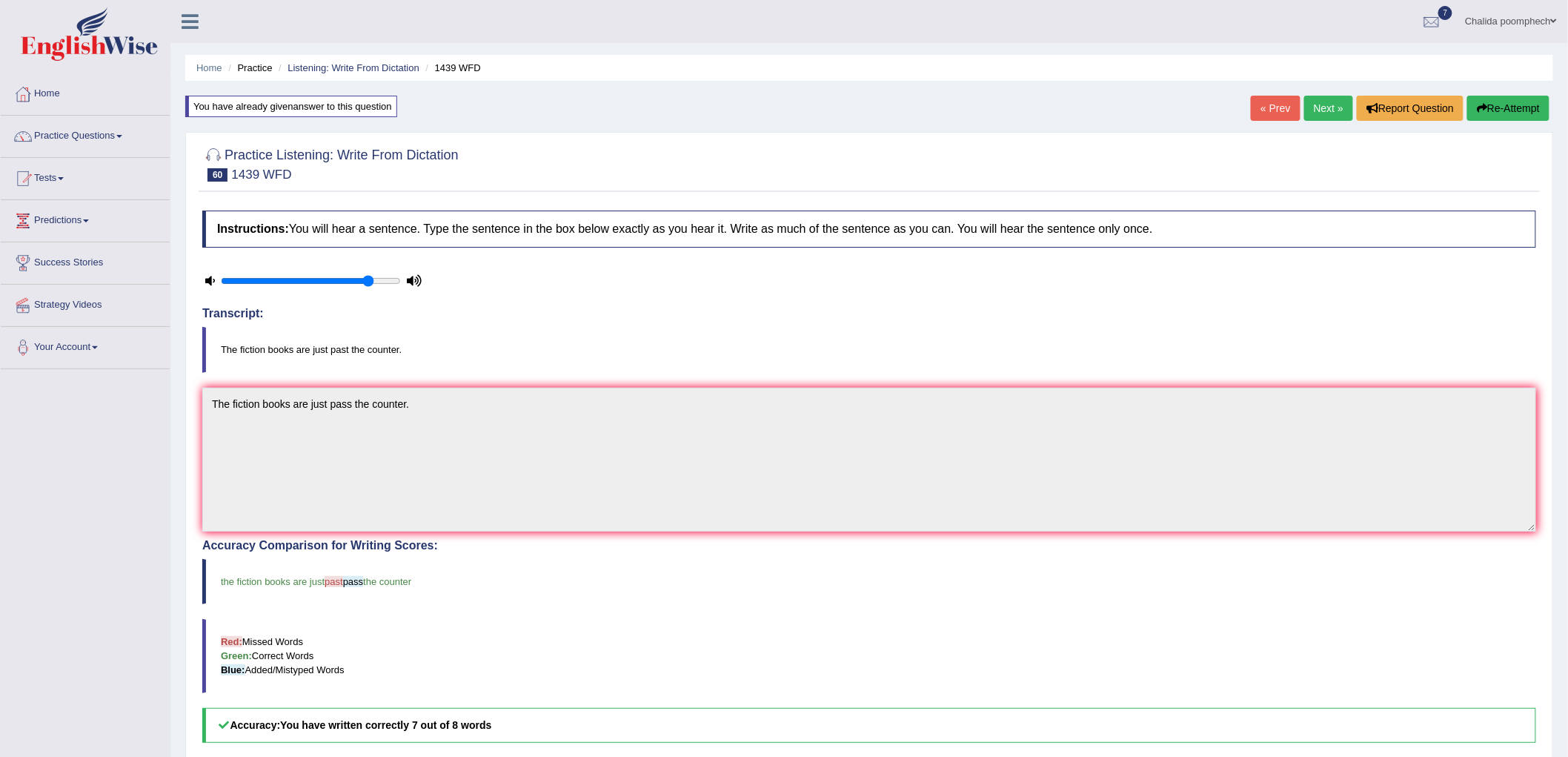
click at [1317, 112] on link "Next »" at bounding box center [1328, 109] width 48 height 26
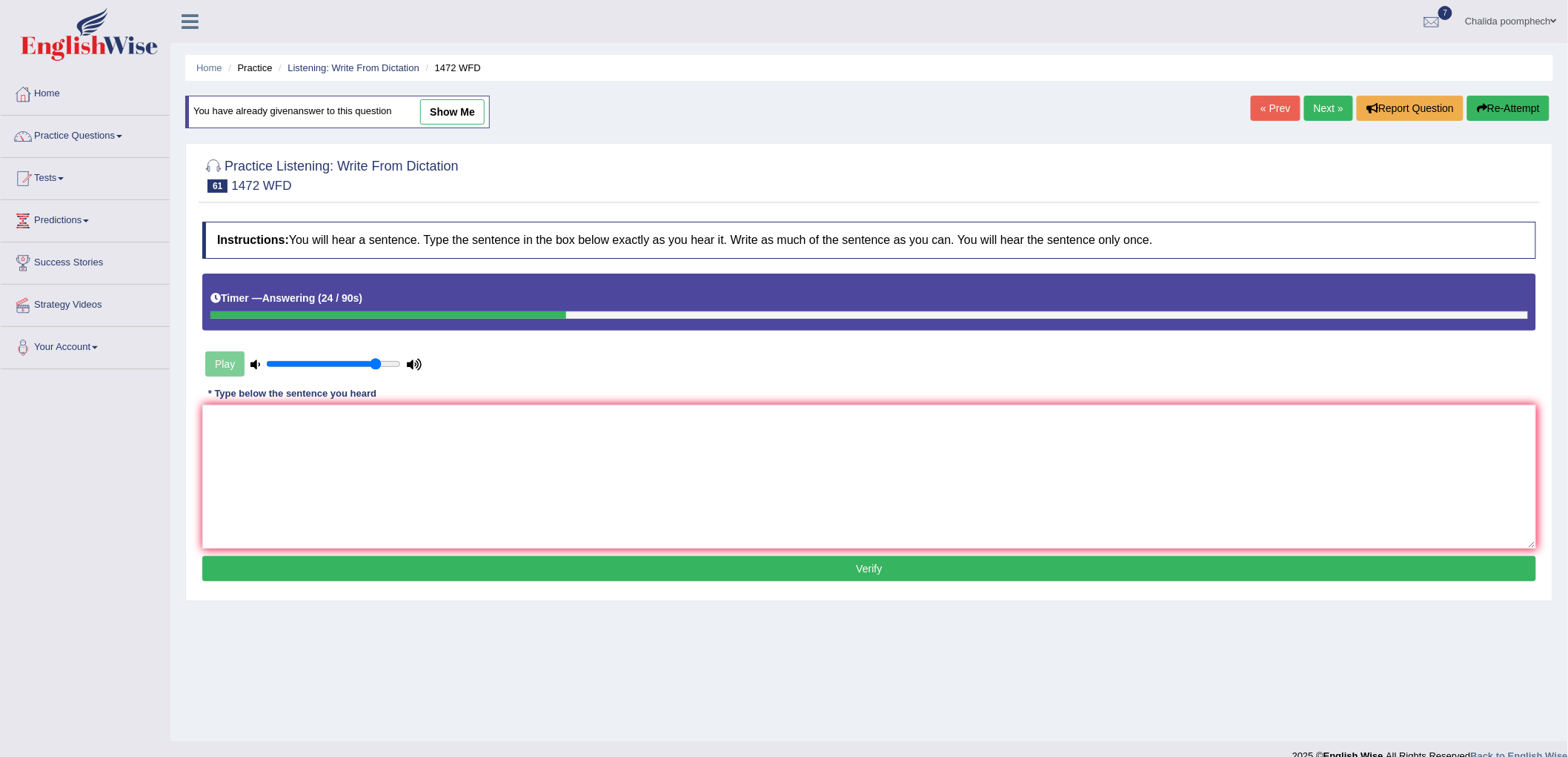
click at [229, 369] on div "Play" at bounding box center [313, 364] width 222 height 37
click at [1508, 108] on button "Re-Attempt" at bounding box center [1509, 109] width 82 height 26
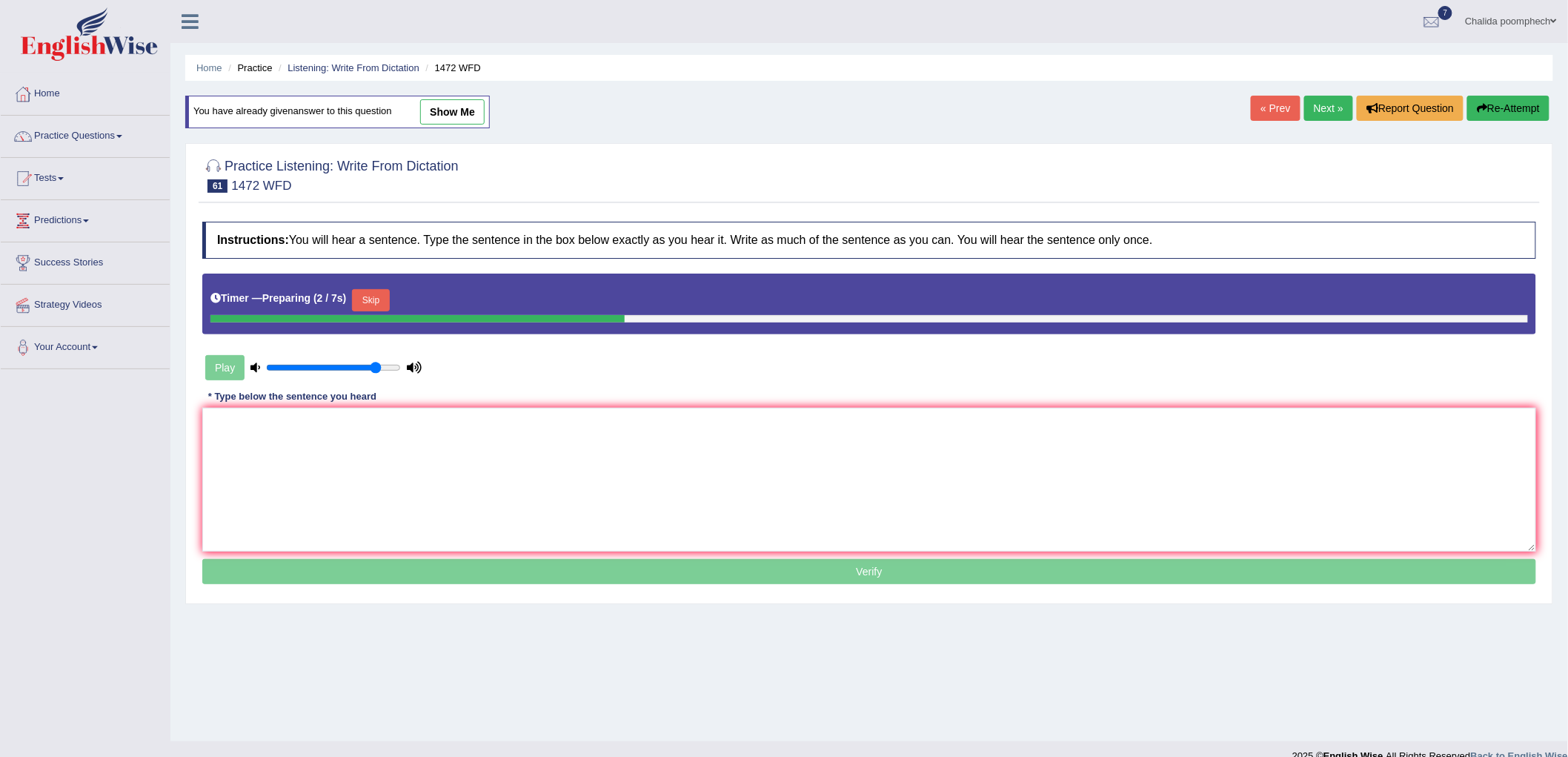
click at [389, 294] on button "Skip" at bounding box center [370, 300] width 37 height 22
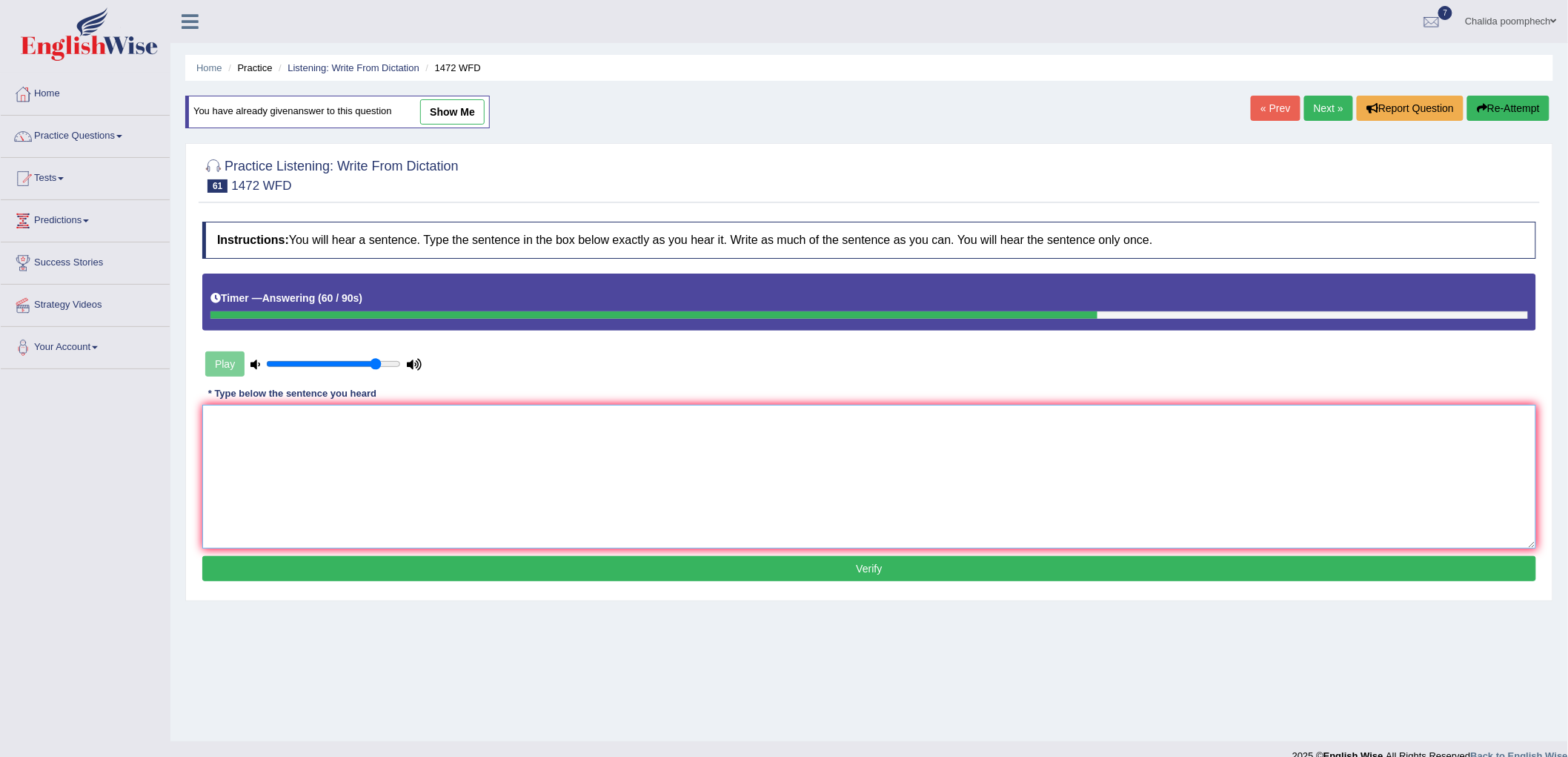
click at [412, 445] on textarea at bounding box center [869, 476] width 1334 height 144
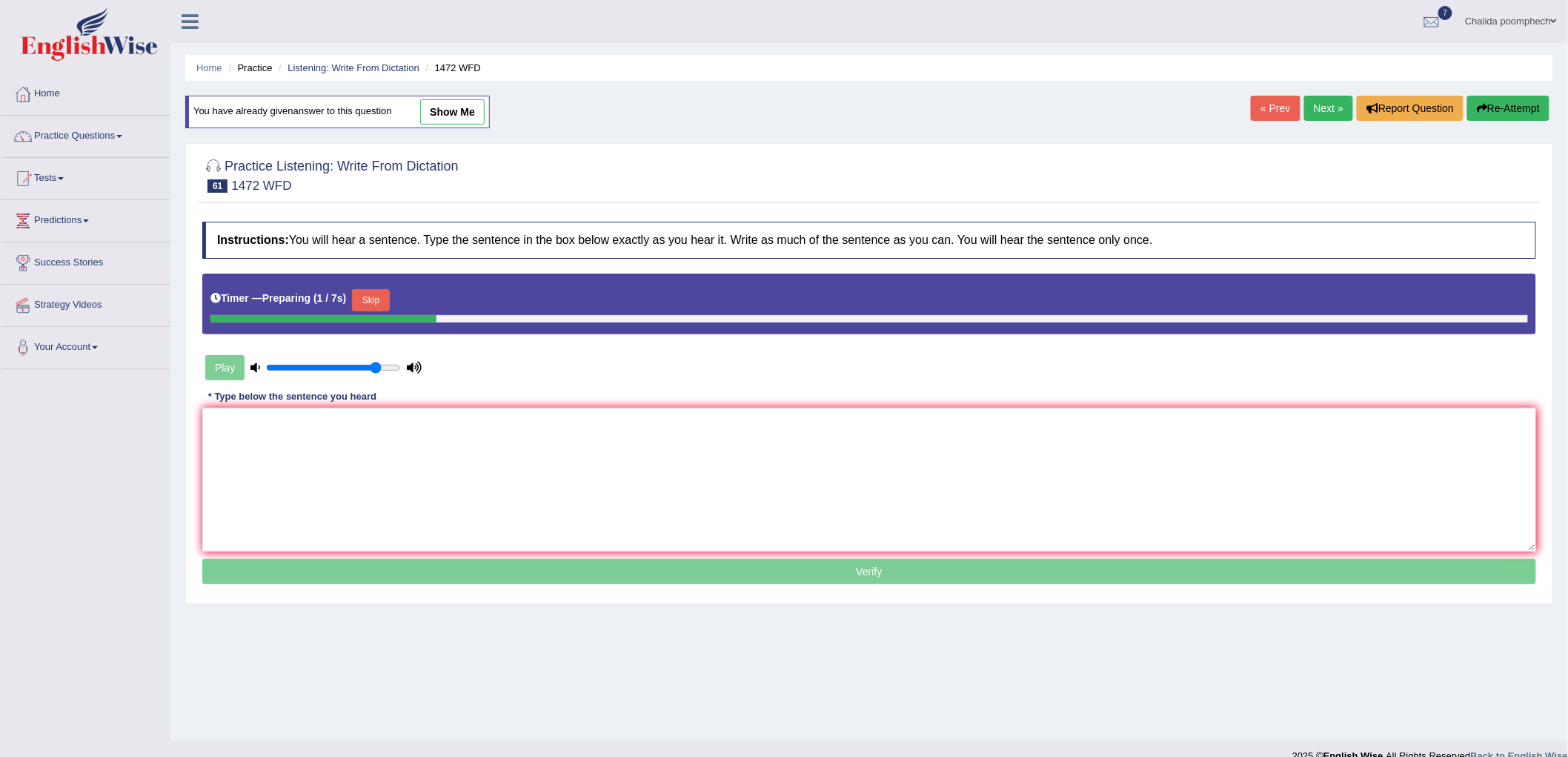
click at [383, 307] on button "Skip" at bounding box center [370, 300] width 37 height 22
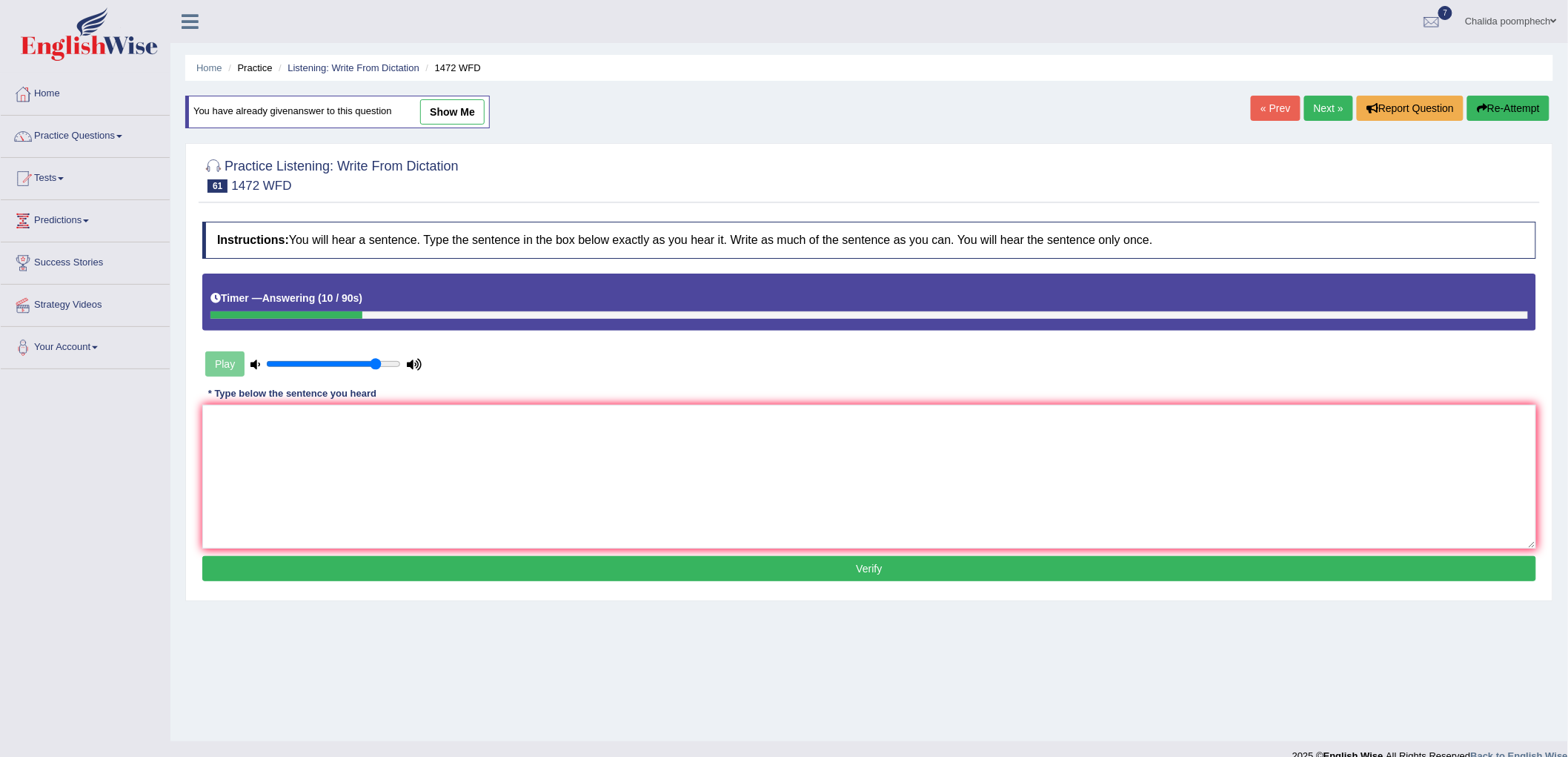
click at [1514, 119] on button "Re-Attempt" at bounding box center [1509, 109] width 82 height 26
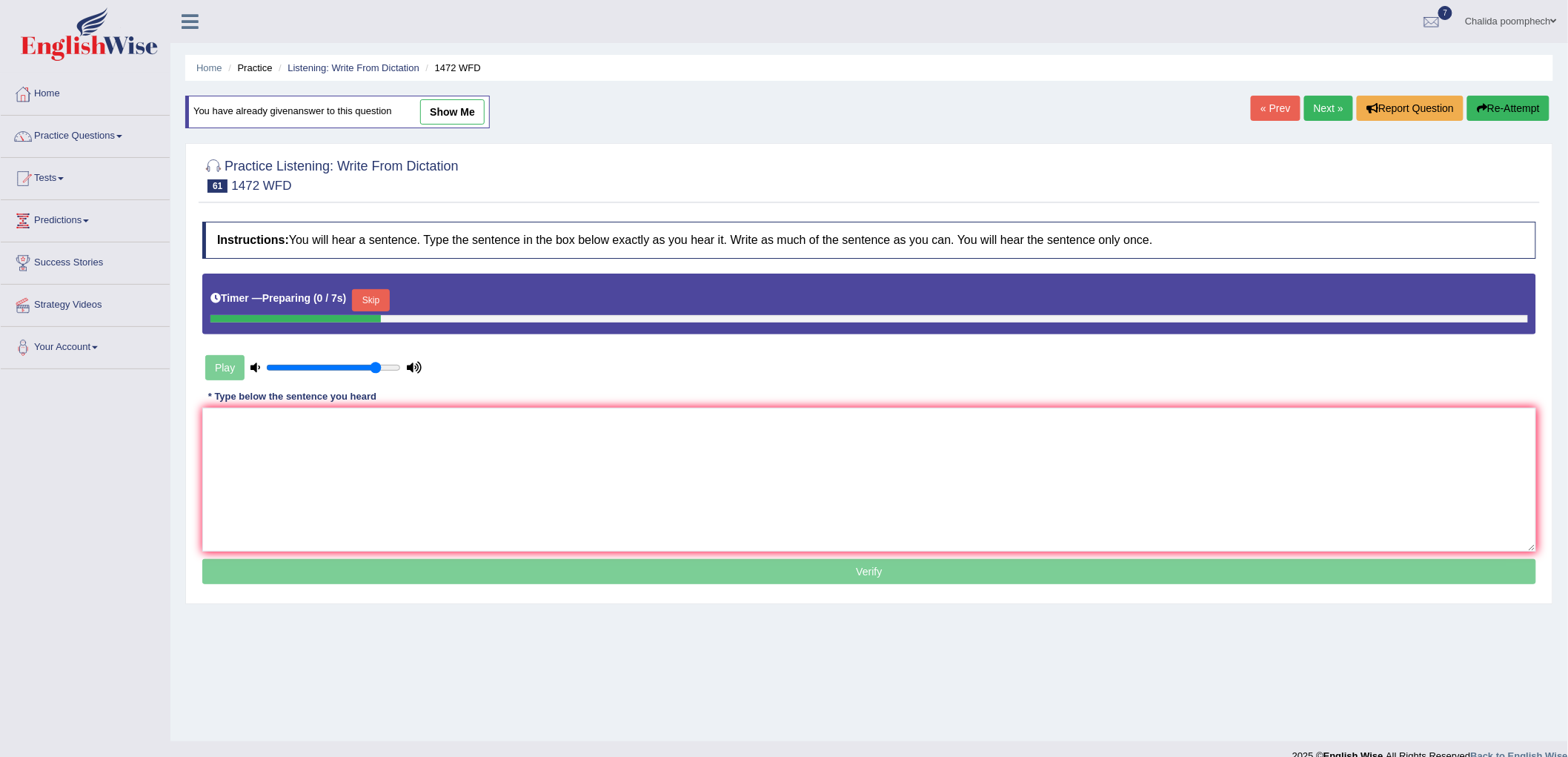
click at [379, 306] on button "Skip" at bounding box center [370, 300] width 37 height 22
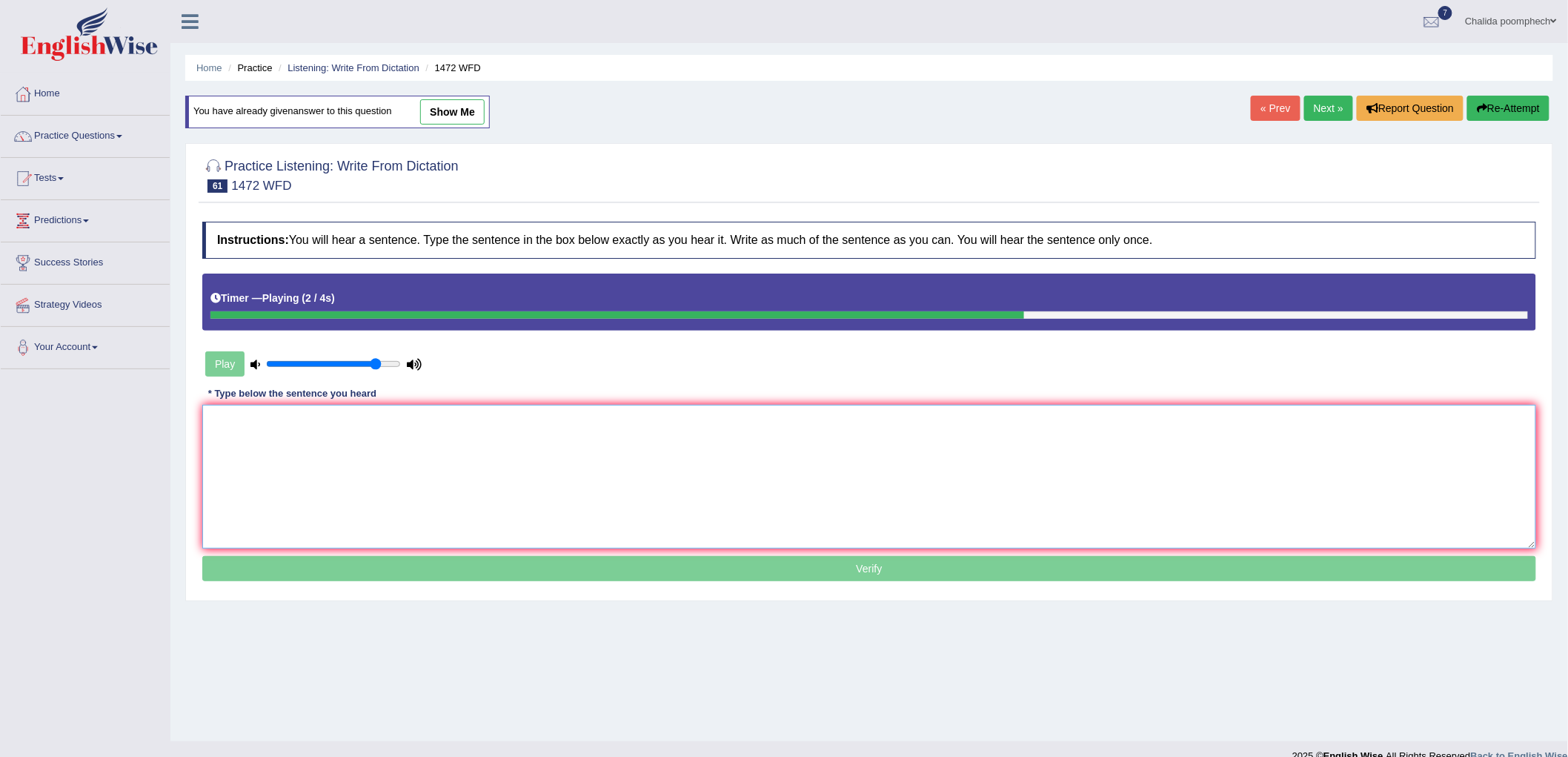
click at [434, 438] on textarea at bounding box center [869, 476] width 1334 height 144
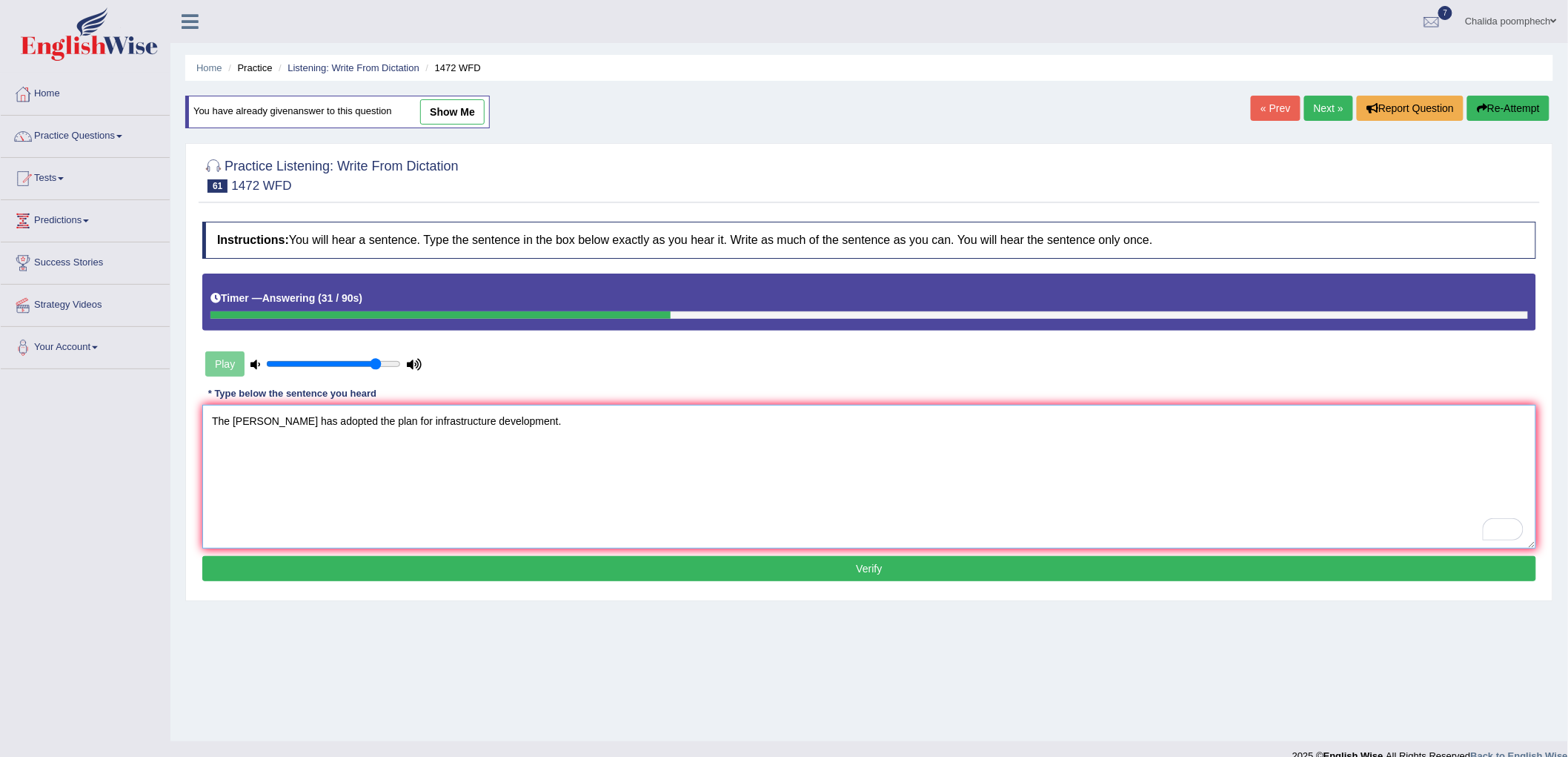
click at [256, 424] on textarea "The gove has adopted the plan for infrastructure development." at bounding box center [869, 476] width 1334 height 144
click at [236, 424] on textarea "The government has adopted the plan for infrastructure development." at bounding box center [869, 476] width 1334 height 144
click at [232, 421] on textarea "The government has adopted the plan for infrastructure development." at bounding box center [869, 476] width 1334 height 144
click at [424, 417] on textarea "The local government has adopted the plan for infrastructure development." at bounding box center [869, 476] width 1334 height 144
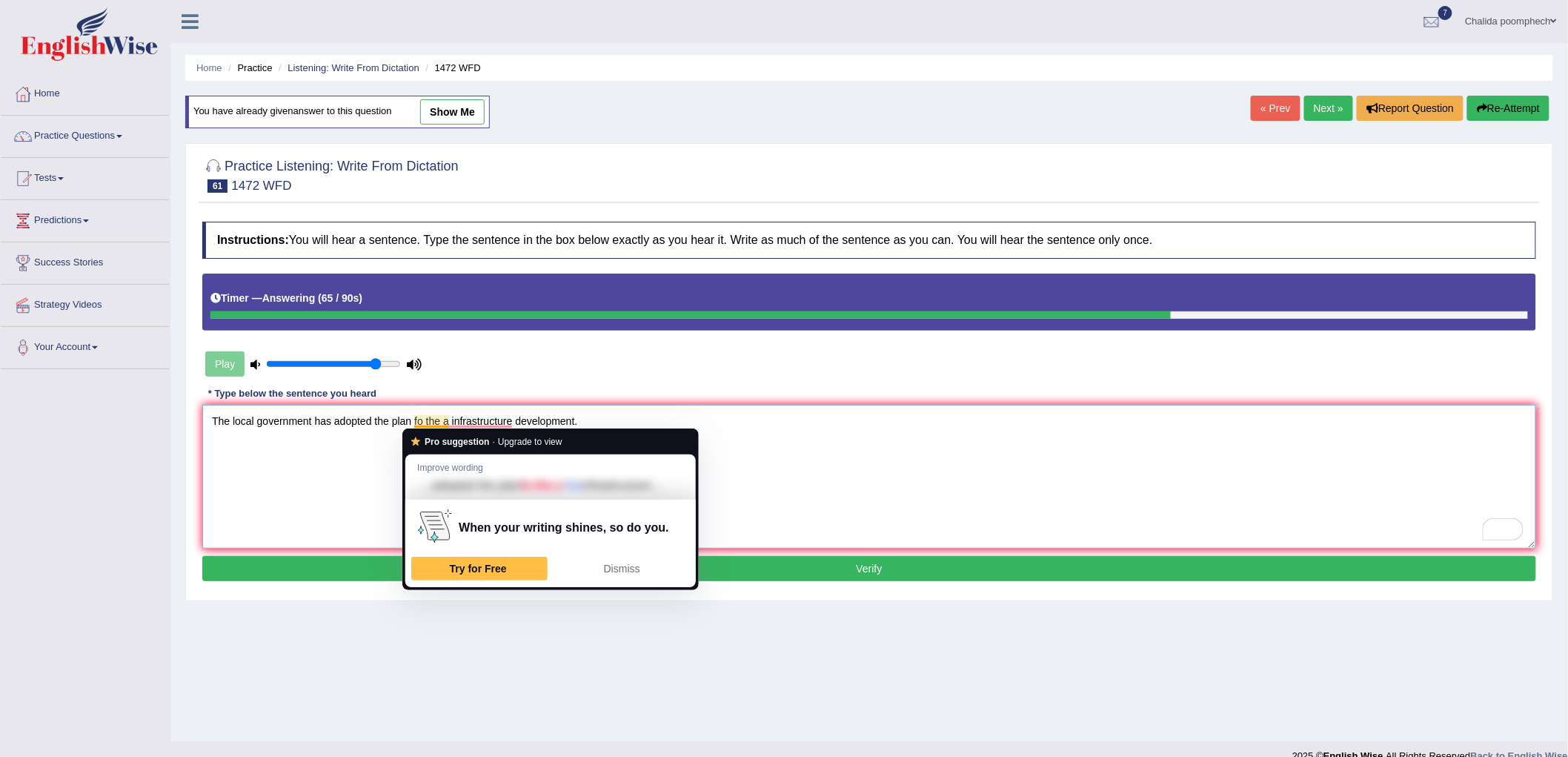
click at [422, 423] on textarea "The local government has adopted the plan fo the a infrastructure development." at bounding box center [869, 476] width 1334 height 144
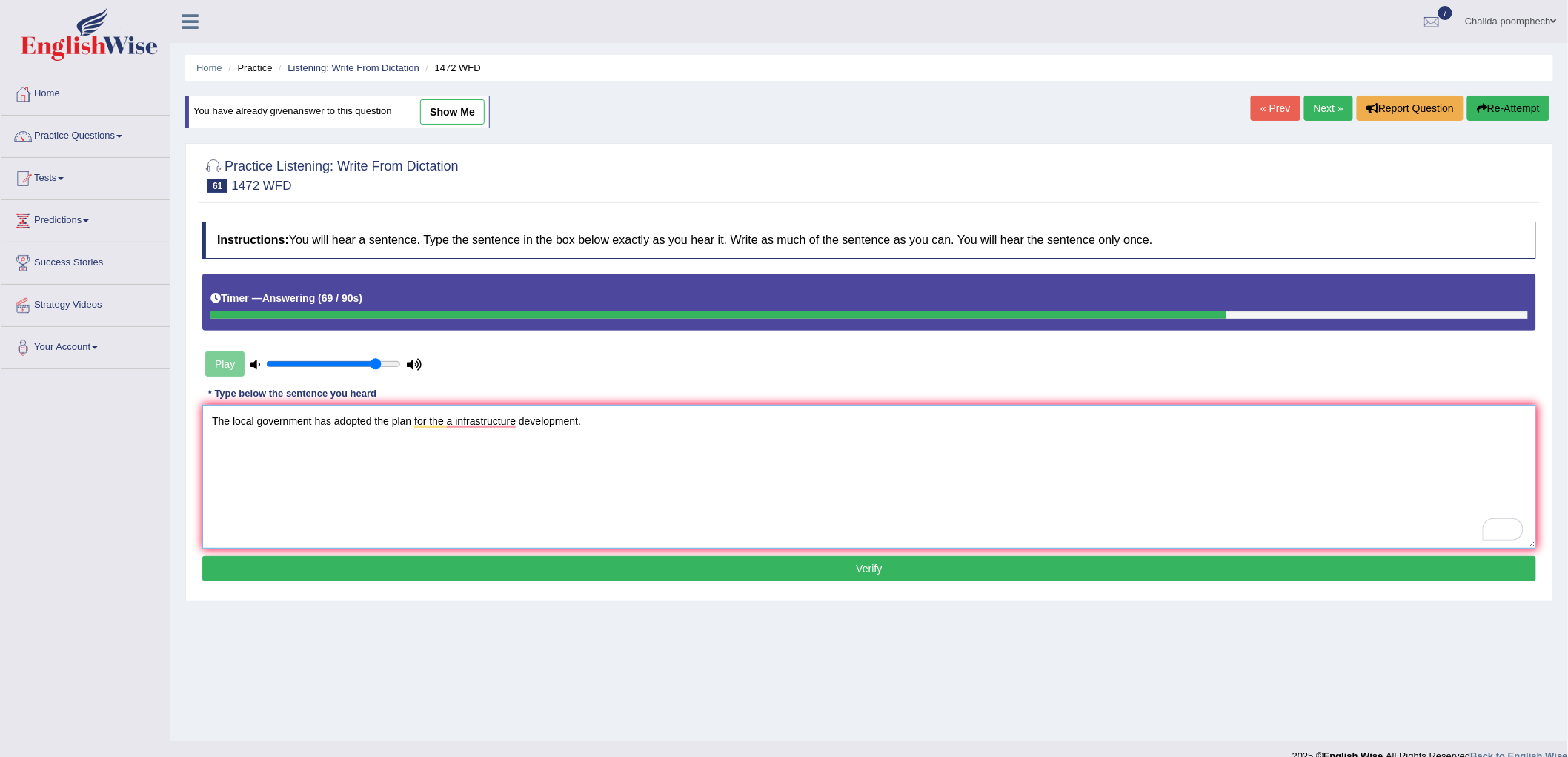
type textarea "The local government has adopted the plan for the a infrastructure development."
click at [541, 563] on button "Verify" at bounding box center [869, 569] width 1334 height 26
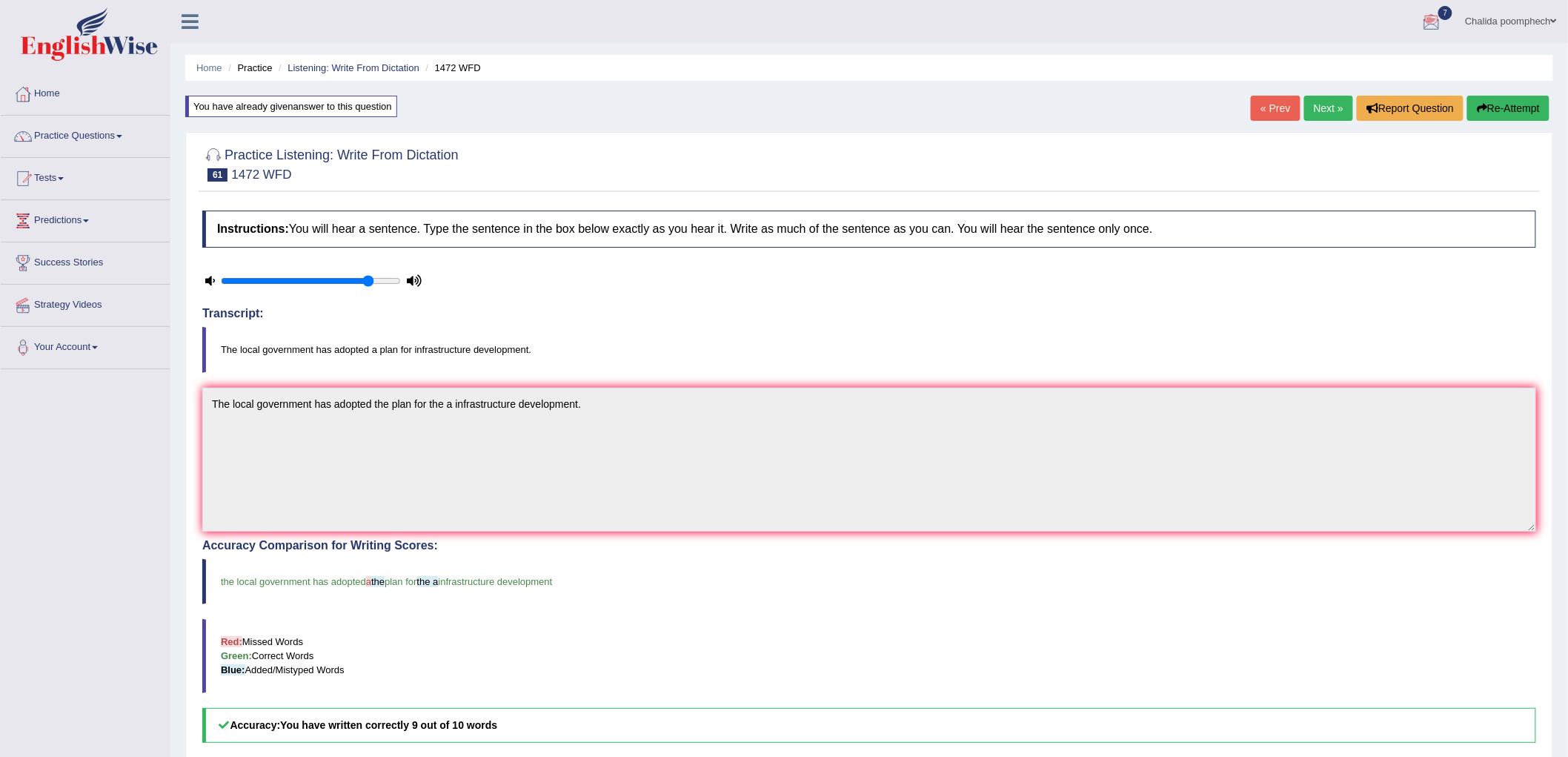
click at [1321, 108] on link "Next »" at bounding box center [1328, 109] width 48 height 26
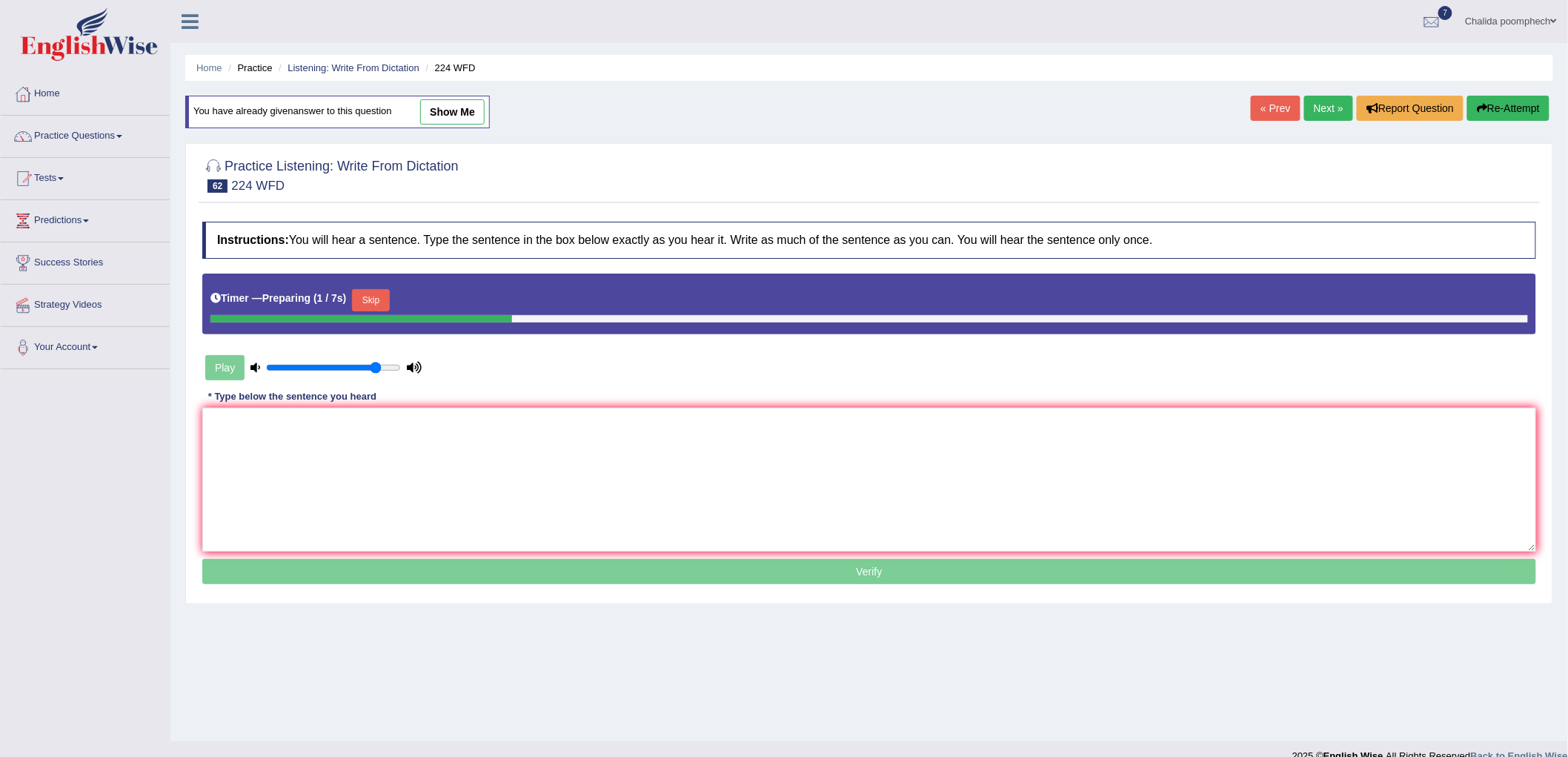
click at [364, 301] on button "Skip" at bounding box center [370, 300] width 37 height 22
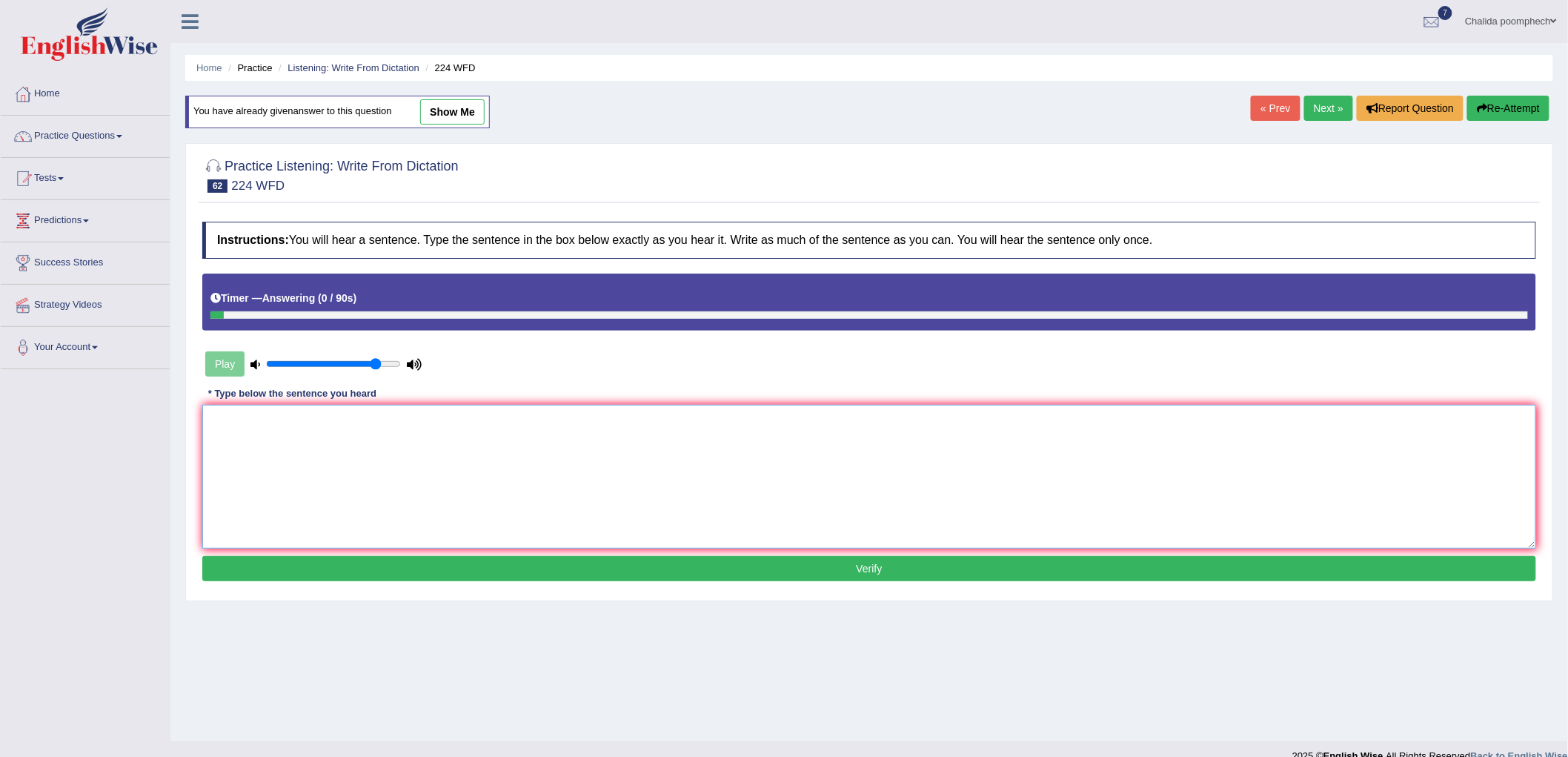
click at [677, 468] on textarea at bounding box center [869, 476] width 1334 height 144
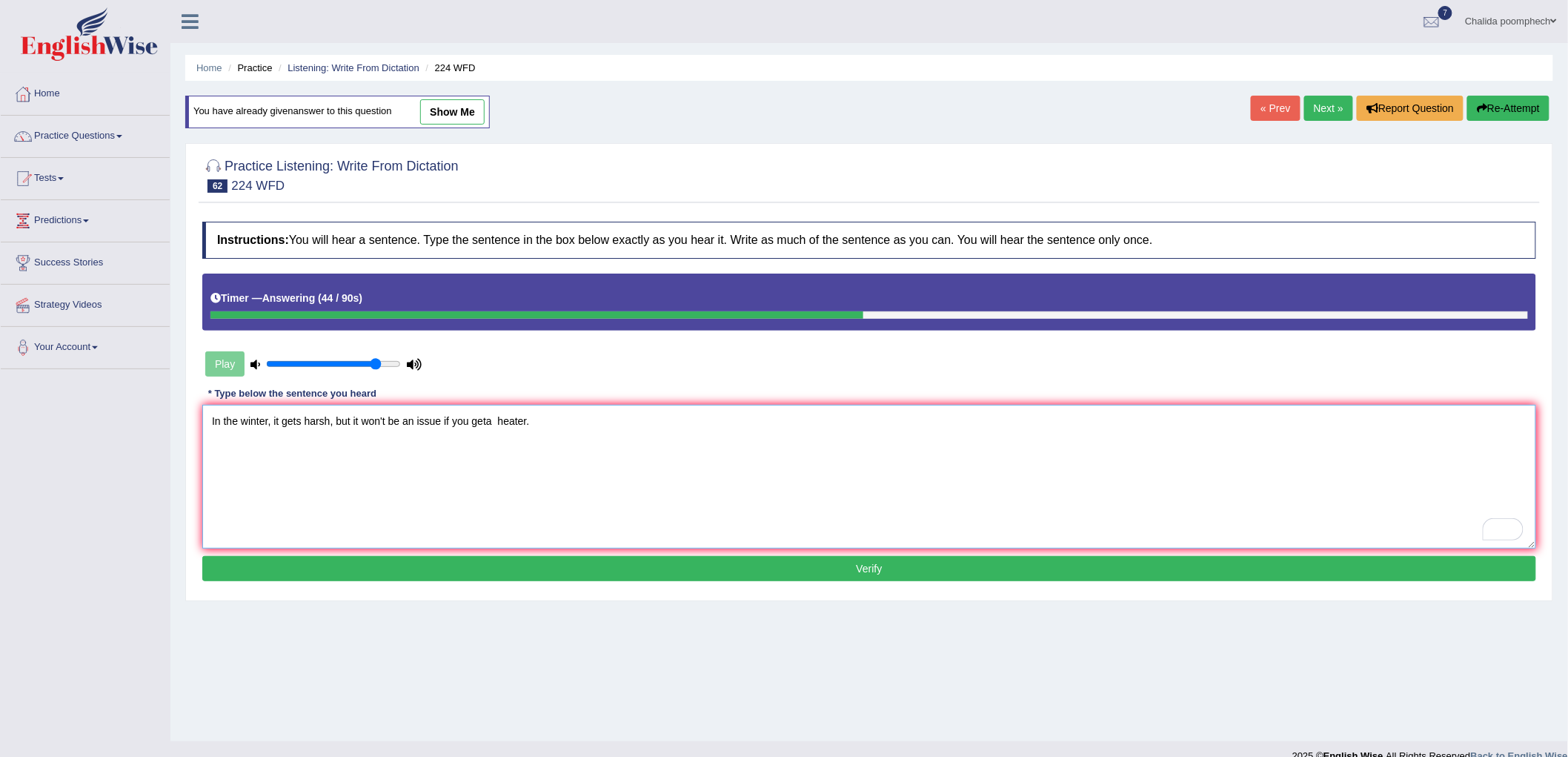
type textarea "In the winter, it gets harsh, but it won't be an issue if you geta heater."
click at [496, 569] on button "Verify" at bounding box center [869, 569] width 1334 height 26
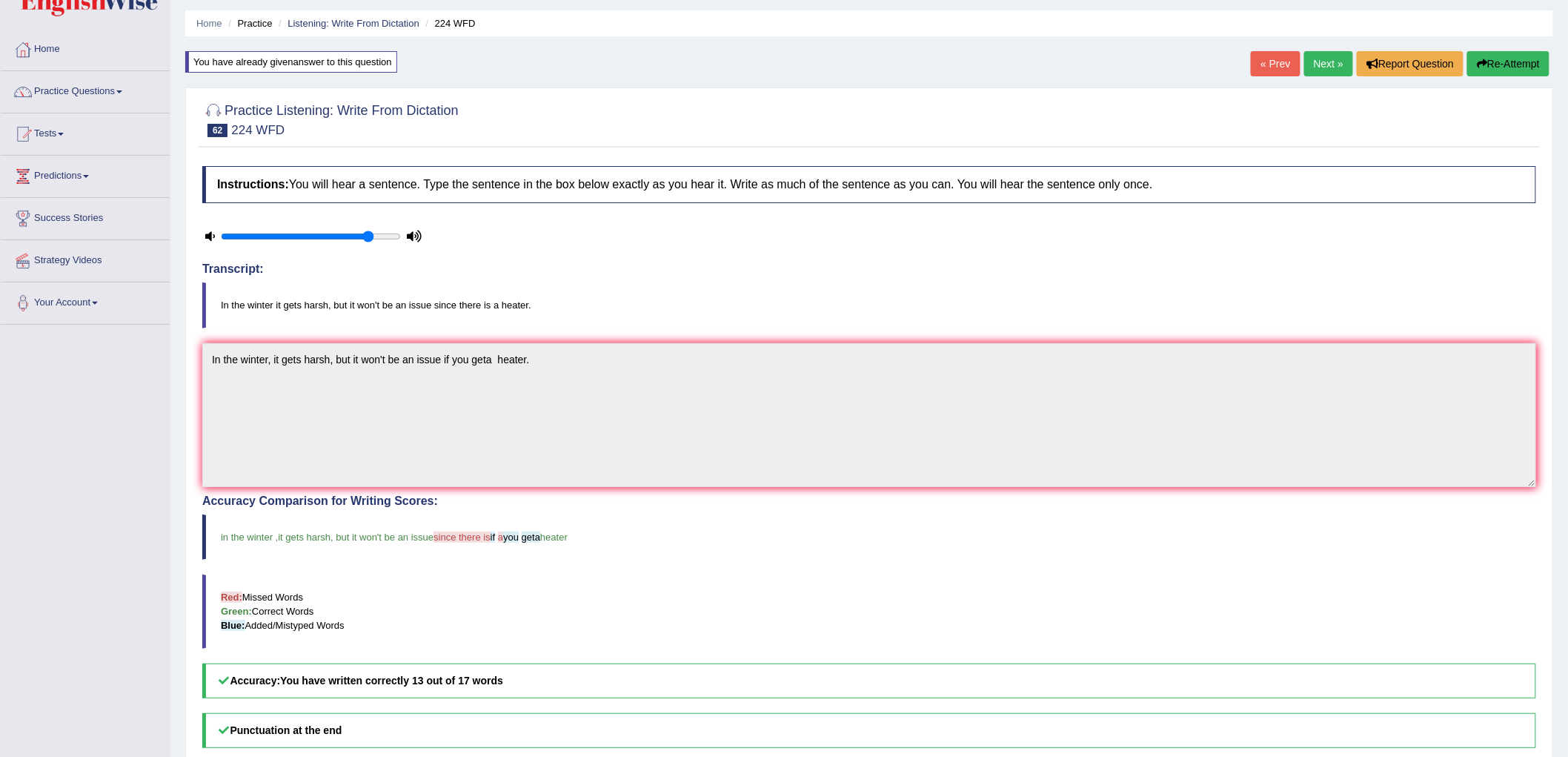
scroll to position [82, 0]
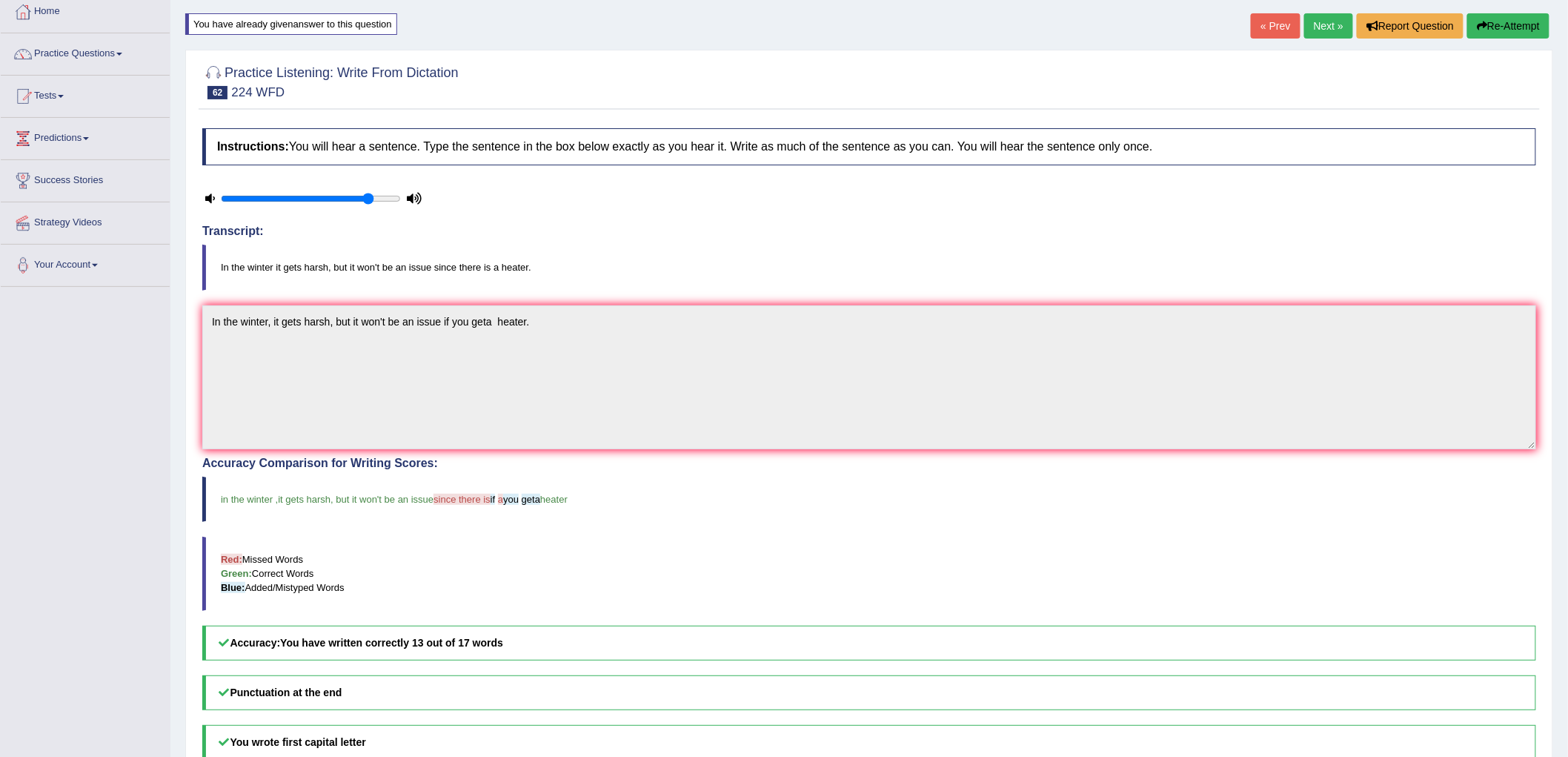
click at [1316, 25] on link "Next »" at bounding box center [1328, 27] width 48 height 26
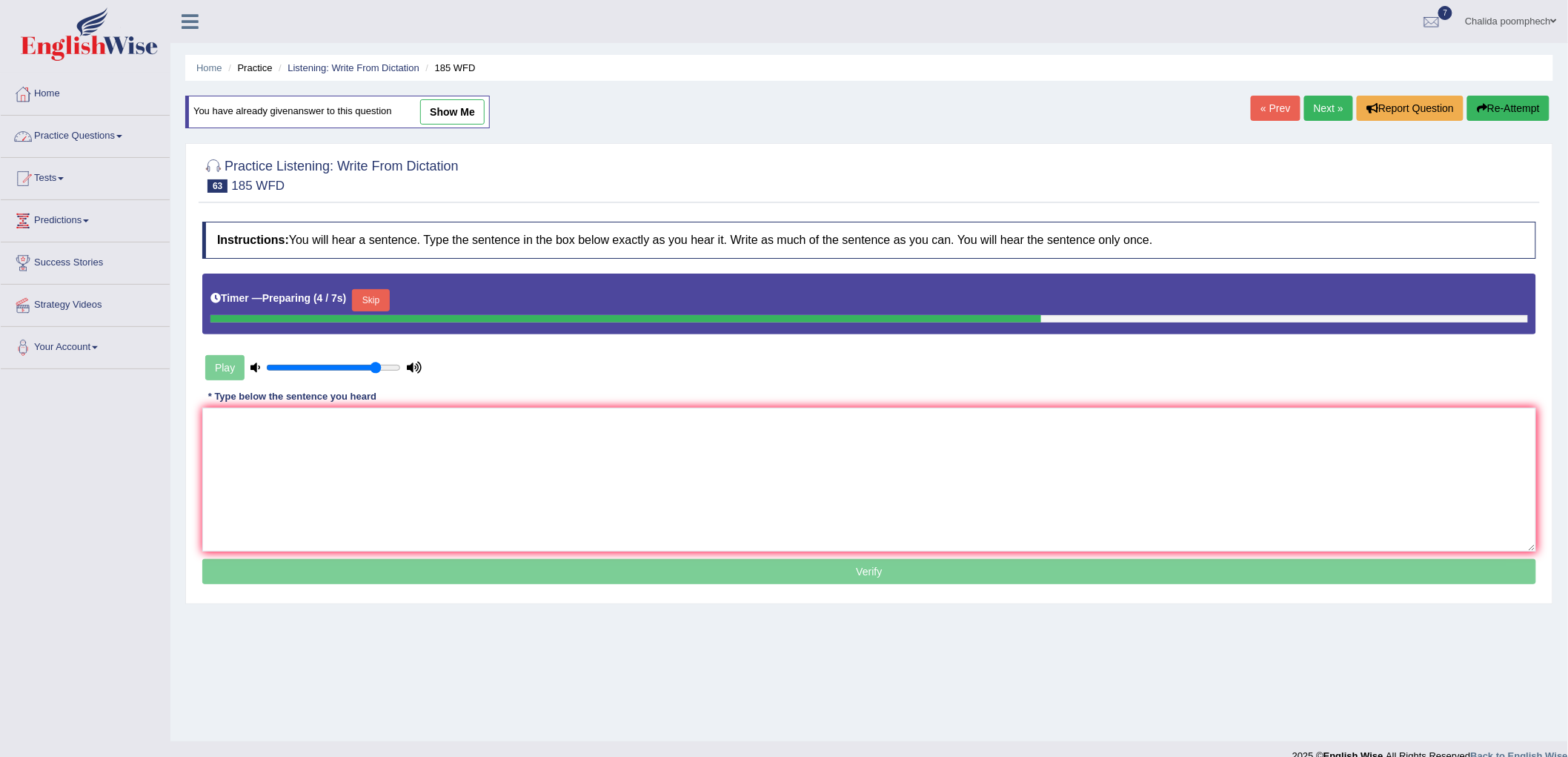
click at [369, 300] on button "Skip" at bounding box center [370, 300] width 37 height 22
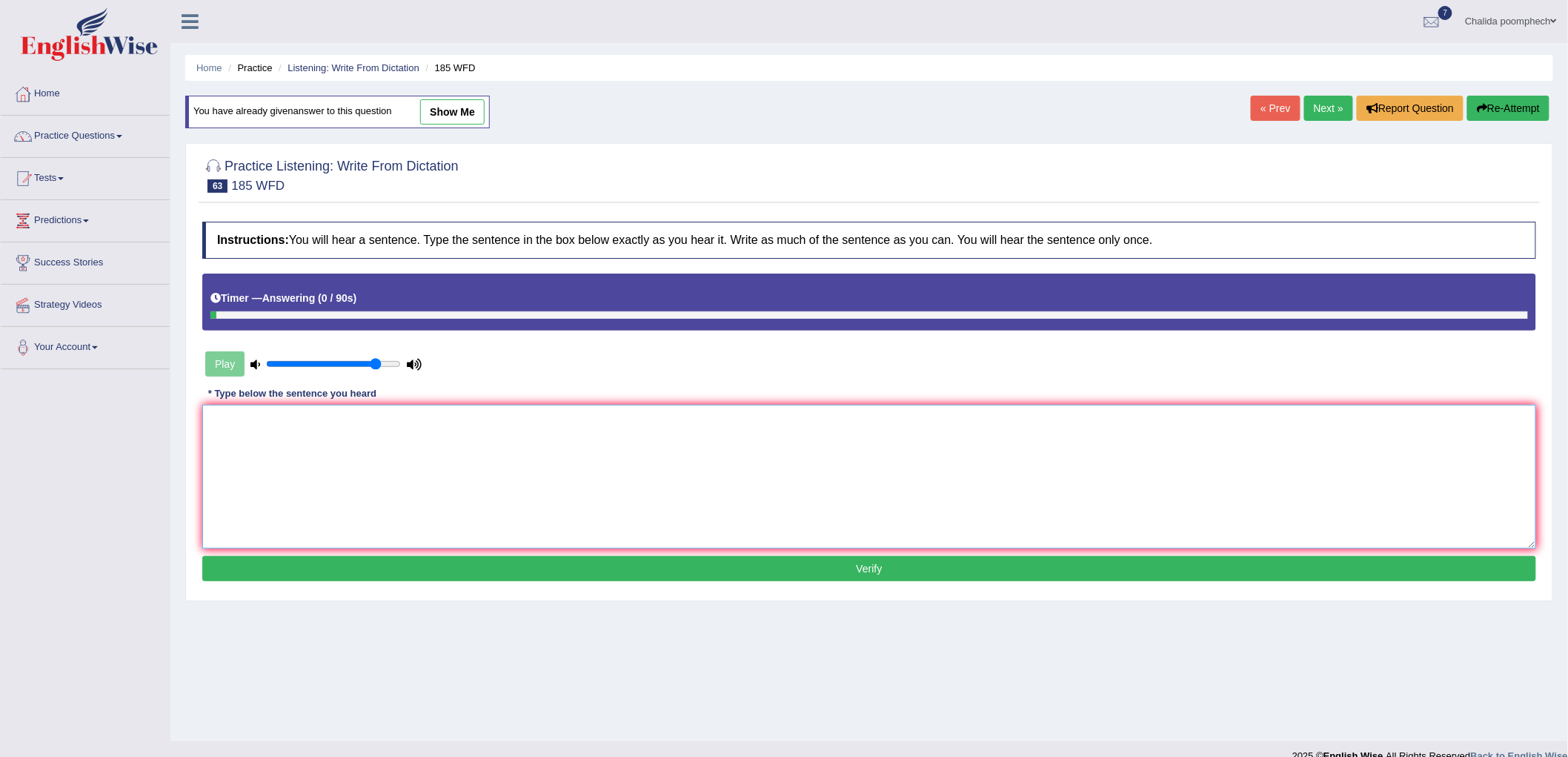
click at [450, 465] on textarea at bounding box center [869, 476] width 1334 height 144
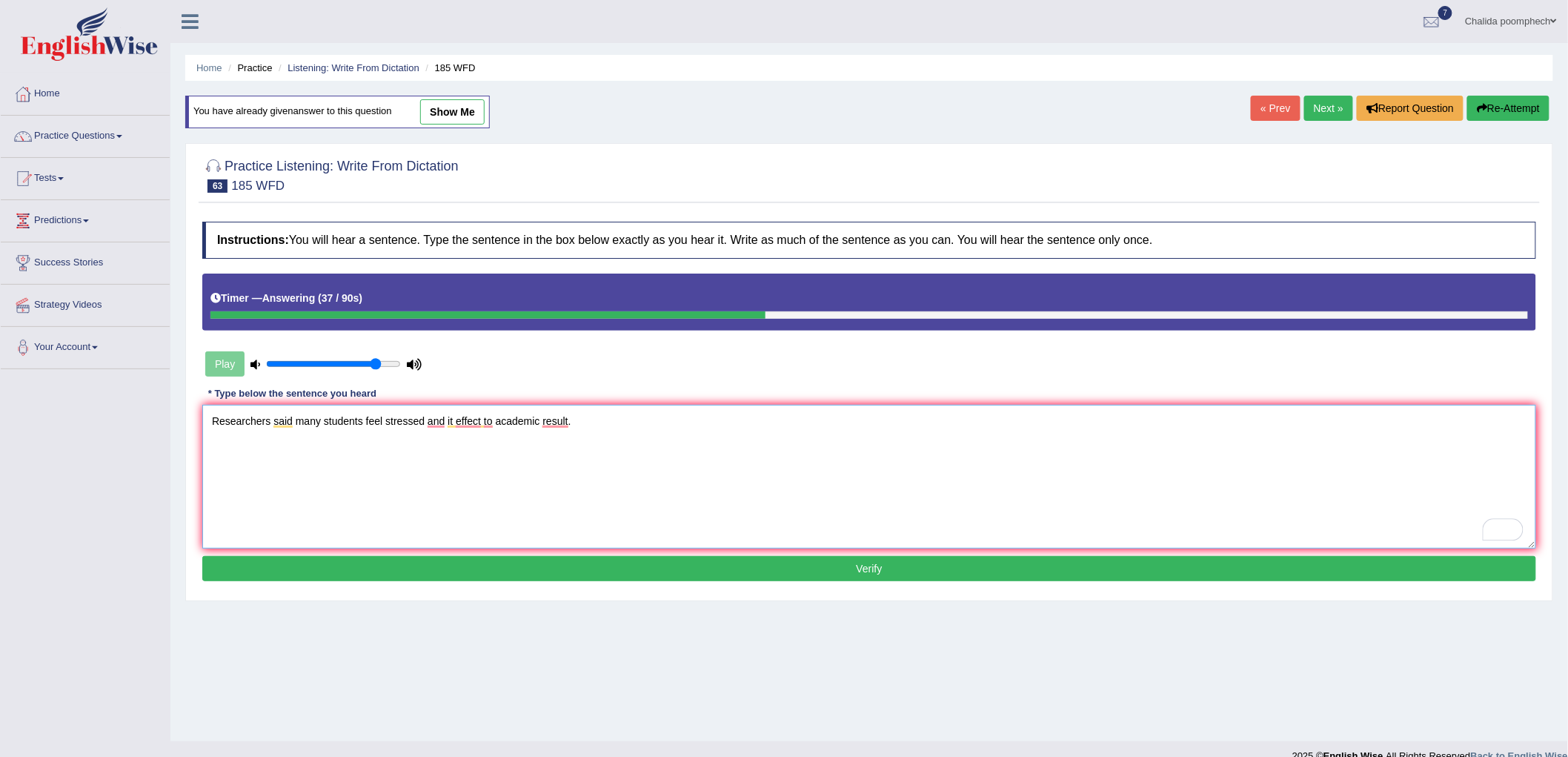
click at [294, 417] on textarea "Researchers said many students feel stressed and it effect to academic result." at bounding box center [869, 476] width 1334 height 144
click at [544, 420] on textarea "Researchers said say that many students feel stressed and it affects to academi…" at bounding box center [869, 476] width 1334 height 144
type textarea "Researchers said say that many students feel stressed and it affects to the aca…"
click at [684, 572] on button "Verify" at bounding box center [869, 569] width 1334 height 26
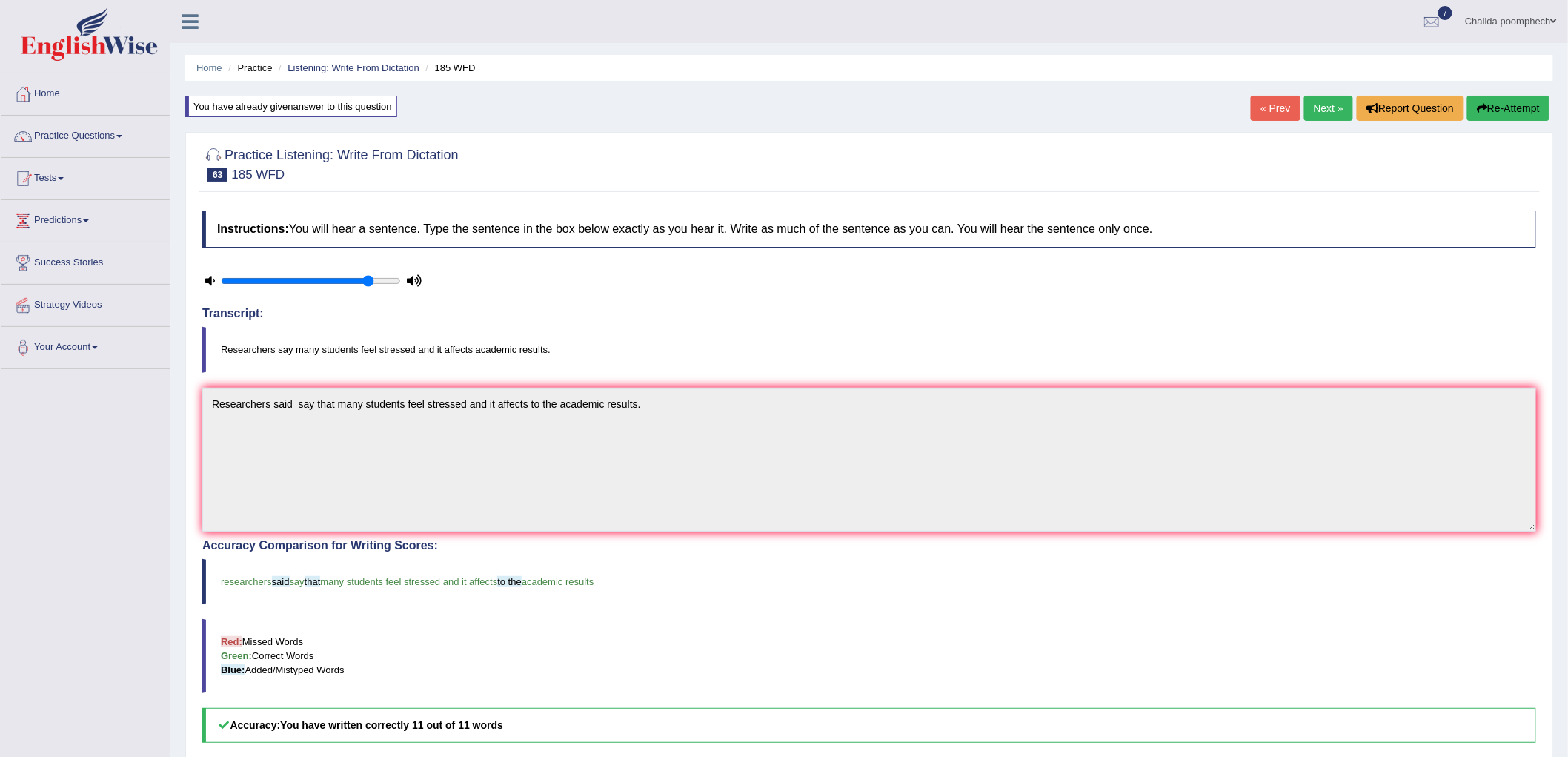
scroll to position [242, 0]
